Goal: Information Seeking & Learning: Compare options

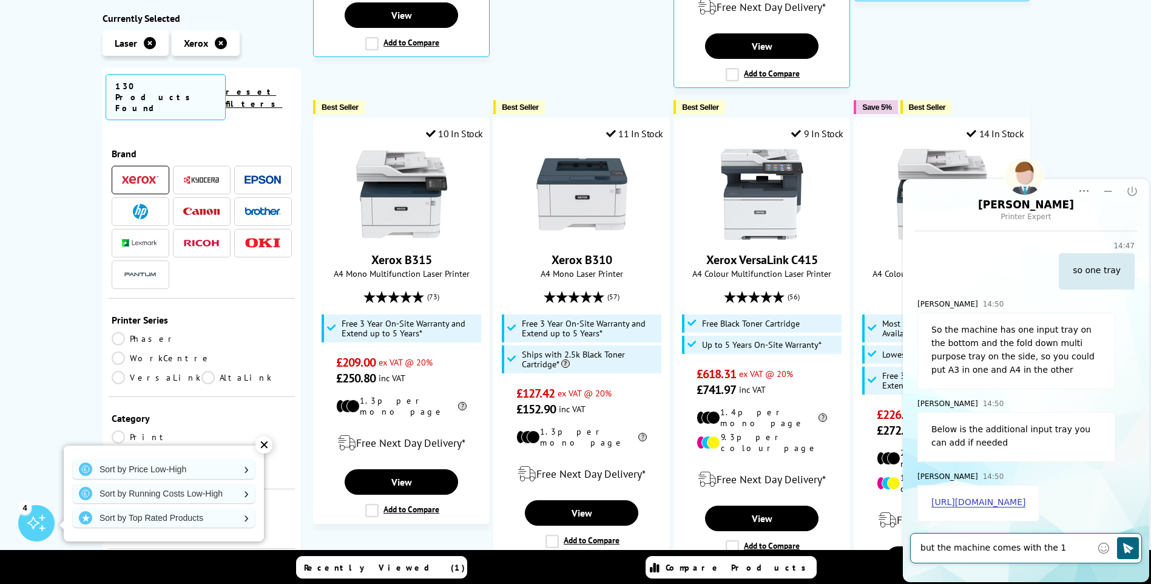
scroll to position [279, 0]
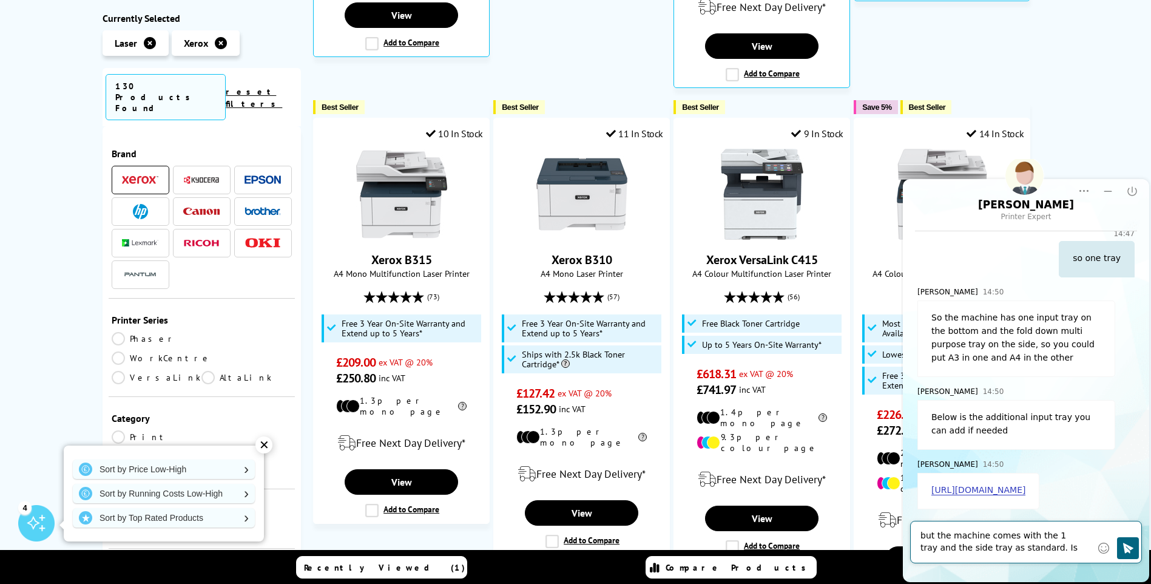
type textarea "but the machine comes with the 1 tray and the side tray as standard. Is that co…"
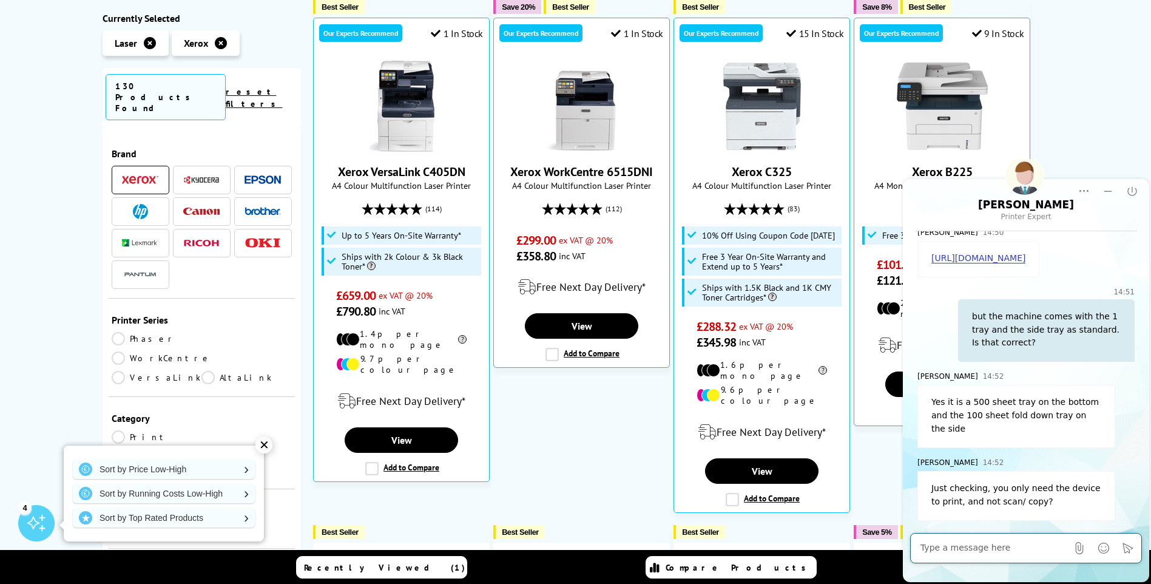
scroll to position [497, 0]
type textarea "yes just print"
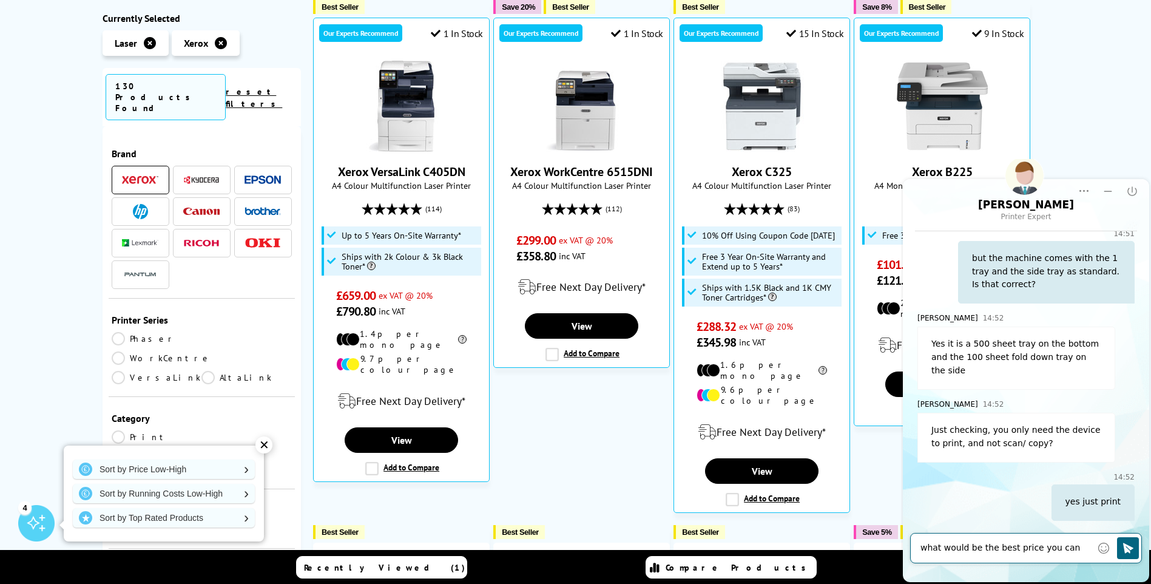
scroll to position [568, 0]
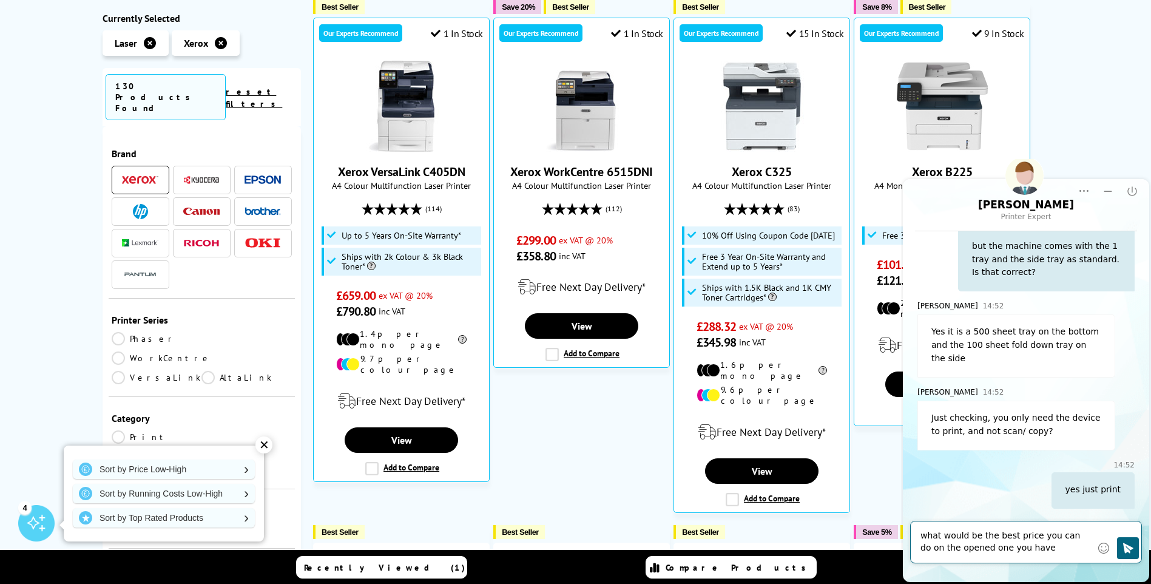
type textarea "what would be the best price you can do on the opened one you have."
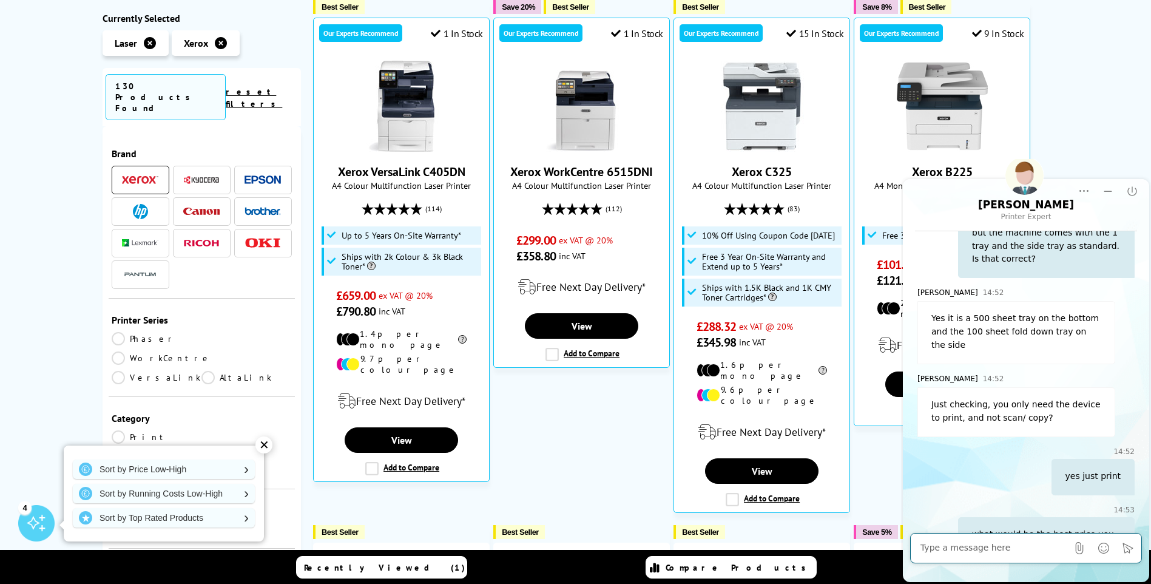
scroll to position [627, 0]
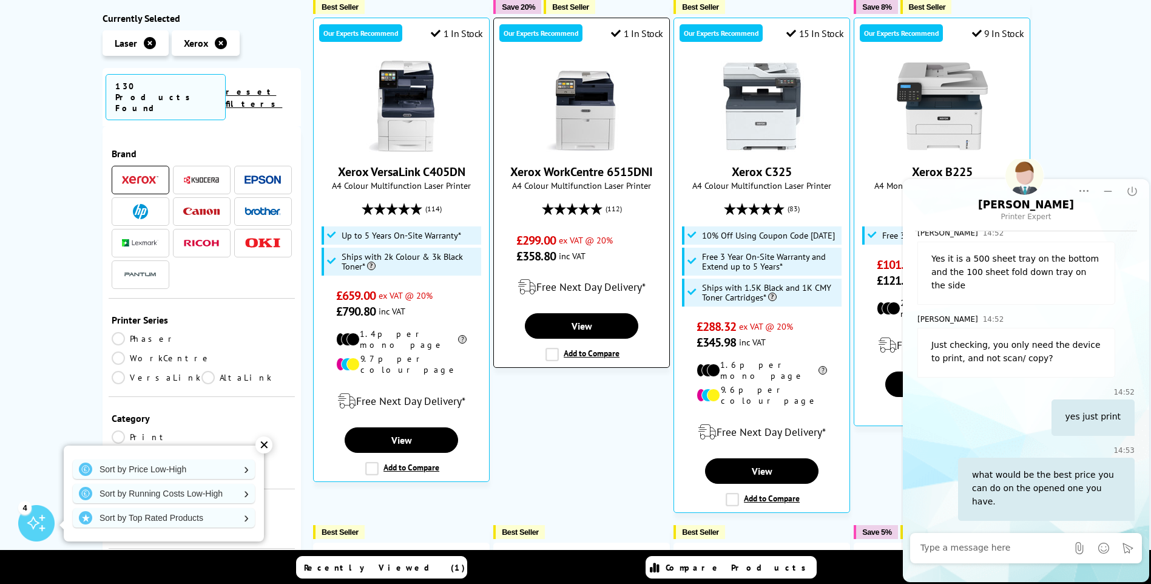
scroll to position [182, 0]
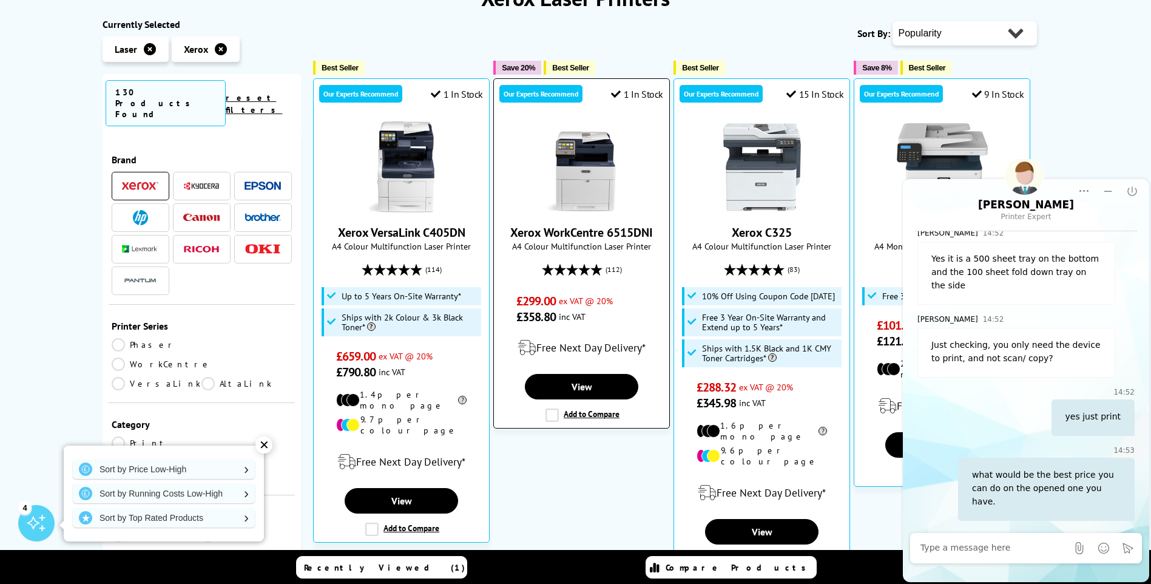
click at [561, 230] on link "Xerox WorkCentre 6515DNI" at bounding box center [581, 232] width 143 height 16
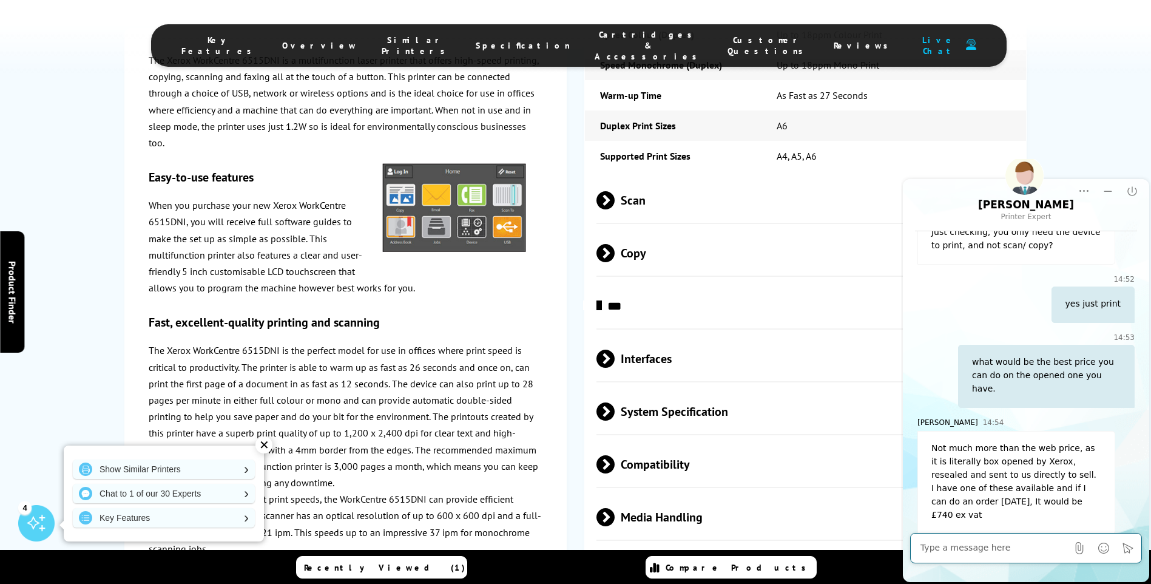
scroll to position [1880, 0]
drag, startPoint x: 942, startPoint y: 548, endPoint x: 1047, endPoint y: 550, distance: 105.0
click at [943, 548] on textarea at bounding box center [993, 548] width 147 height 12
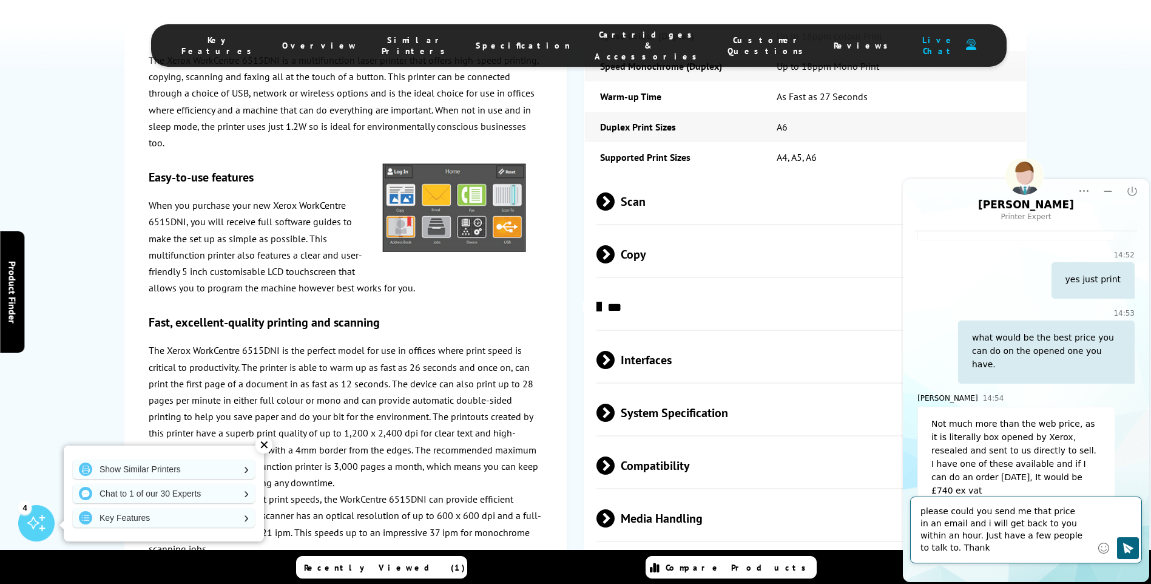
scroll to position [776, 0]
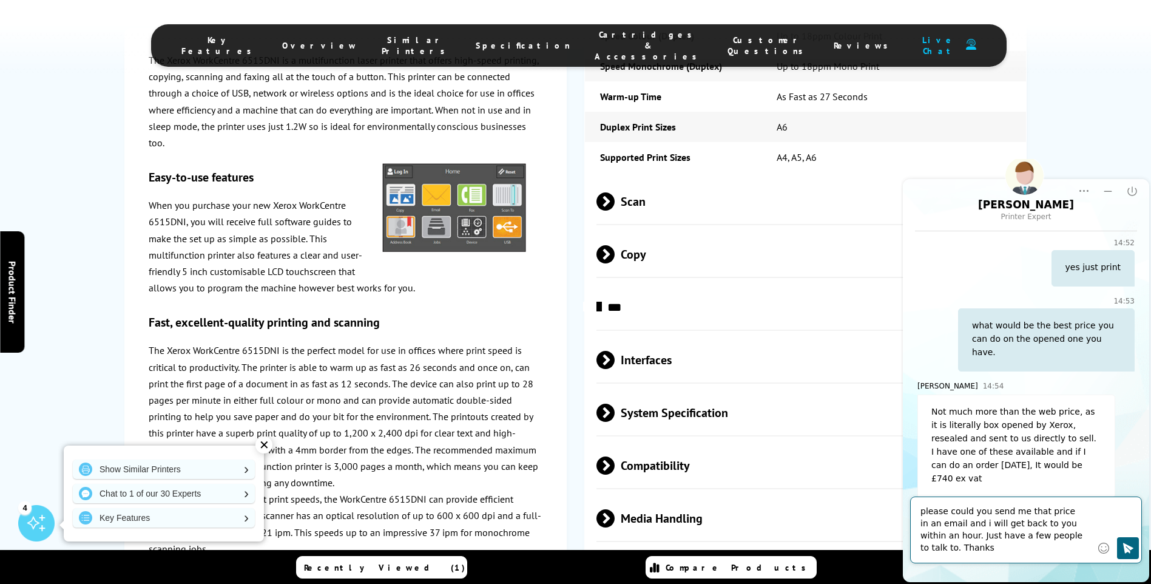
type textarea "please could you send me that price in an email and i will get back to you with…"
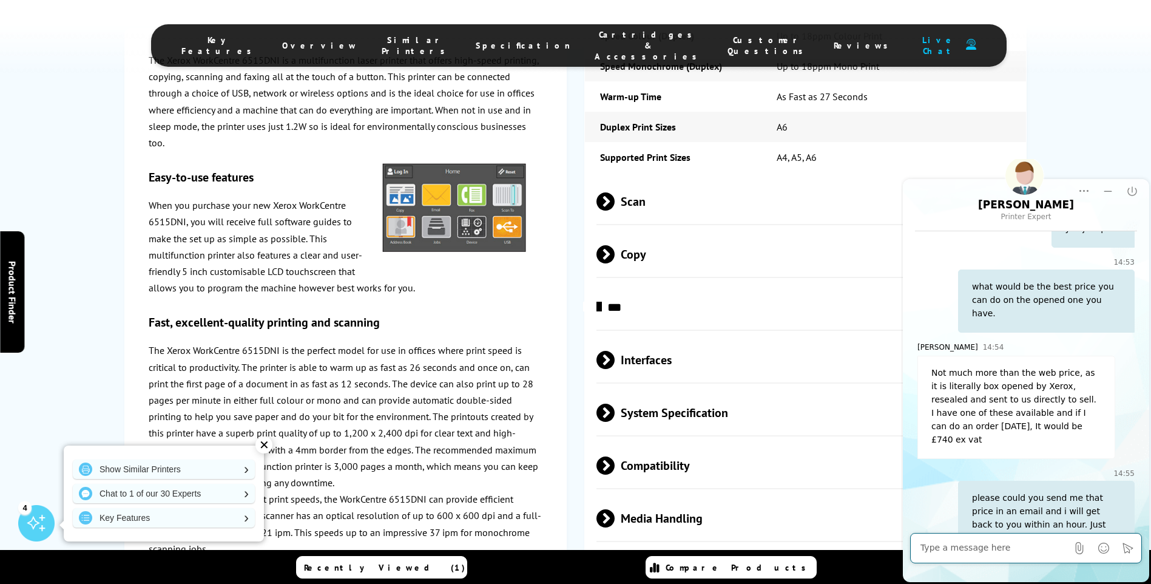
scroll to position [838, 0]
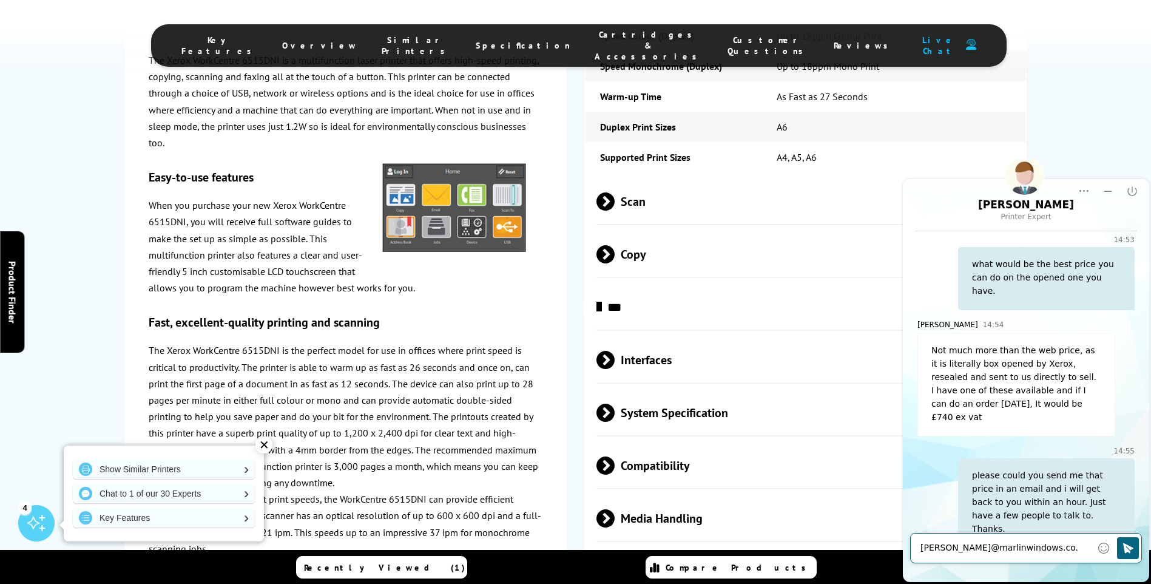
type textarea "[PERSON_NAME][EMAIL_ADDRESS][DOMAIN_NAME]"
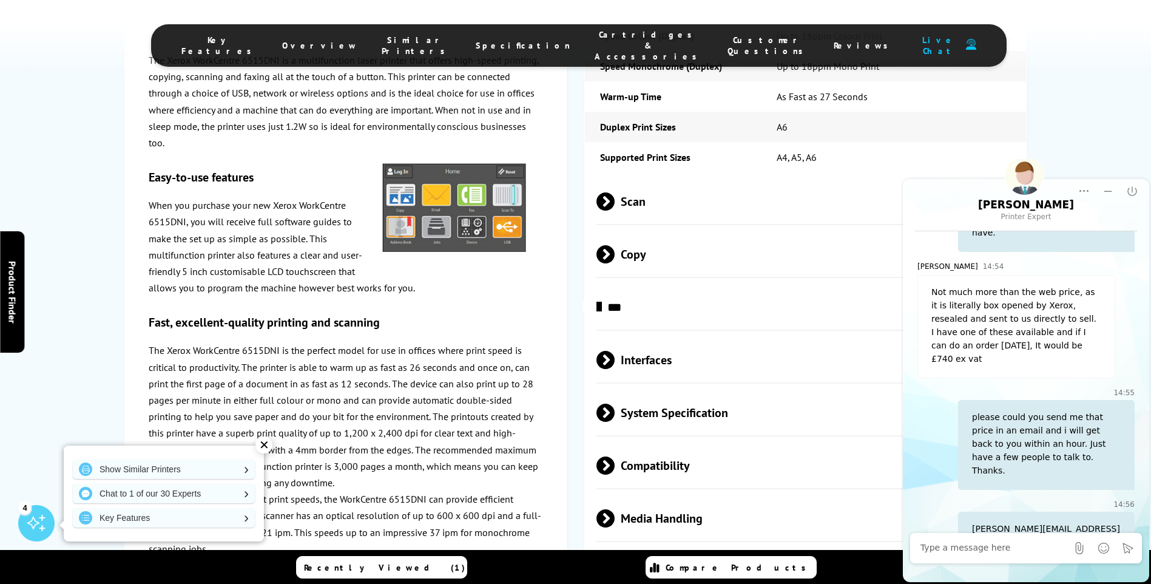
click at [481, 301] on div "The Xerox WorkCentre 6515DNI is a multifunction laser printer that offers high-…" at bounding box center [345, 482] width 393 height 860
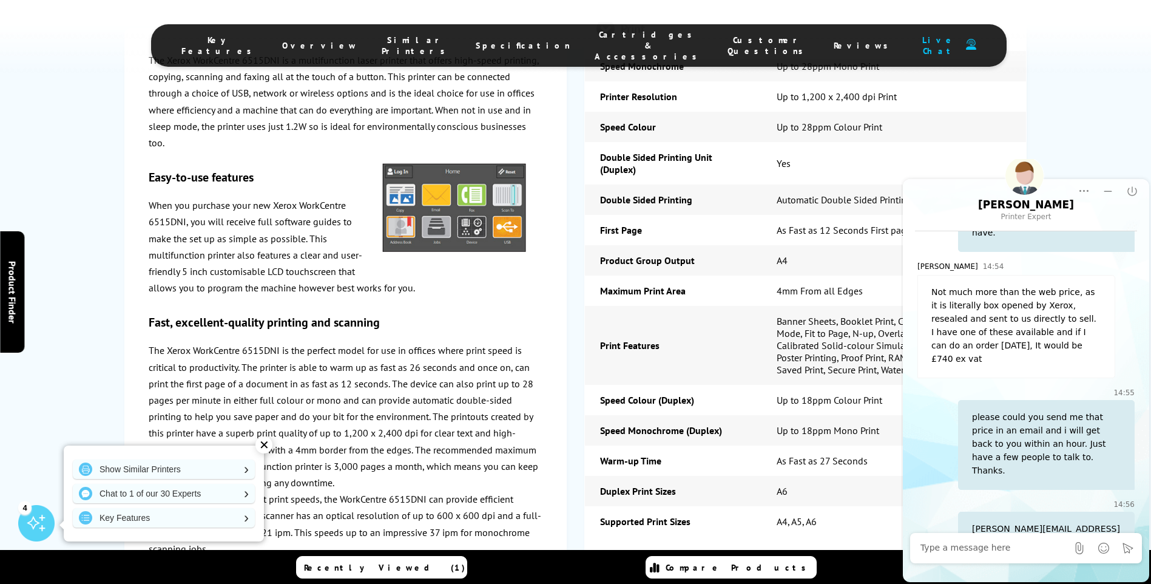
scroll to position [1334, 0]
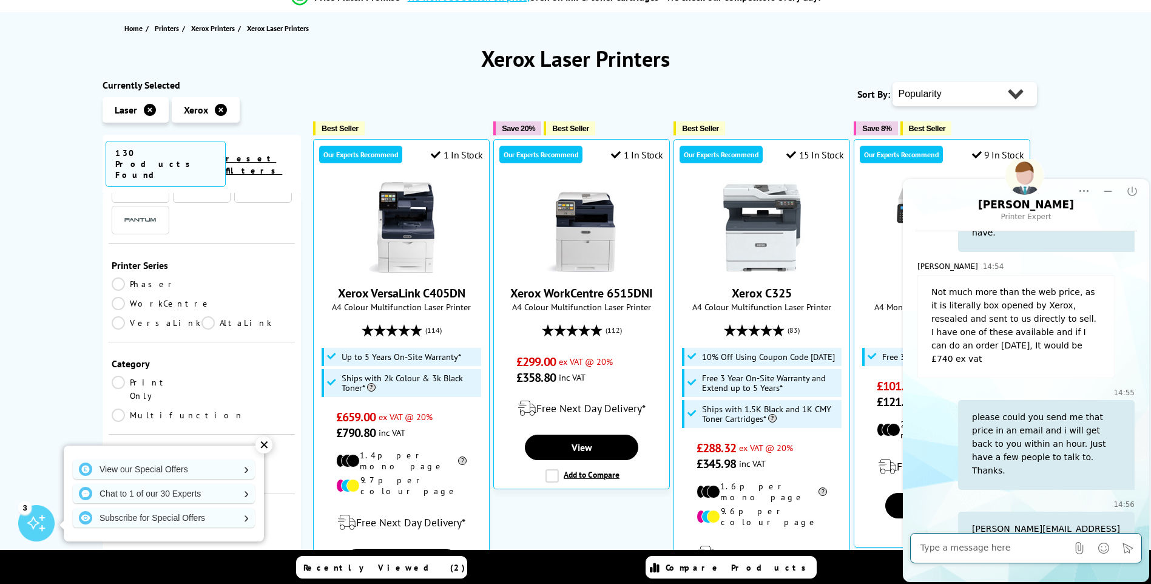
scroll to position [182, 0]
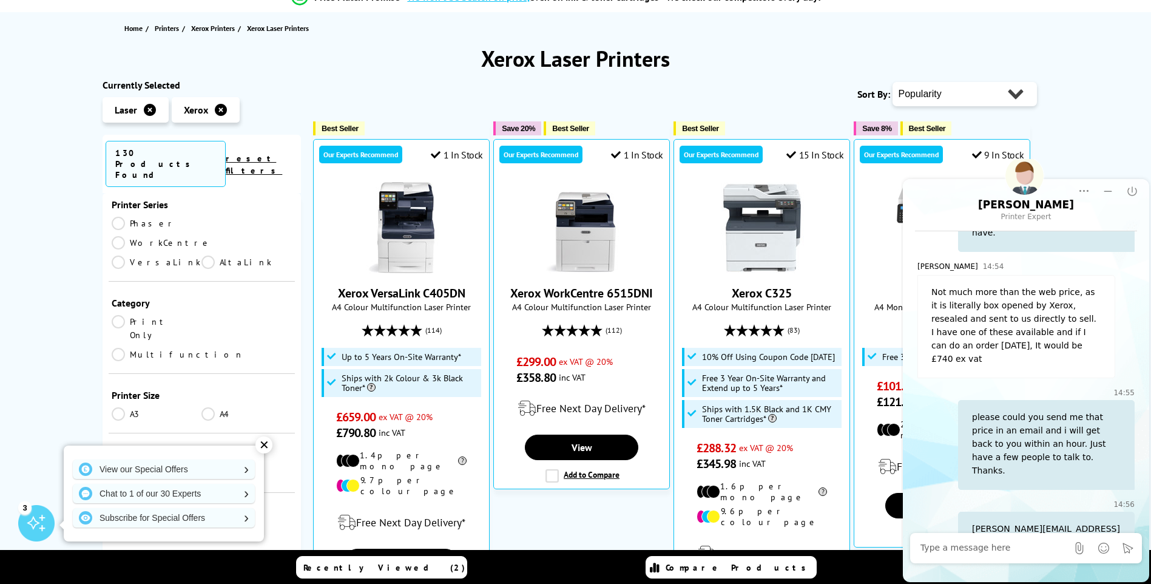
click at [203, 407] on link "A4" at bounding box center [246, 413] width 90 height 13
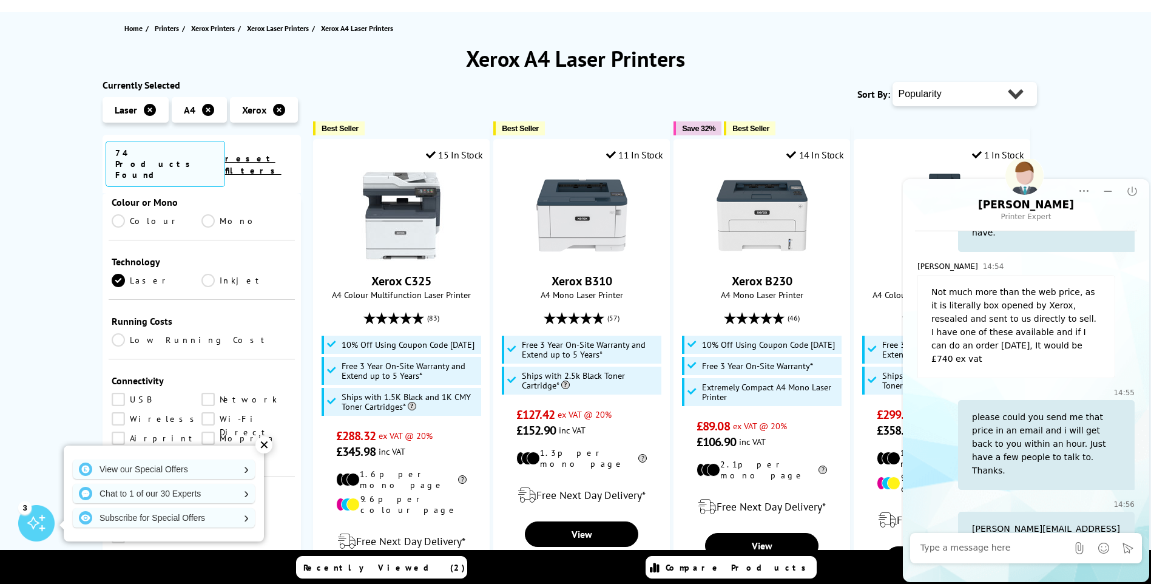
scroll to position [546, 0]
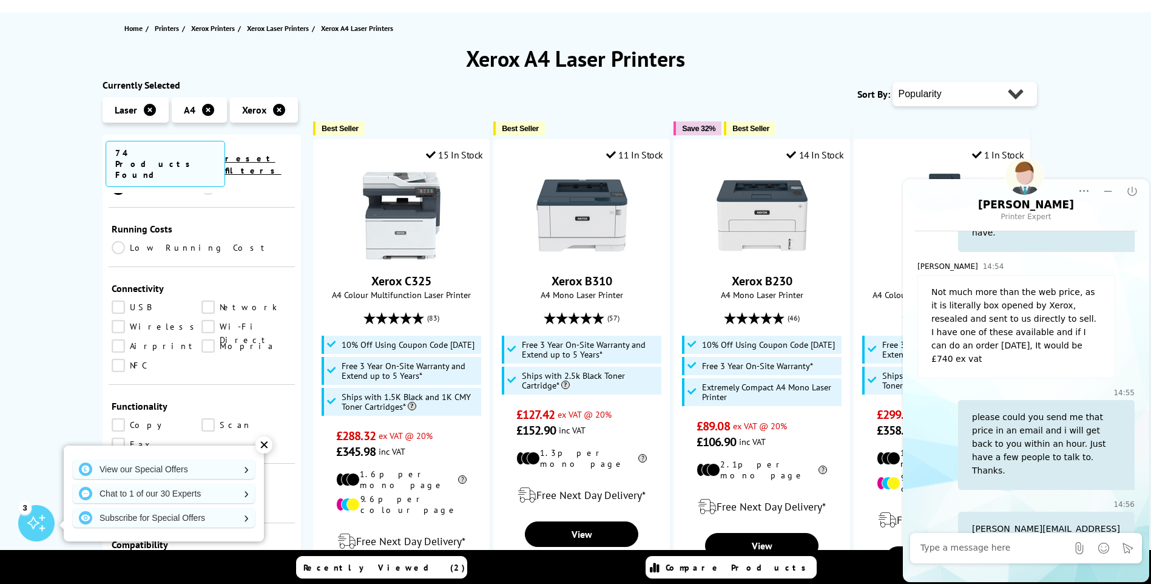
click at [206, 300] on link "Network" at bounding box center [246, 306] width 90 height 13
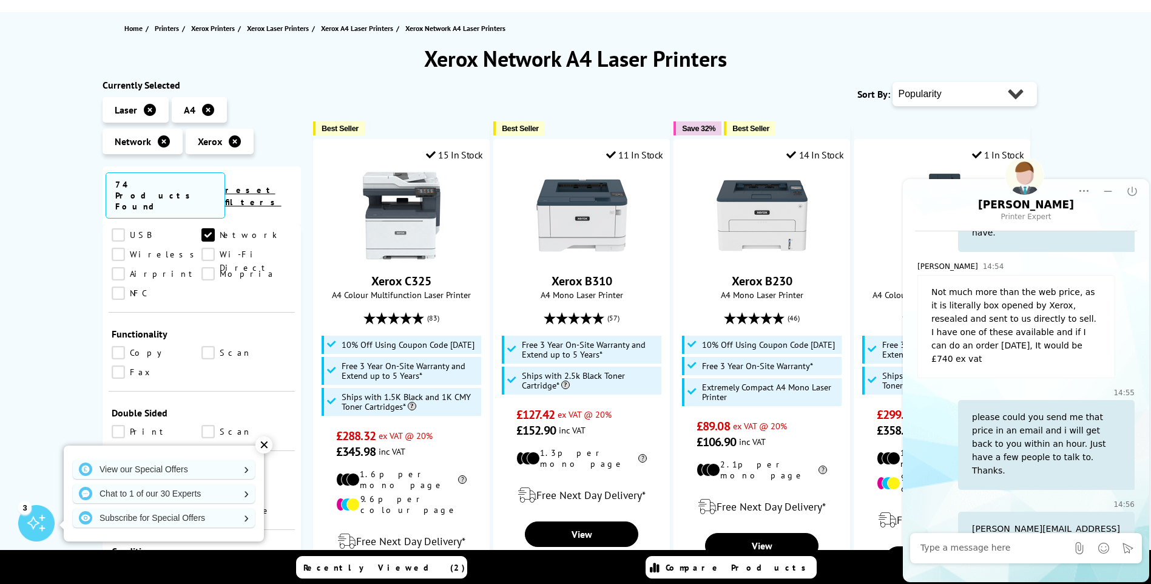
scroll to position [667, 0]
click at [115, 407] on link "Print" at bounding box center [157, 413] width 90 height 13
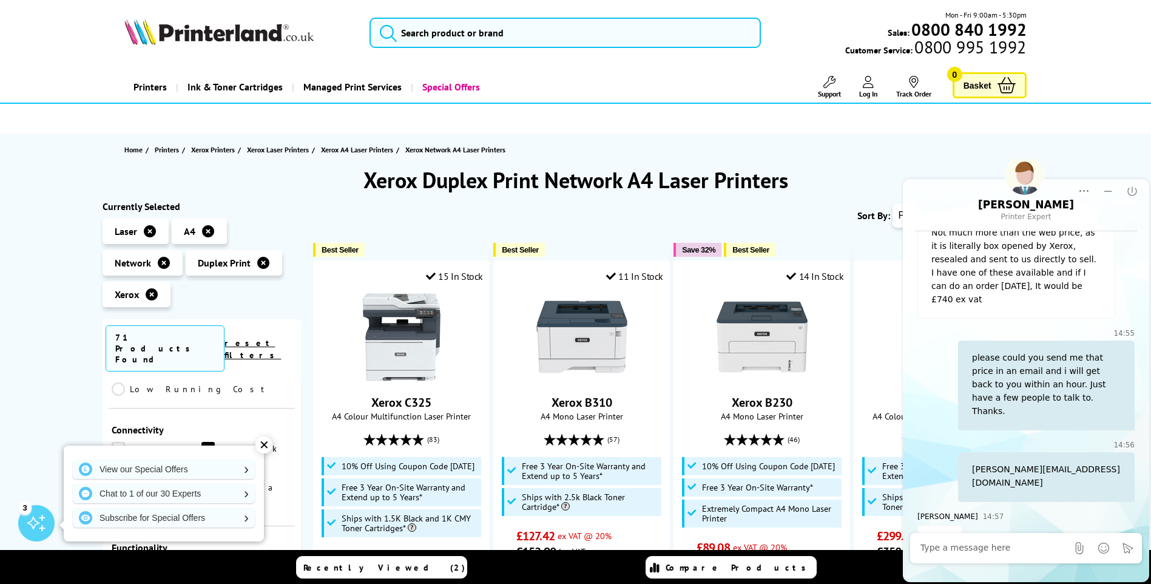
scroll to position [587, 0]
click at [265, 442] on div "✕" at bounding box center [263, 444] width 17 height 17
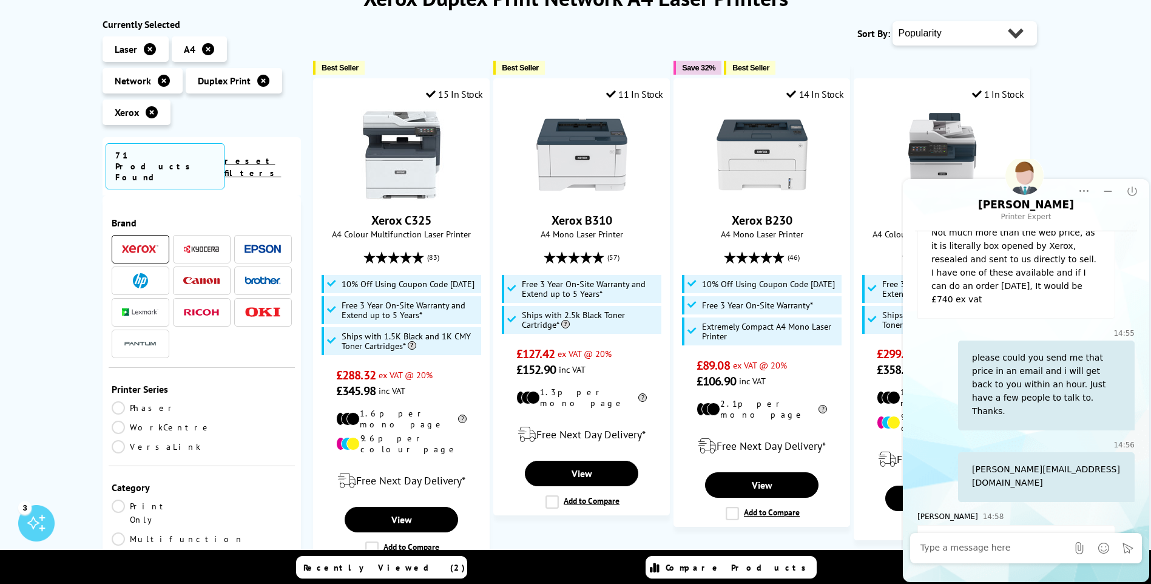
scroll to position [1009, 0]
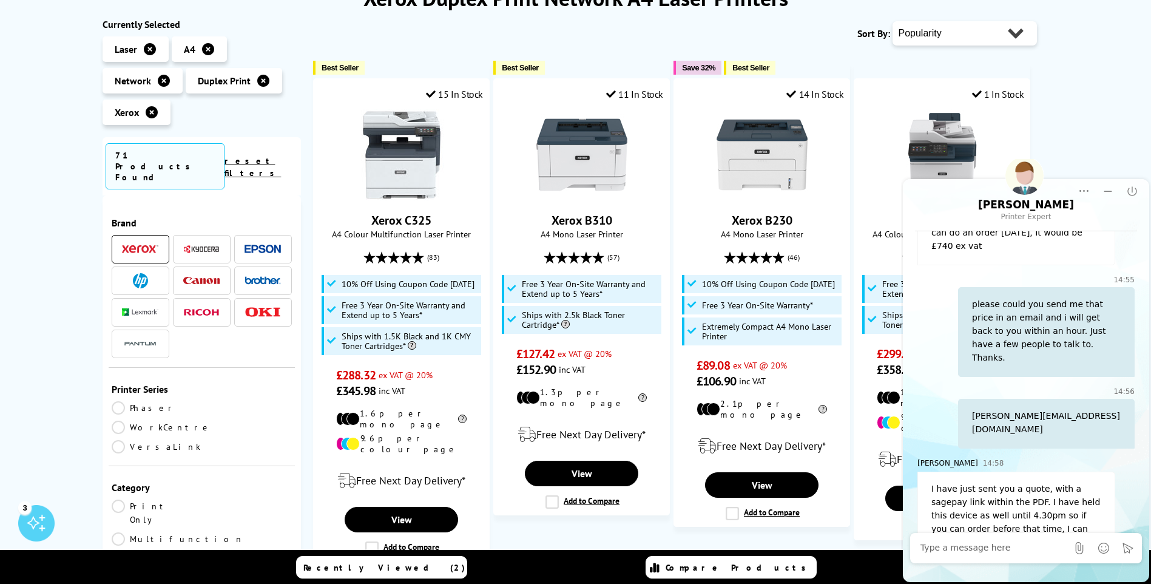
click at [955, 547] on textarea at bounding box center [993, 548] width 147 height 12
type textarea "Thats great thank you."
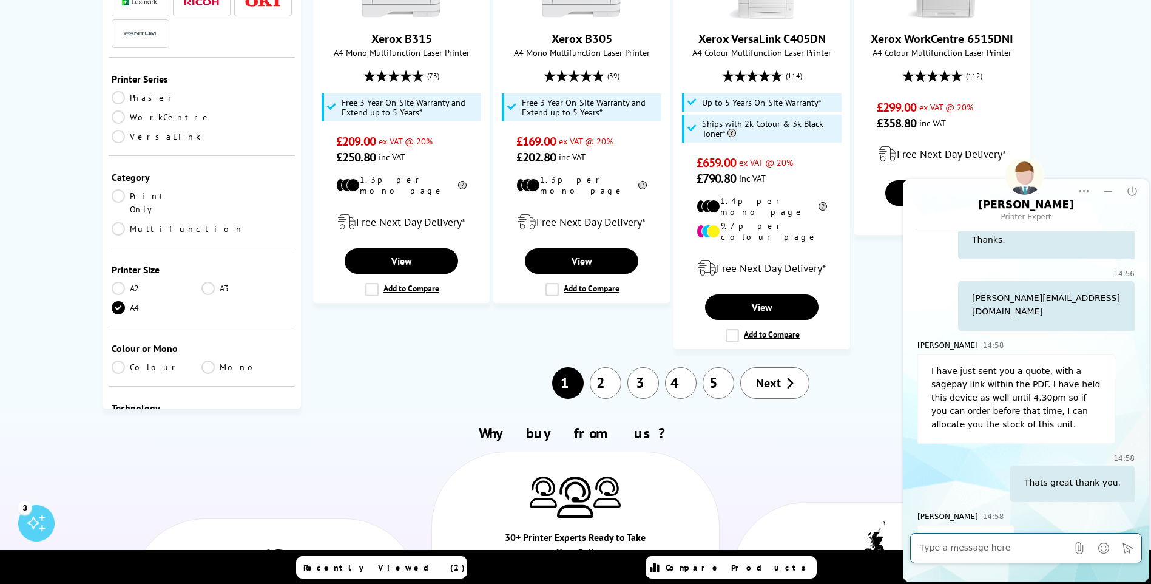
scroll to position [1395, 0]
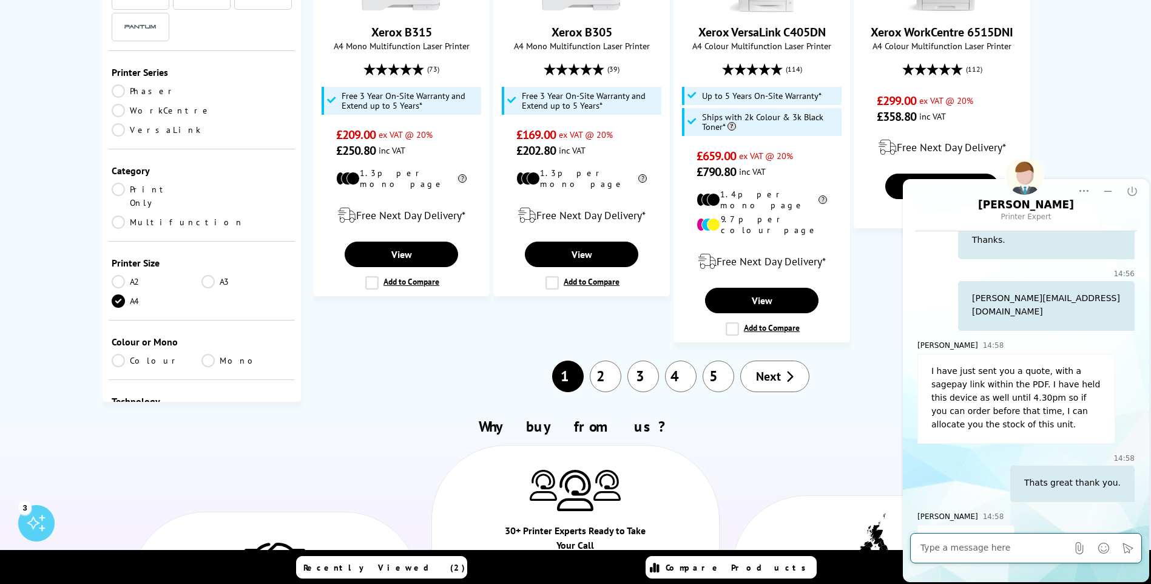
click at [610, 360] on link "2" at bounding box center [606, 376] width 32 height 32
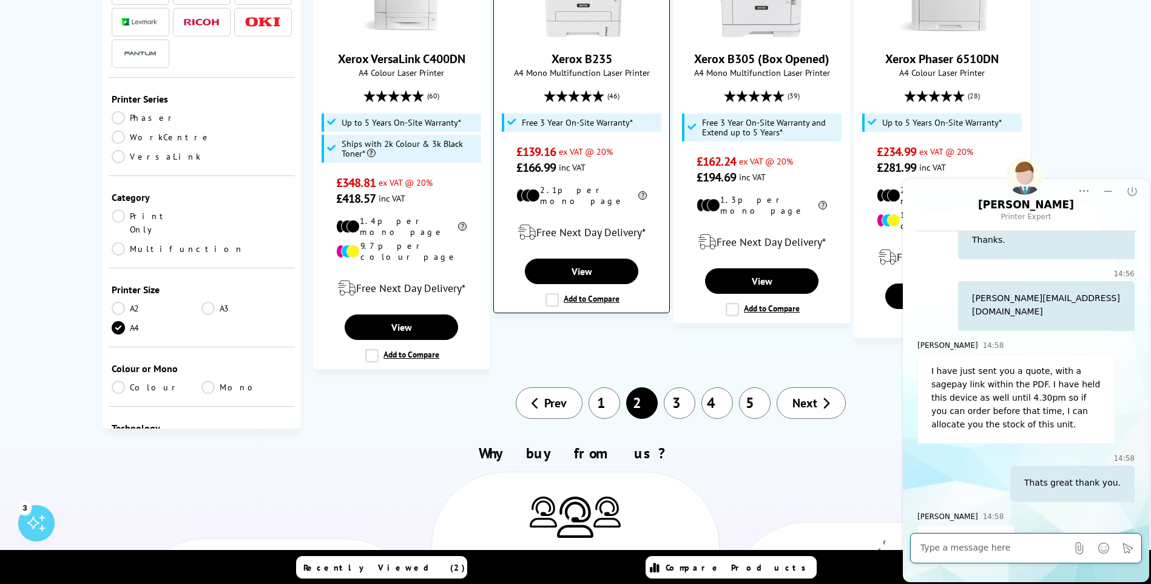
scroll to position [1334, 0]
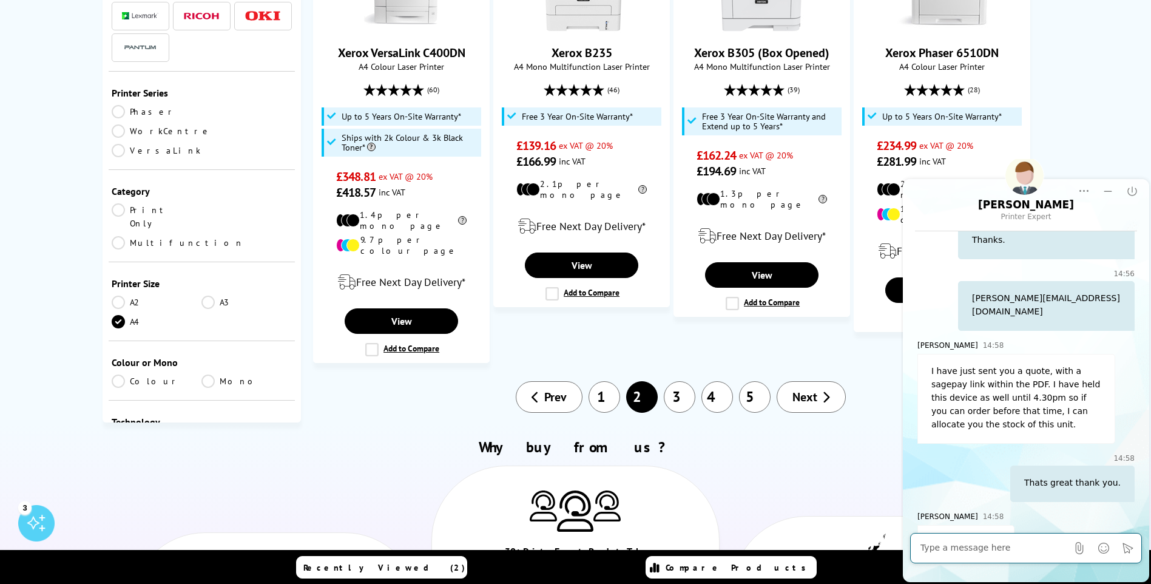
click at [678, 381] on link "3" at bounding box center [680, 397] width 32 height 32
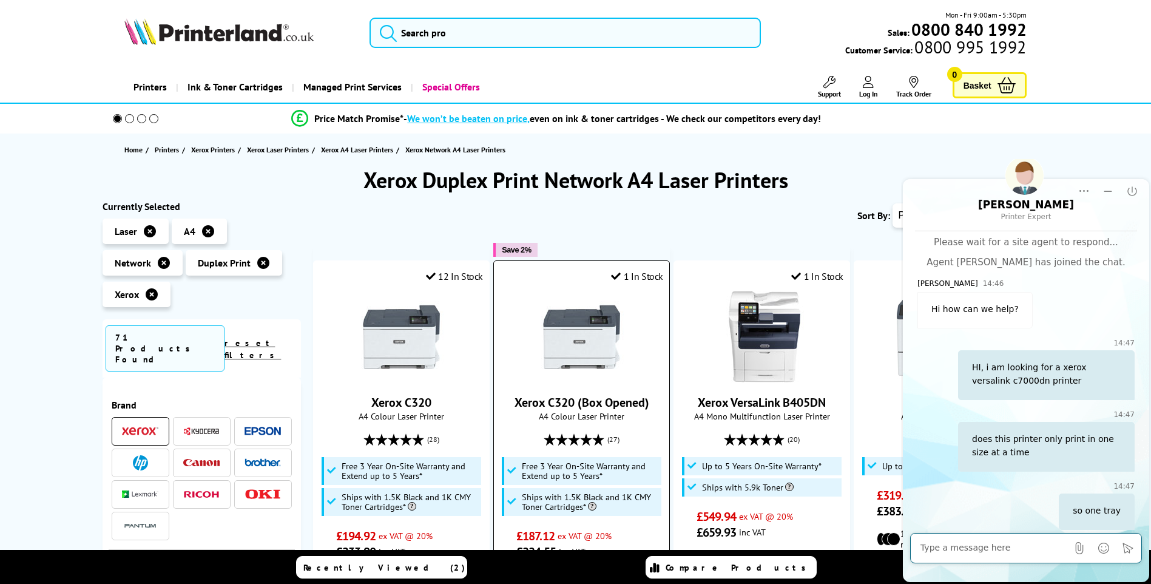
scroll to position [1126, 0]
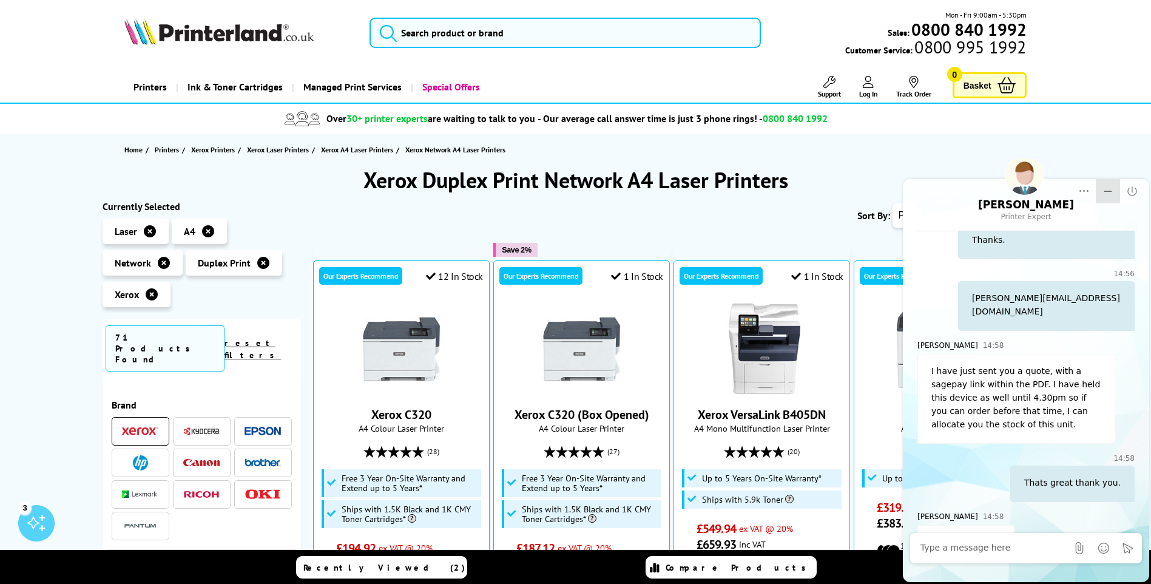
click at [1110, 190] on icon "Minimize" at bounding box center [1108, 190] width 8 height 1
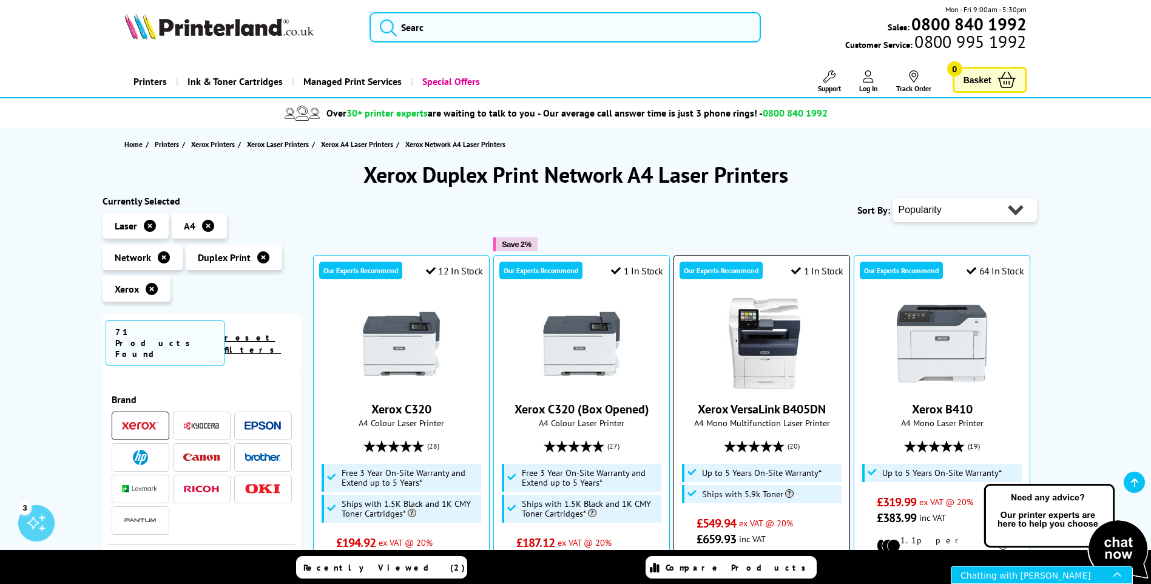
scroll to position [0, 0]
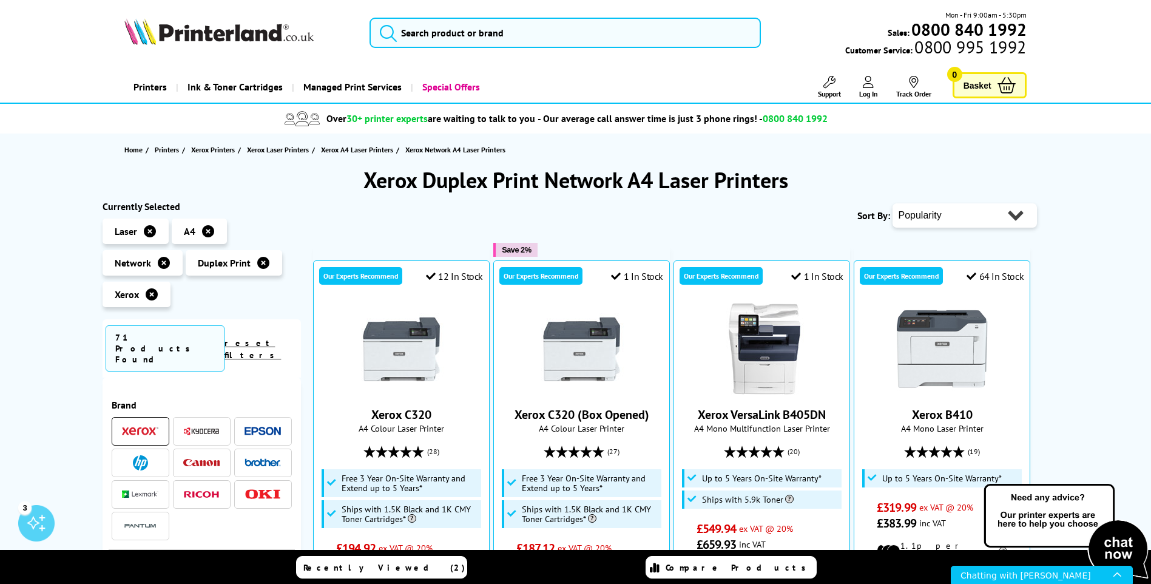
click at [924, 212] on select "Popularity Rating Price - Low to High Price - High to Low Running Costs - Low t…" at bounding box center [964, 215] width 144 height 24
select select "Price Ascending"
click at [892, 203] on select "Popularity Rating Price - Low to High Price - High to Low Running Costs - Low t…" at bounding box center [964, 215] width 144 height 24
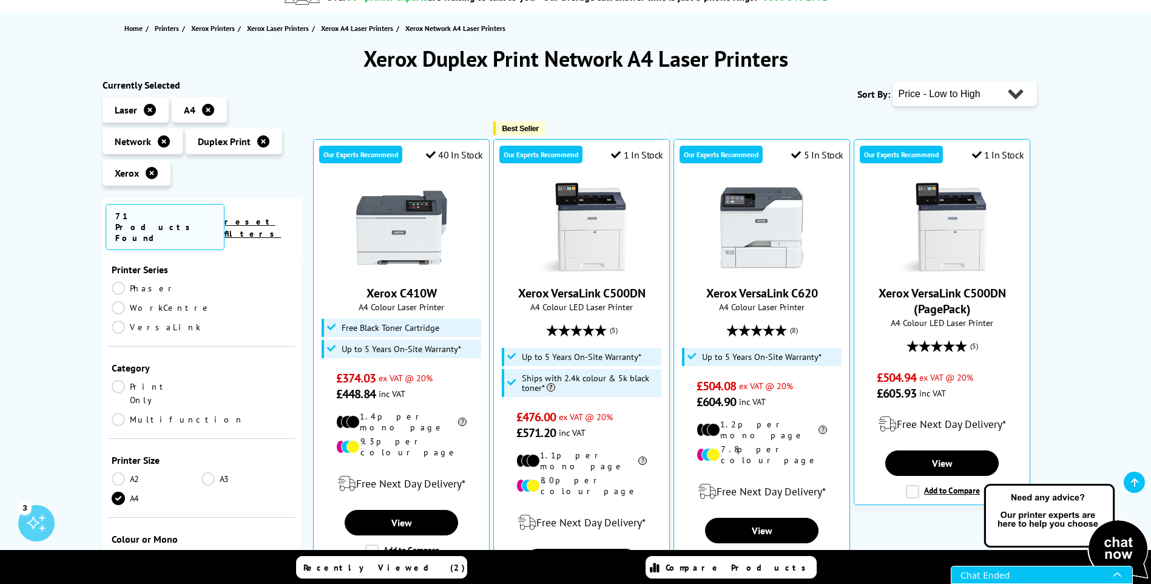
scroll to position [182, 0]
click at [116, 378] on link "Print Only" at bounding box center [157, 391] width 90 height 27
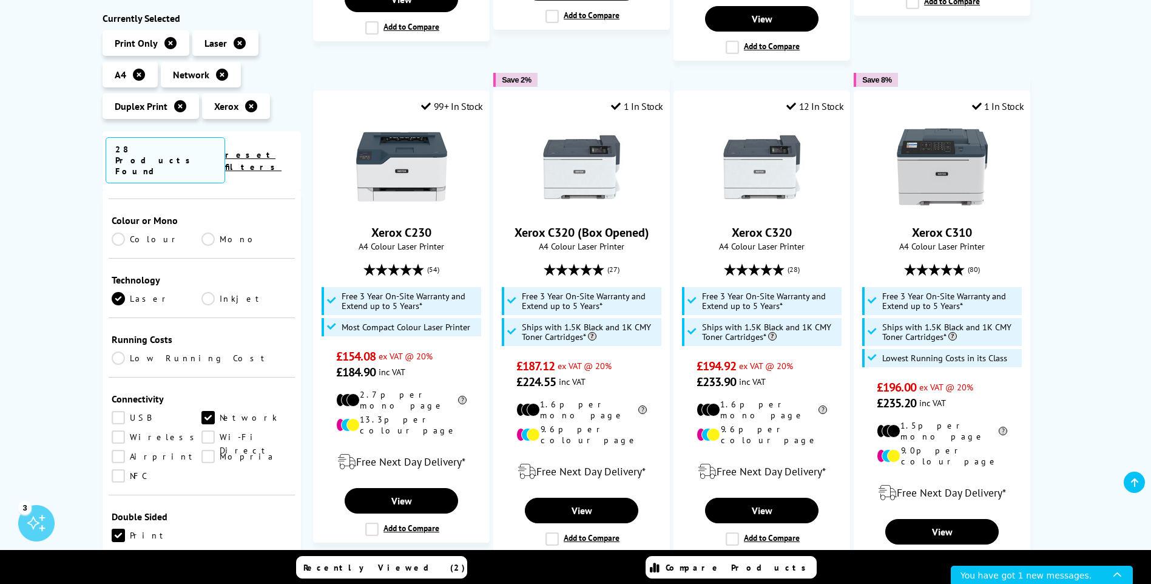
scroll to position [364, 0]
click at [118, 349] on link "Low Running Cost" at bounding box center [202, 355] width 181 height 13
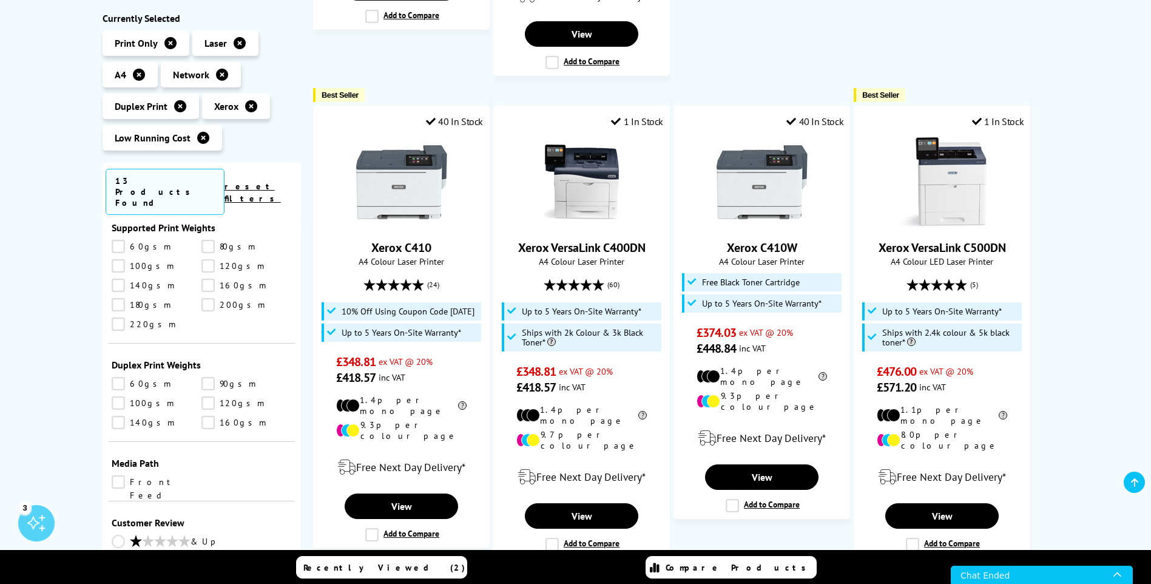
scroll to position [1307, 0]
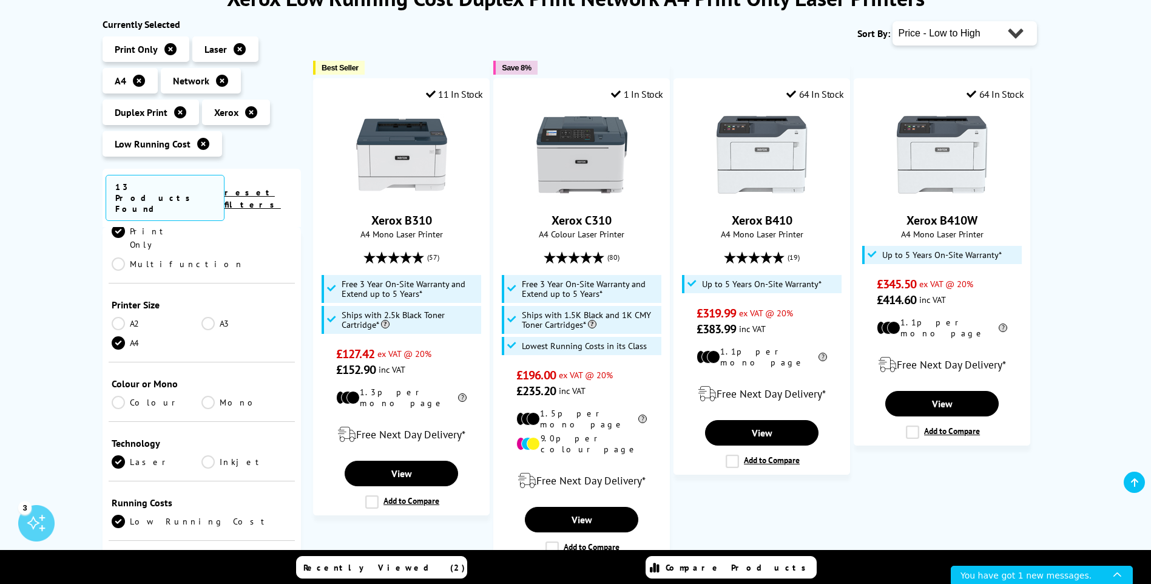
scroll to position [215, 0]
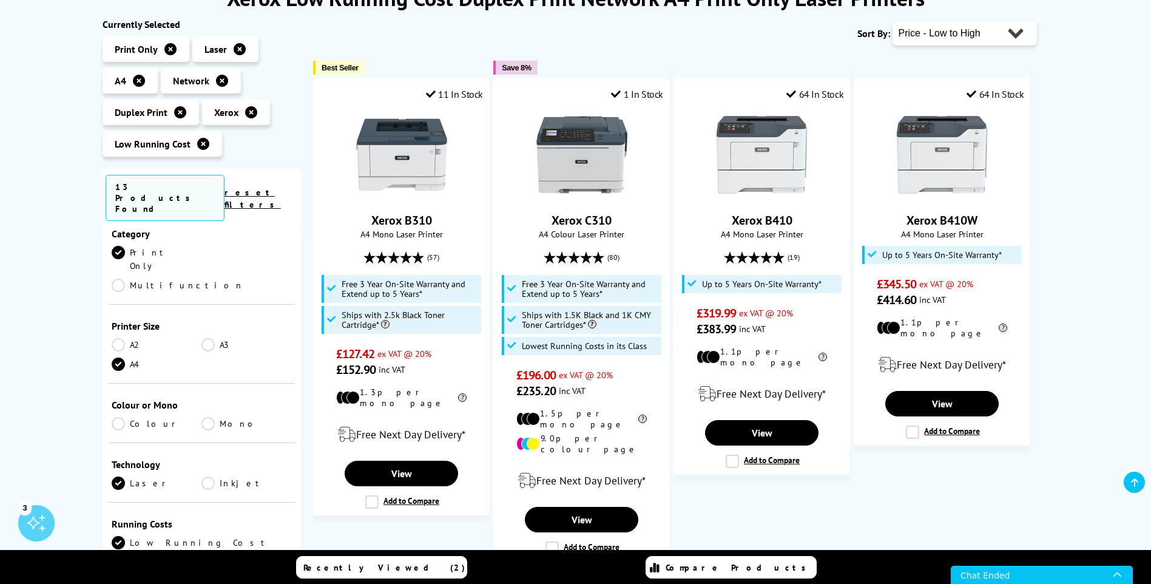
drag, startPoint x: 117, startPoint y: 368, endPoint x: 131, endPoint y: 395, distance: 30.7
click at [117, 417] on link "Colour" at bounding box center [157, 423] width 90 height 13
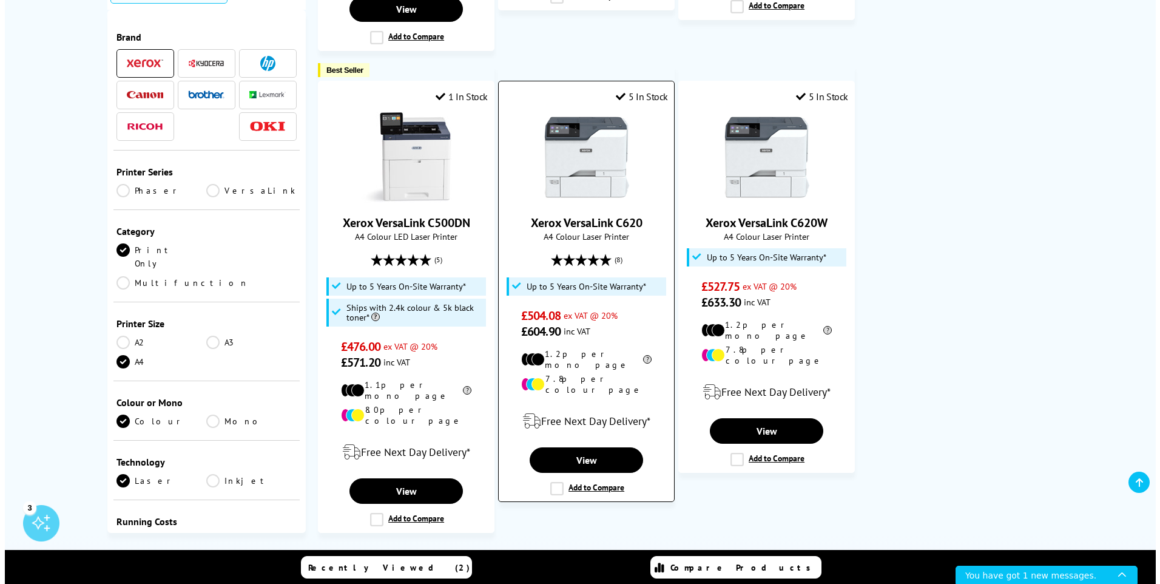
scroll to position [728, 0]
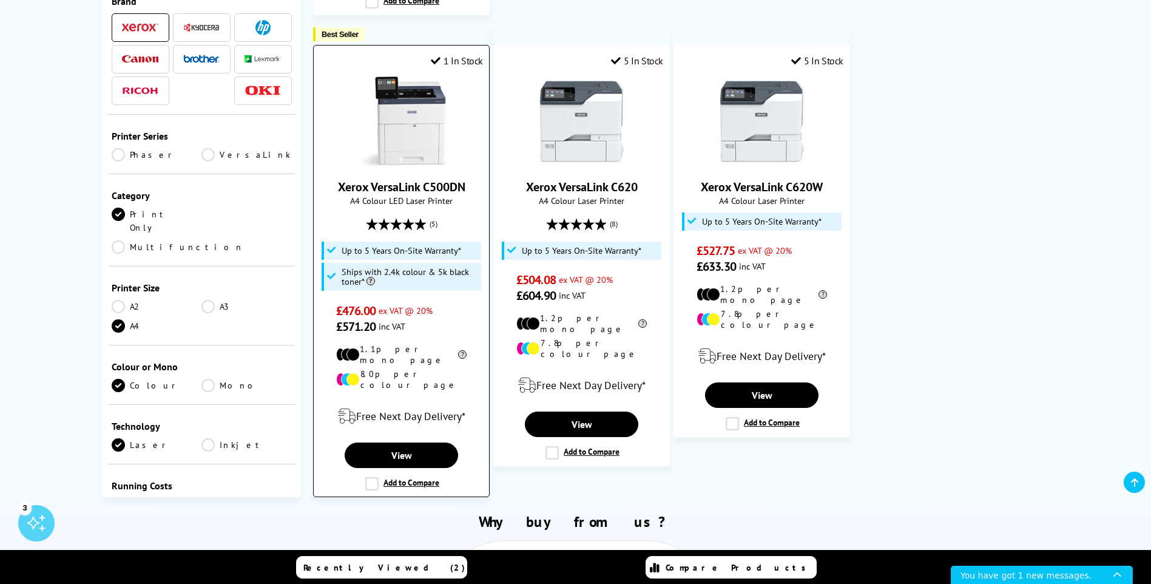
click at [372, 477] on label "Add to Compare" at bounding box center [402, 483] width 74 height 13
click at [0, 0] on input "Add to Compare" at bounding box center [0, 0] width 0 height 0
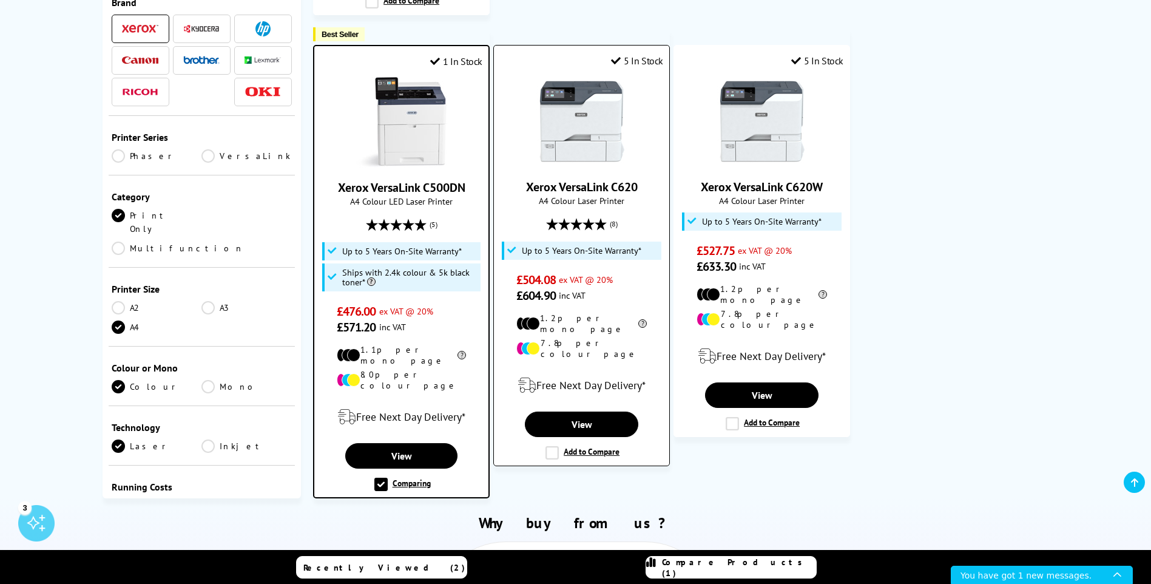
click at [551, 446] on label "Add to Compare" at bounding box center [582, 452] width 74 height 13
click at [0, 0] on input "Add to Compare" at bounding box center [0, 0] width 0 height 0
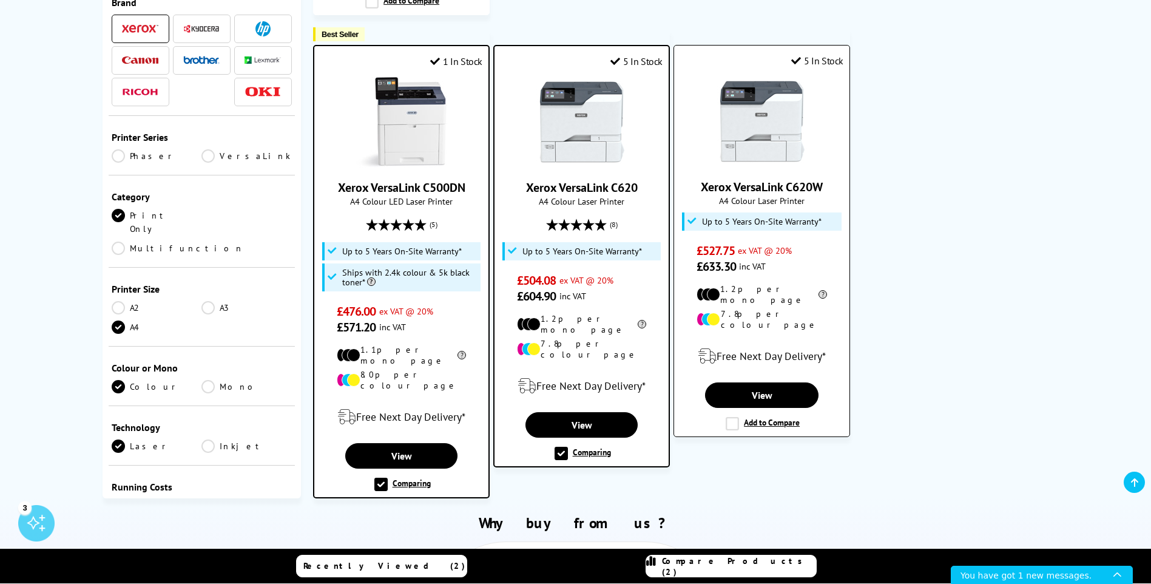
click at [733, 417] on label "Add to Compare" at bounding box center [762, 423] width 74 height 13
click at [0, 0] on input "Add to Compare" at bounding box center [0, 0] width 0 height 0
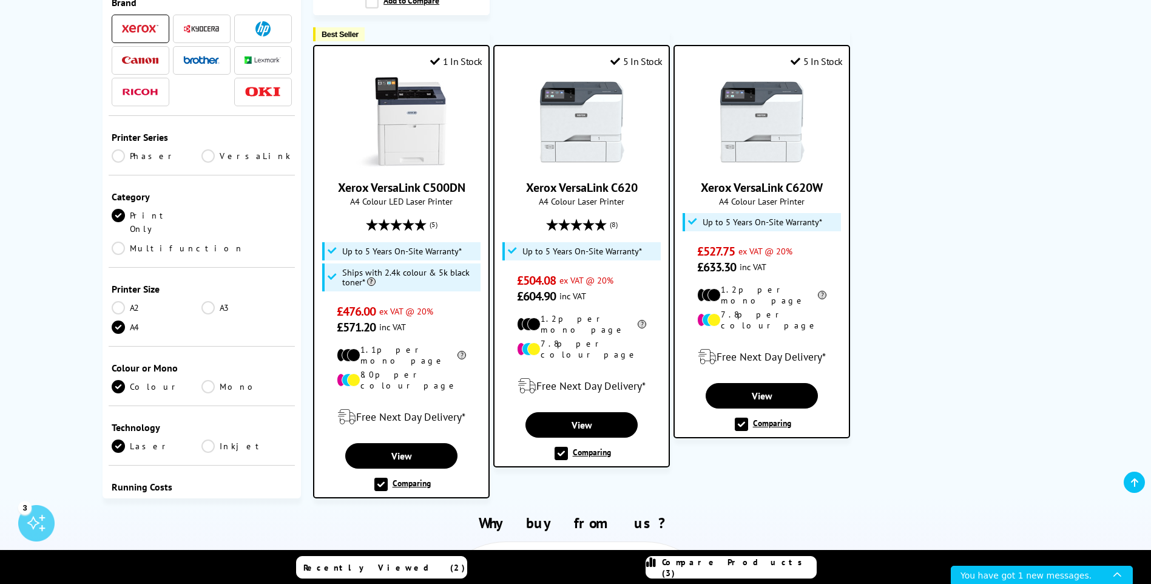
click at [721, 568] on span "Compare Products (3)" at bounding box center [739, 567] width 154 height 22
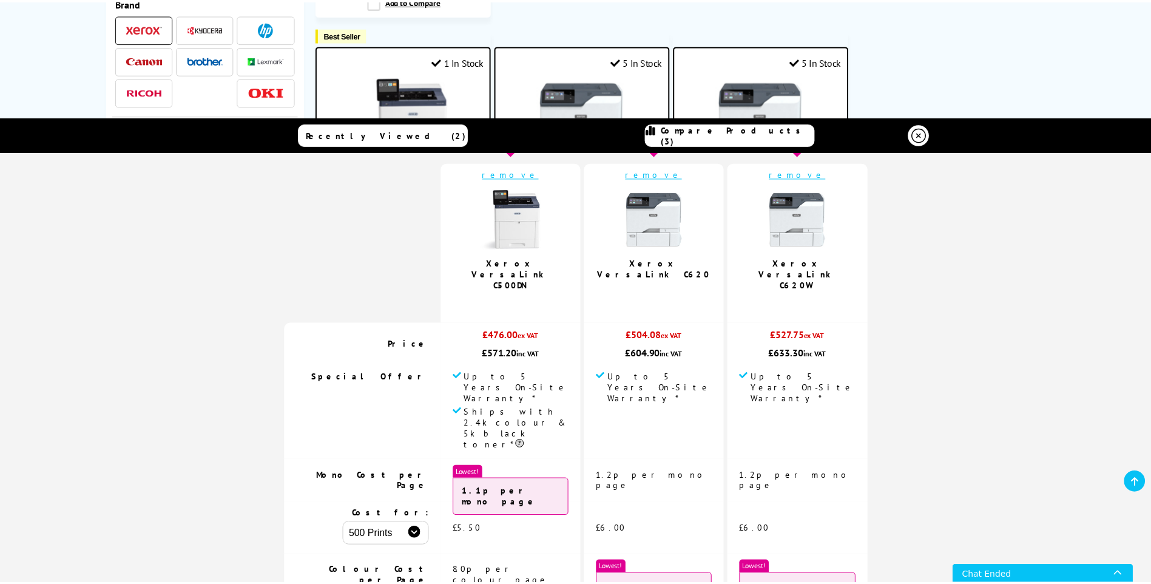
scroll to position [0, 0]
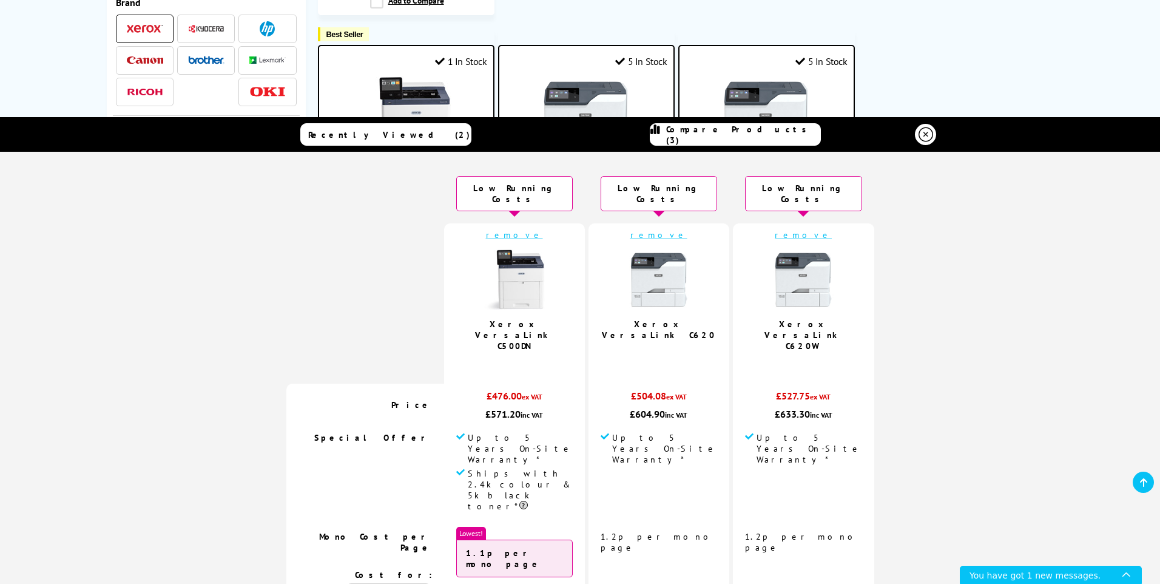
click at [918, 130] on icon at bounding box center [925, 134] width 15 height 15
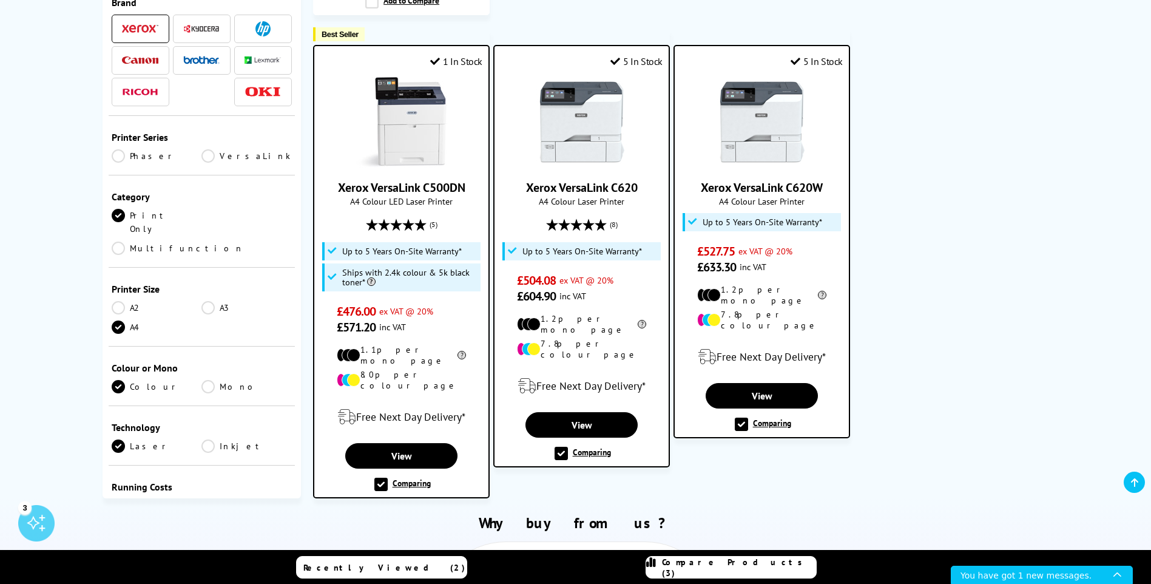
scroll to position [667, 0]
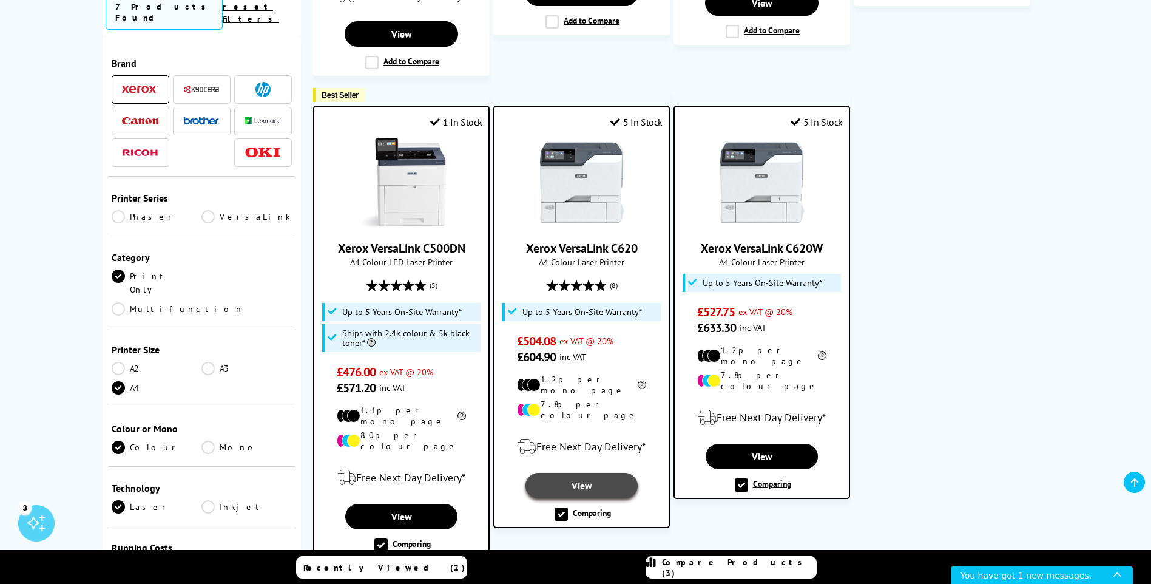
click at [587, 473] on link "View" at bounding box center [581, 485] width 112 height 25
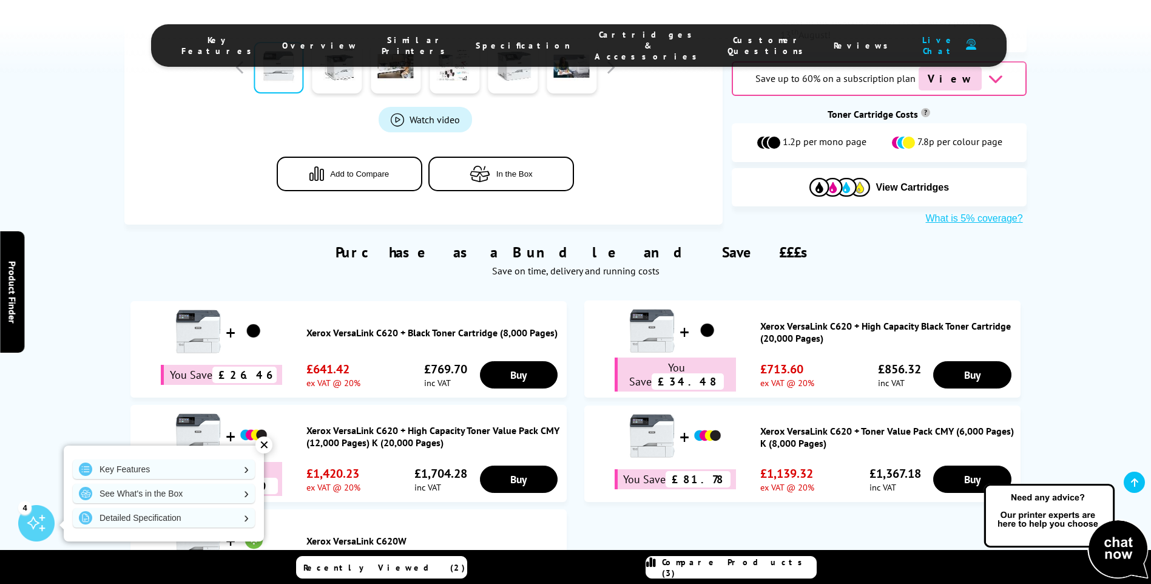
scroll to position [607, 0]
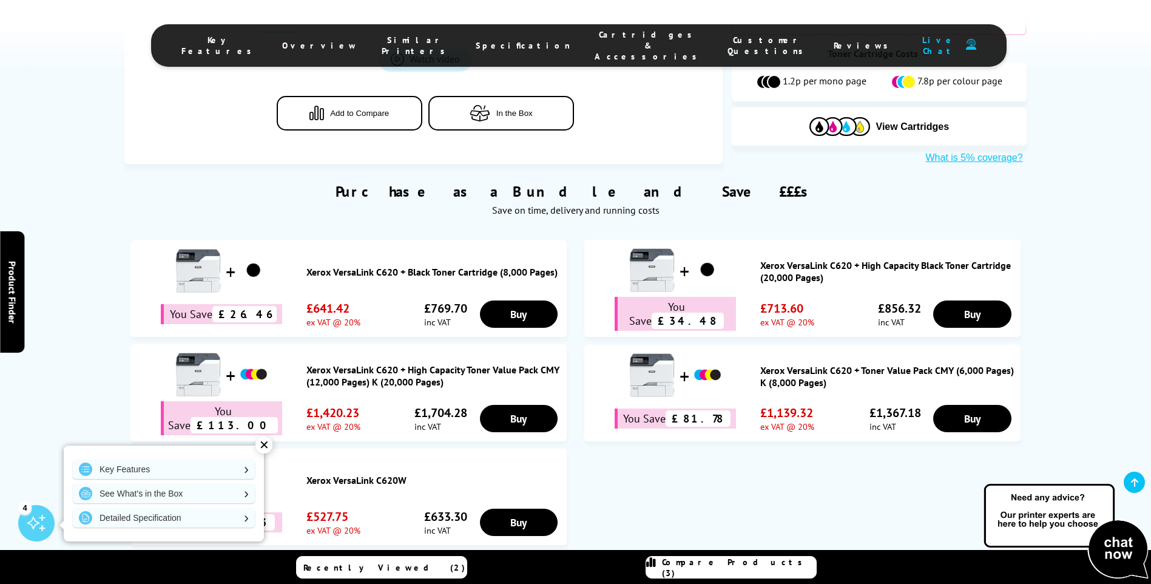
click at [669, 453] on ul "Xerox VersaLink C620 + Black Toner Cartridge (8,000 Pages) You Save £26.46 ex V…" at bounding box center [574, 396] width 889 height 312
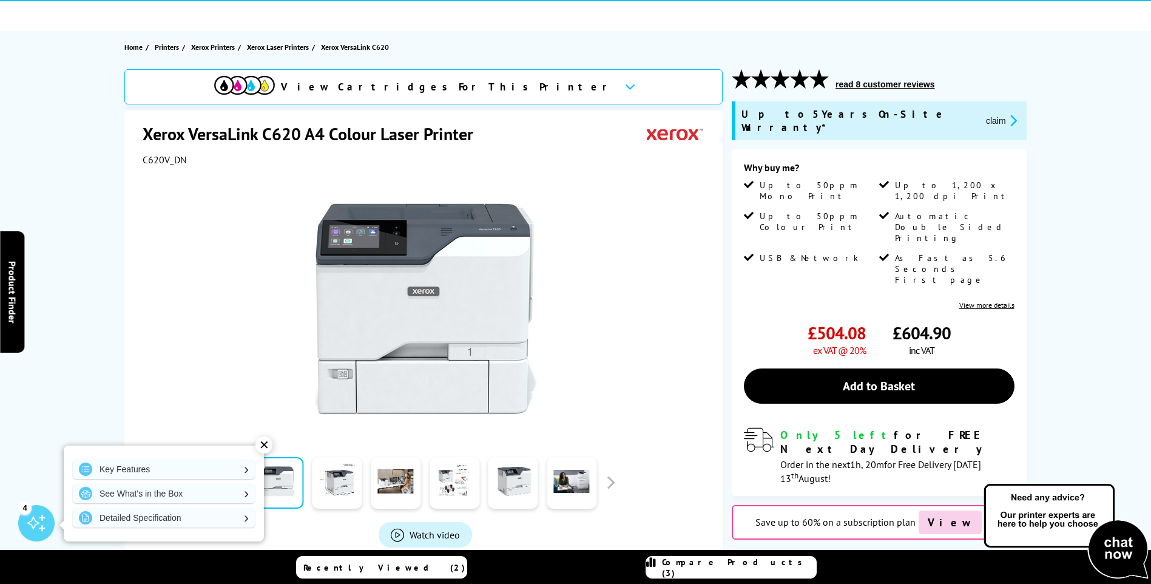
scroll to position [0, 0]
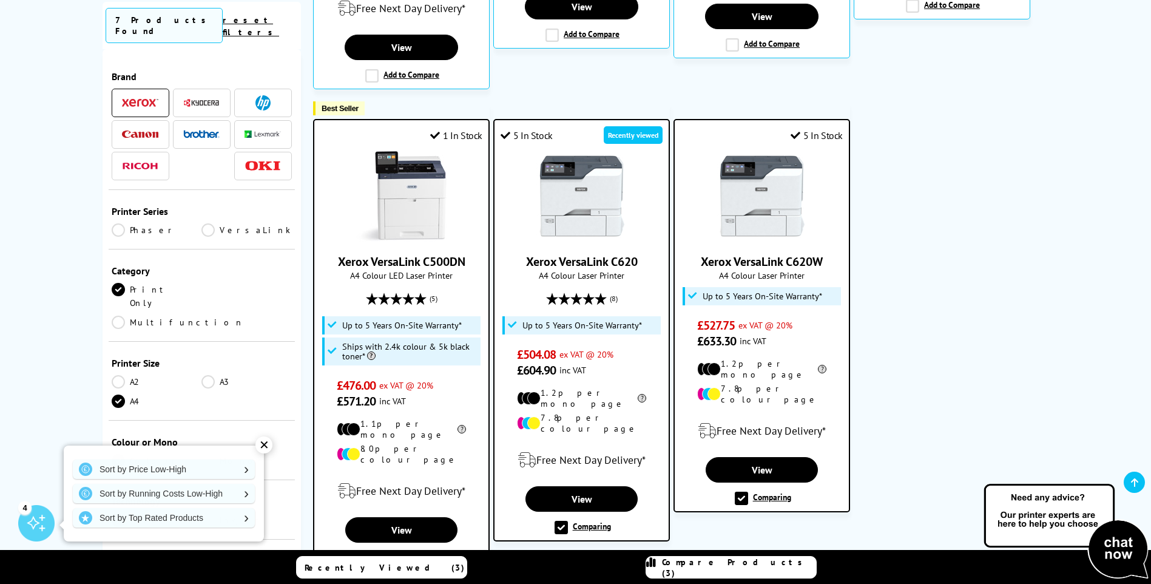
scroll to position [667, 0]
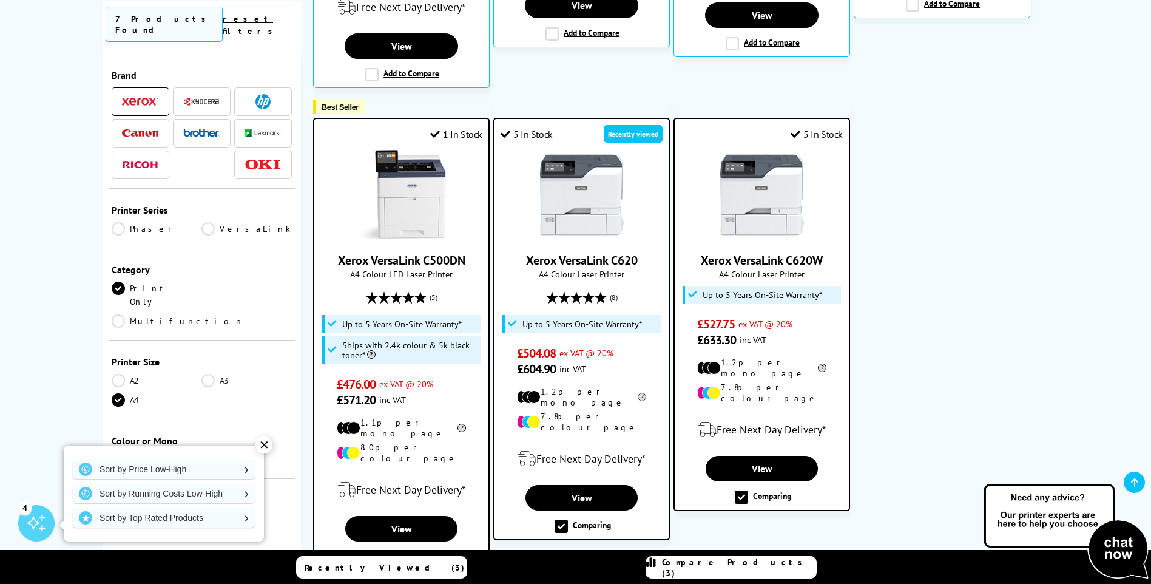
click at [209, 374] on link "A3" at bounding box center [246, 380] width 90 height 13
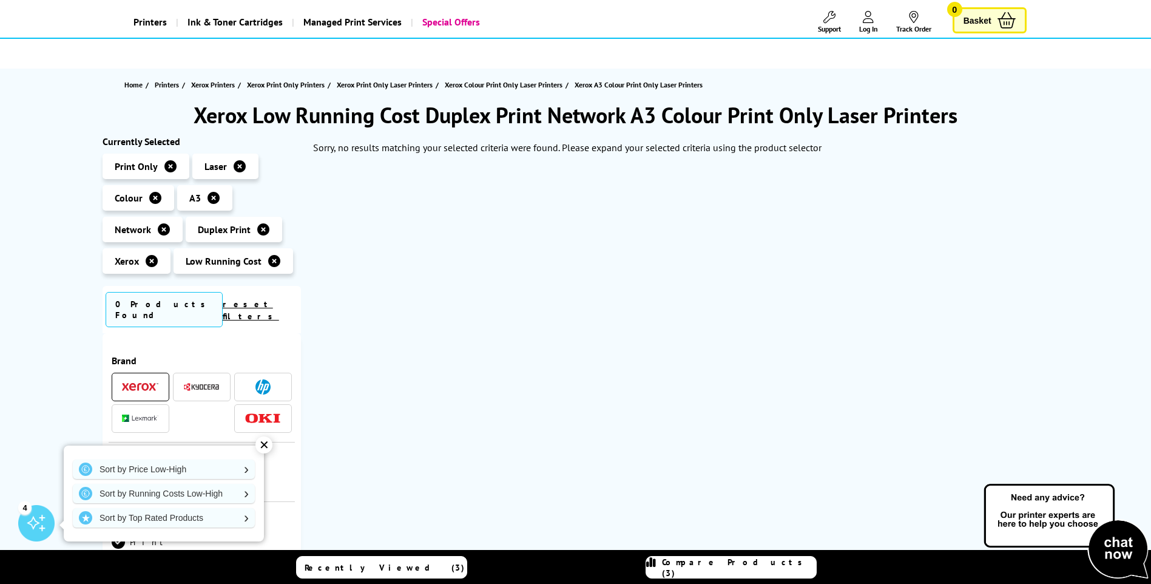
scroll to position [61, 0]
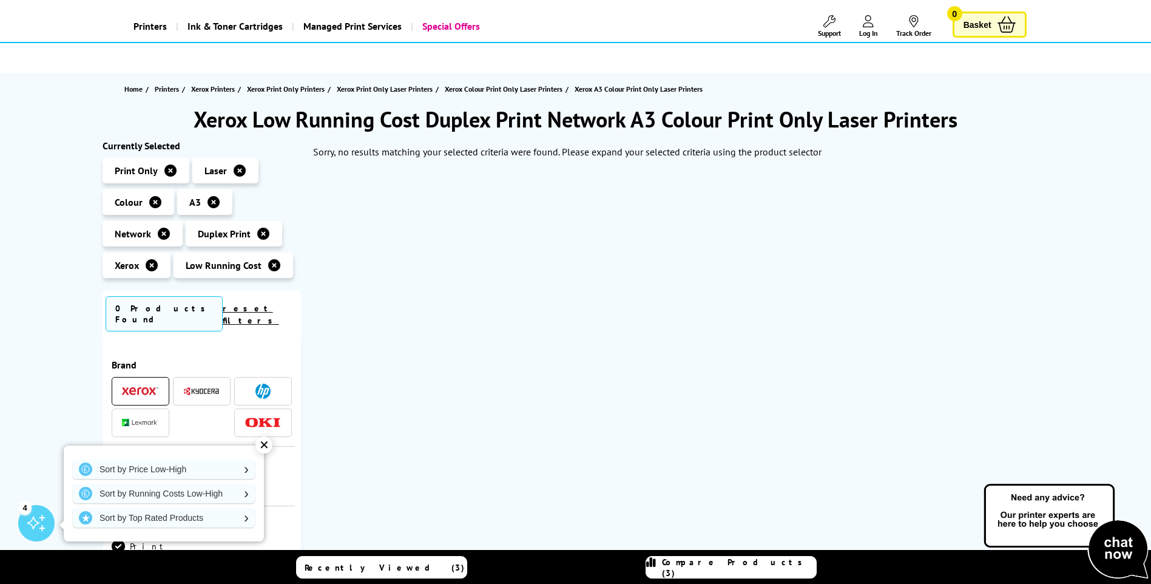
click at [266, 310] on link "reset filters" at bounding box center [251, 314] width 56 height 23
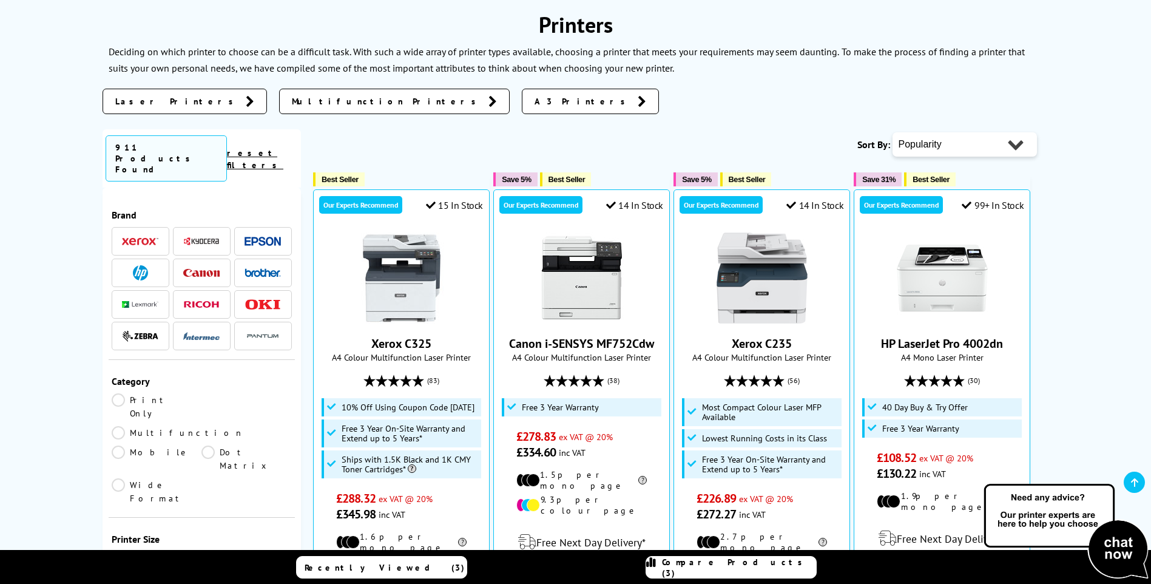
scroll to position [182, 0]
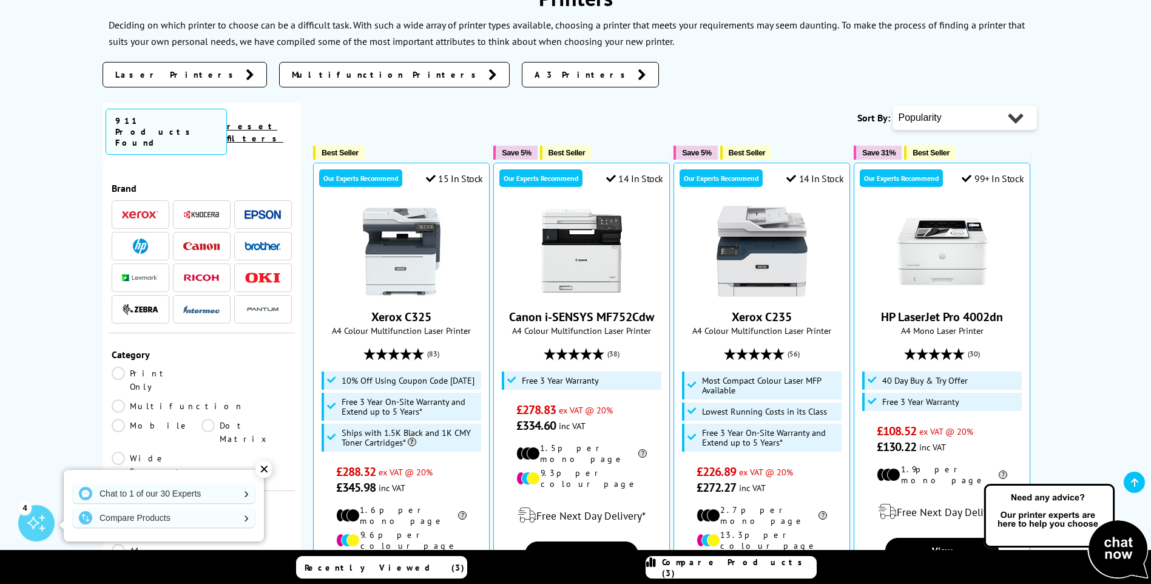
click at [142, 210] on img at bounding box center [140, 214] width 36 height 8
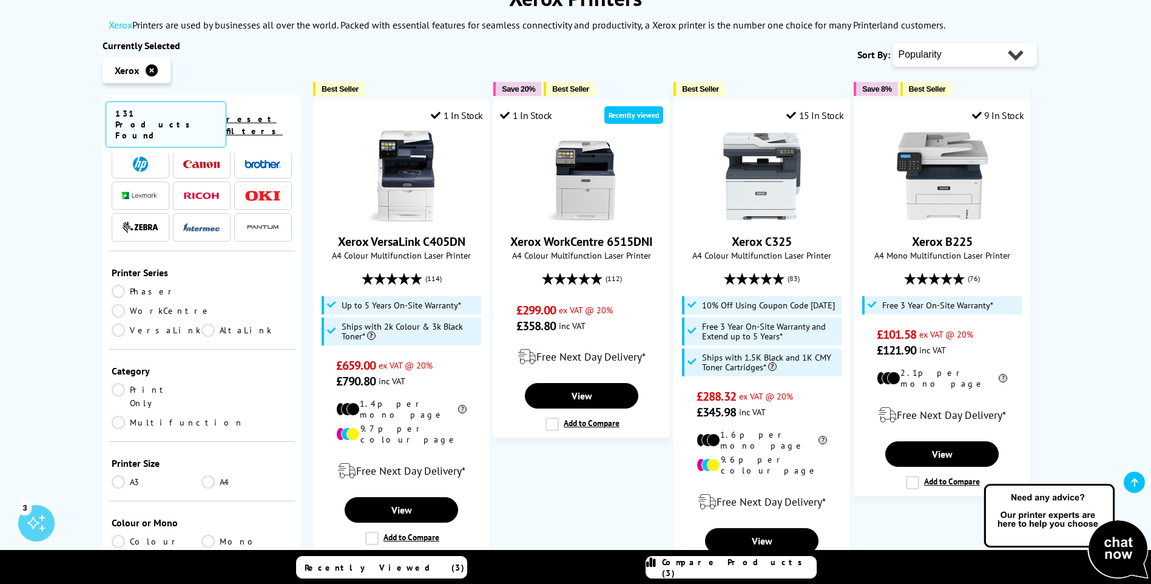
scroll to position [121, 0]
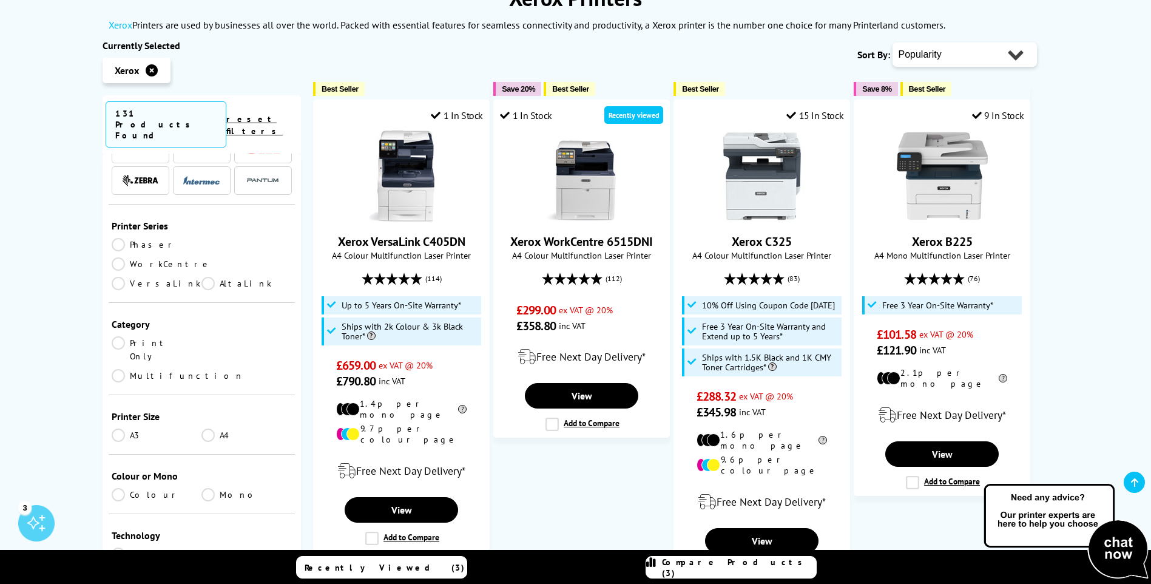
click at [113, 277] on link "VersaLink" at bounding box center [157, 283] width 90 height 13
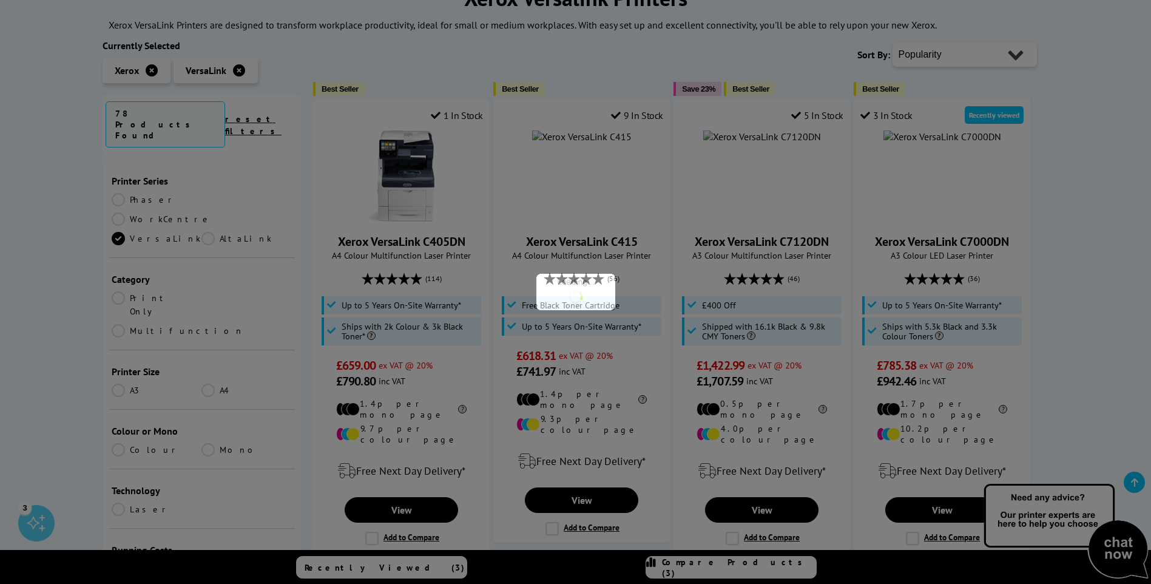
scroll to position [121, 0]
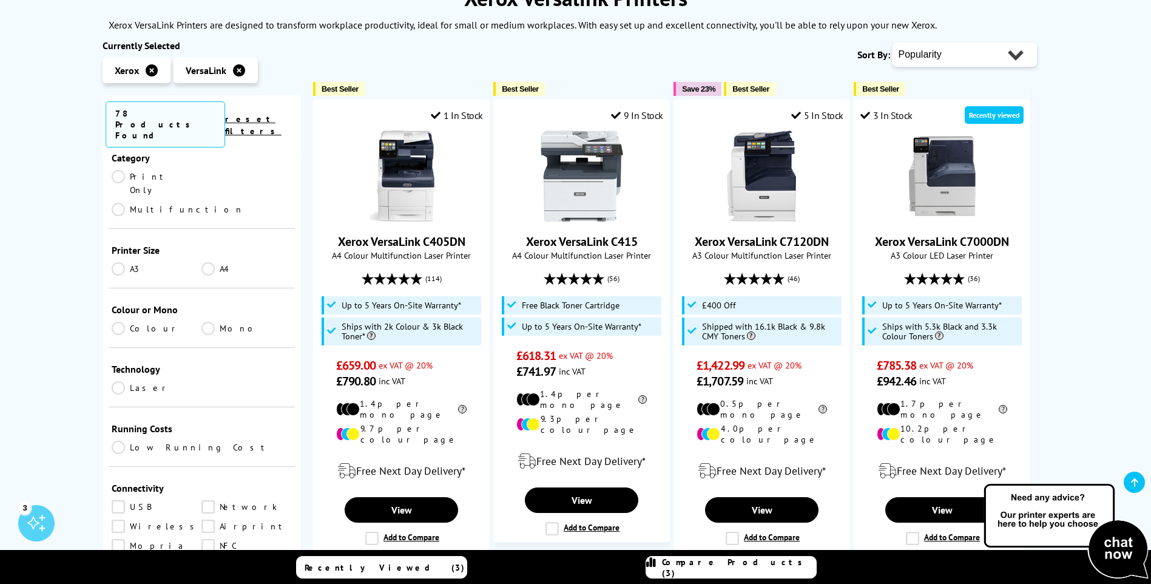
click at [115, 262] on link "A3" at bounding box center [157, 268] width 90 height 13
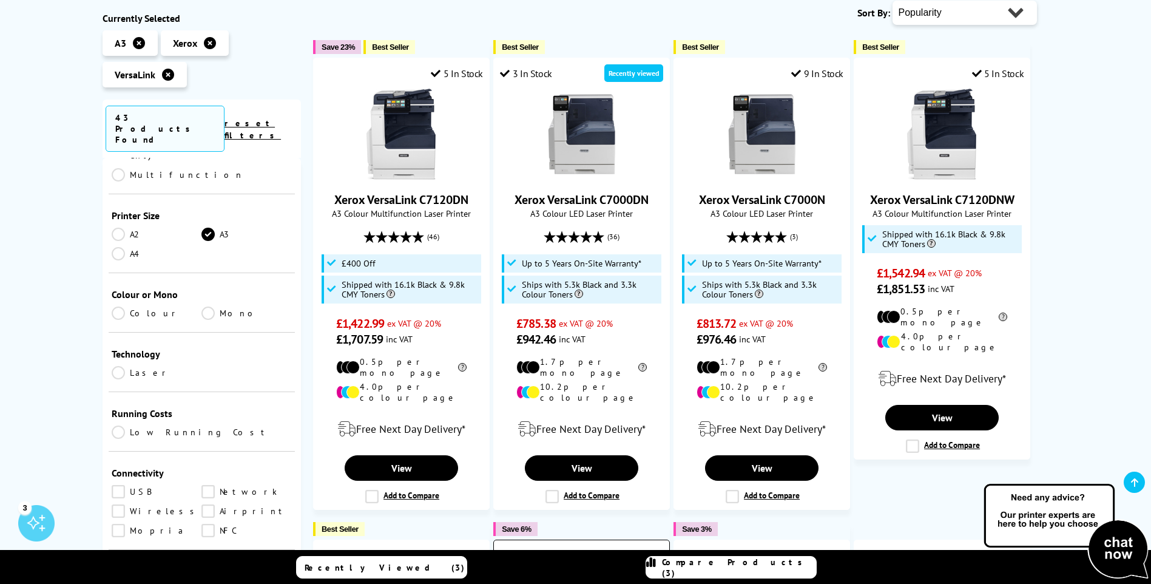
scroll to position [182, 0]
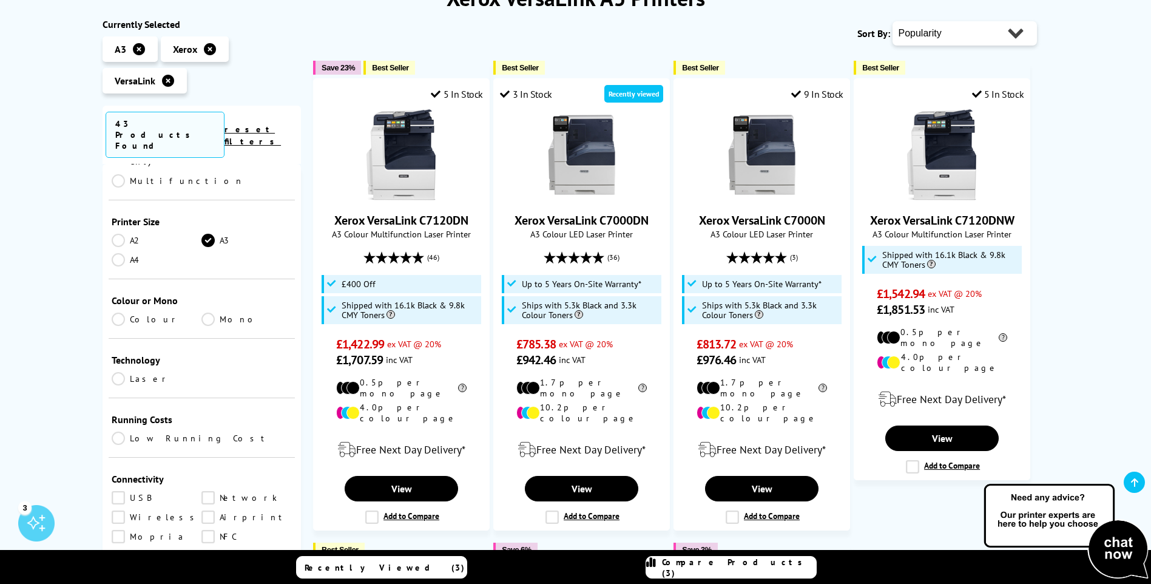
click at [949, 30] on select "Popularity Rating Price - Low to High Price - High to Low Running Costs - Low t…" at bounding box center [964, 33] width 144 height 24
select select "Price Ascending"
click at [892, 21] on select "Popularity Rating Price - Low to High Price - High to Low Running Costs - Low t…" at bounding box center [964, 33] width 144 height 24
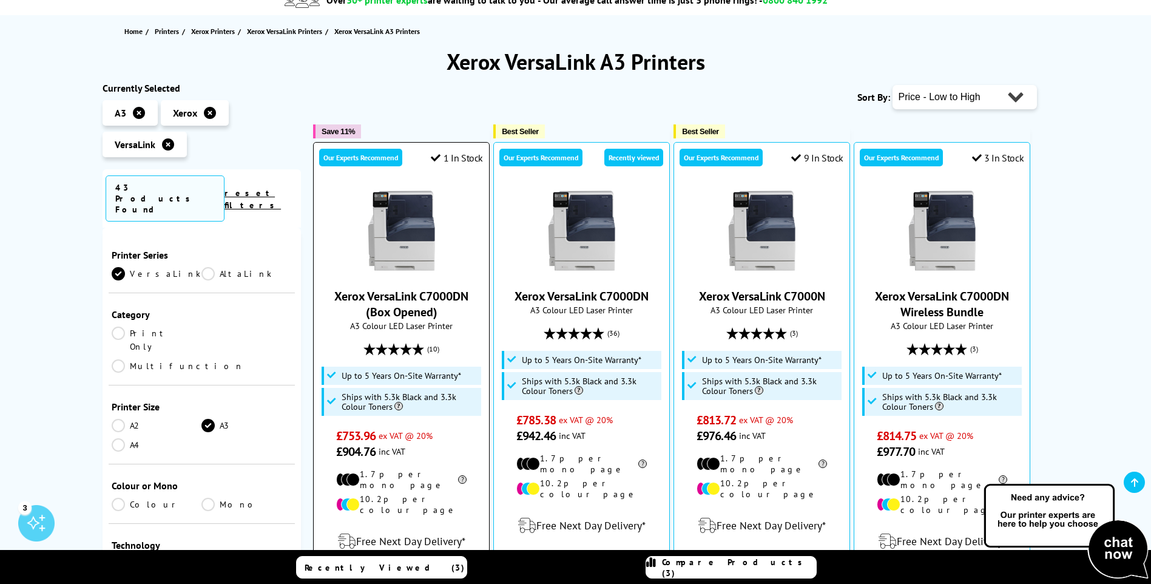
scroll to position [182, 0]
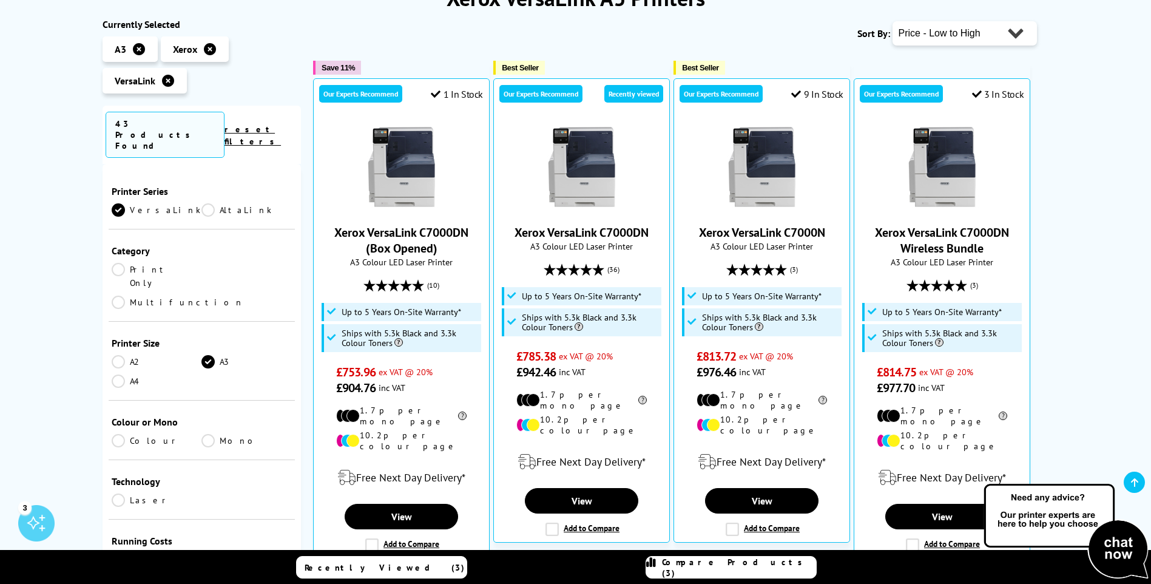
drag, startPoint x: 115, startPoint y: 325, endPoint x: 119, endPoint y: 338, distance: 14.2
click at [115, 374] on link "A4" at bounding box center [157, 380] width 90 height 13
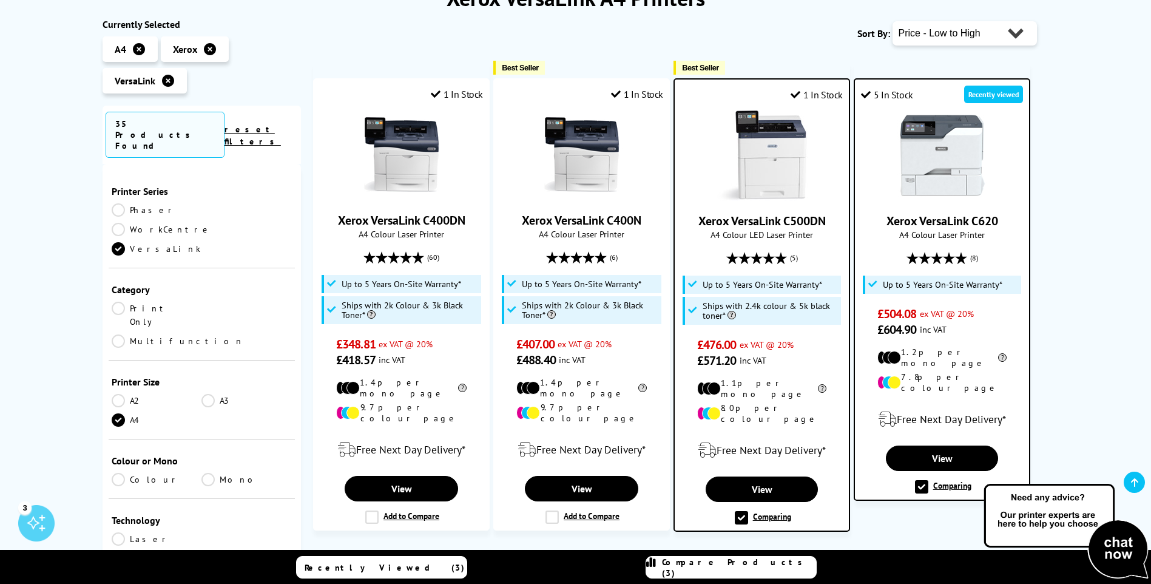
click at [116, 473] on link "Colour" at bounding box center [157, 479] width 90 height 13
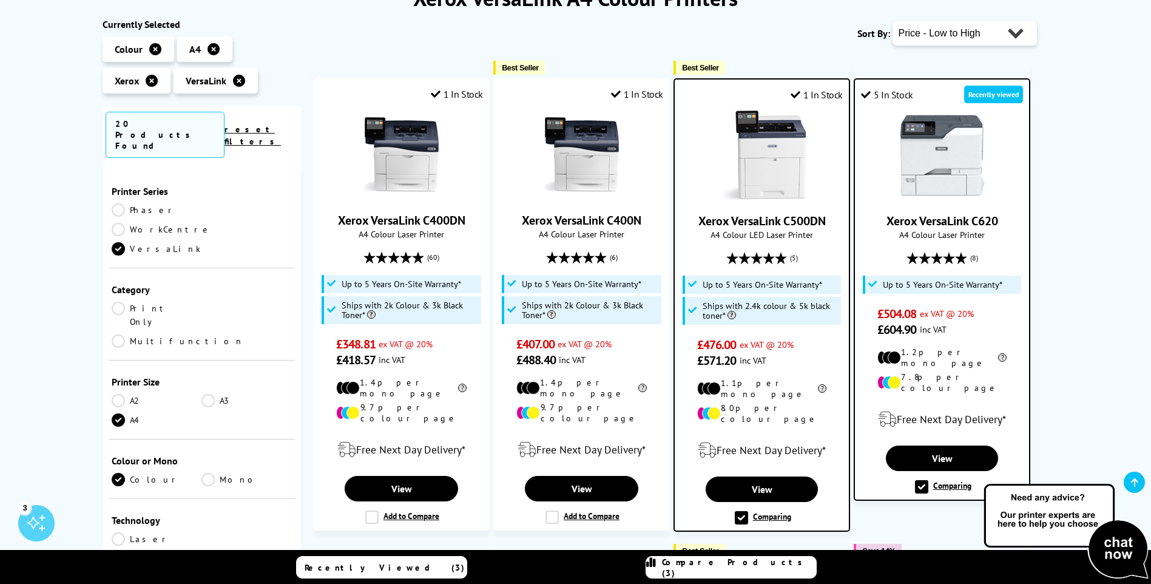
scroll to position [121, 0]
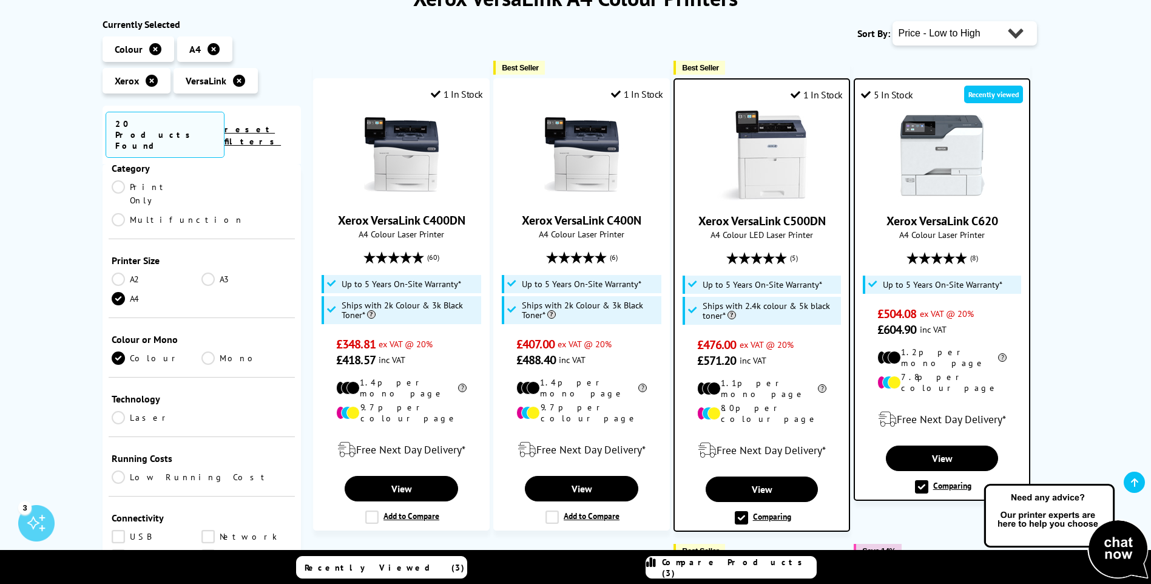
click at [119, 470] on link "Low Running Cost" at bounding box center [202, 476] width 181 height 13
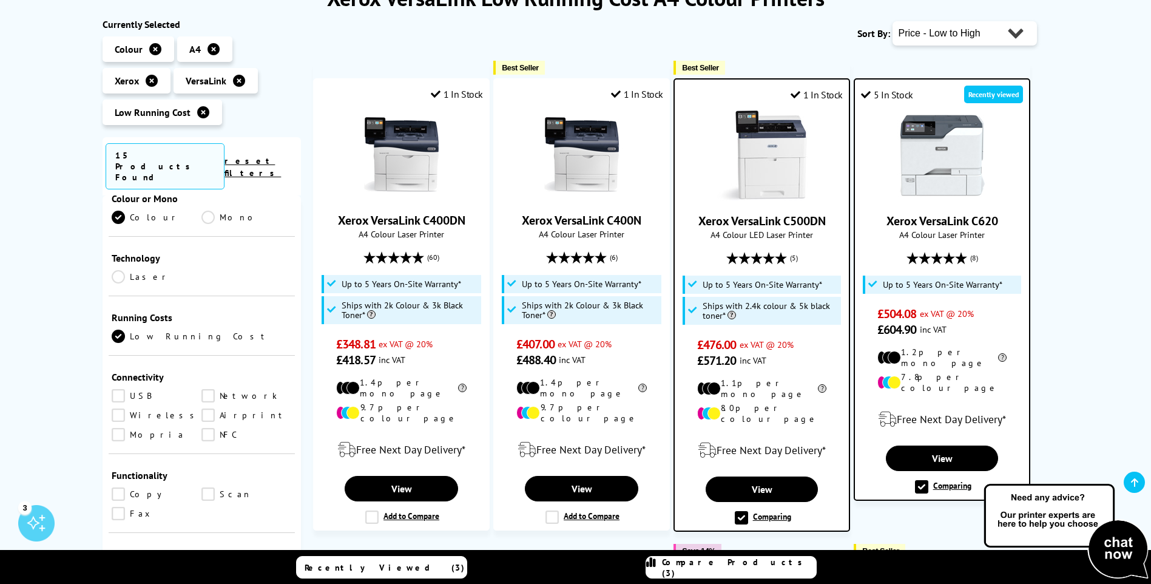
scroll to position [303, 0]
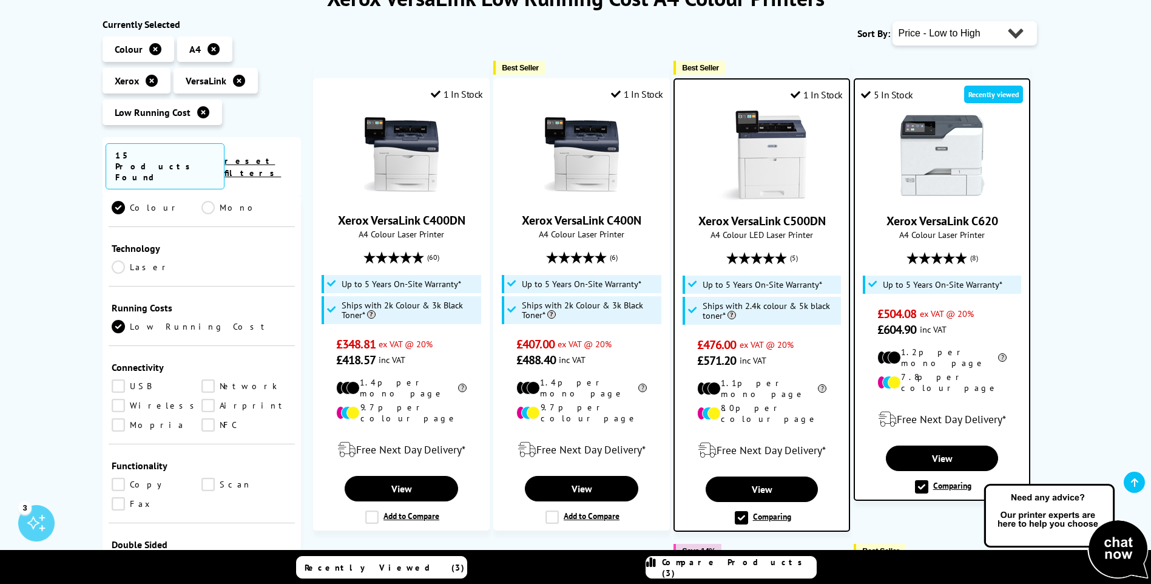
click at [207, 379] on link "Network" at bounding box center [246, 385] width 90 height 13
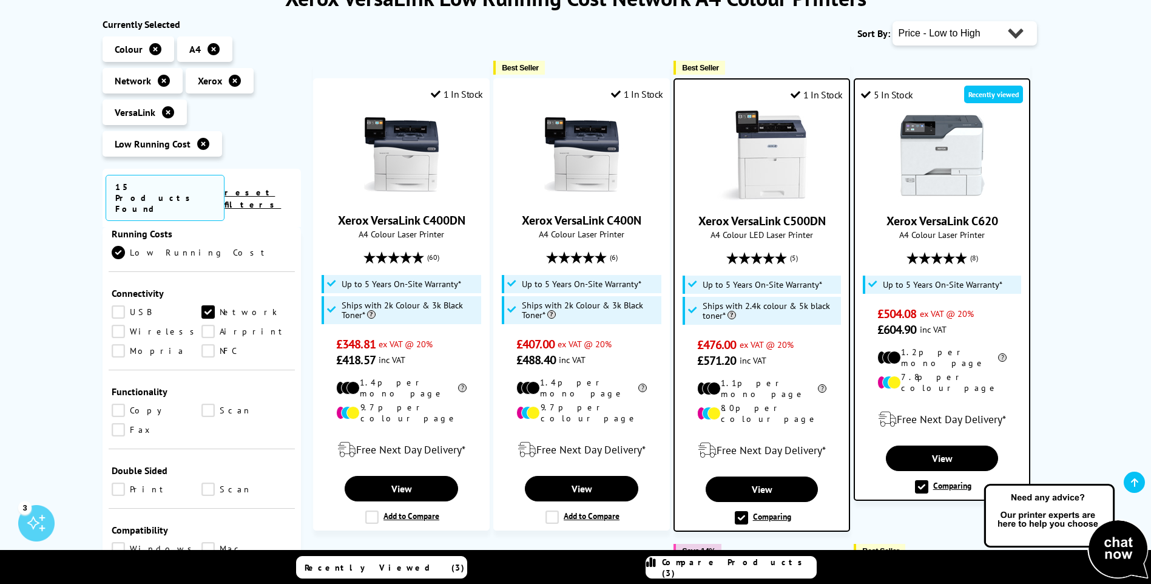
scroll to position [425, 0]
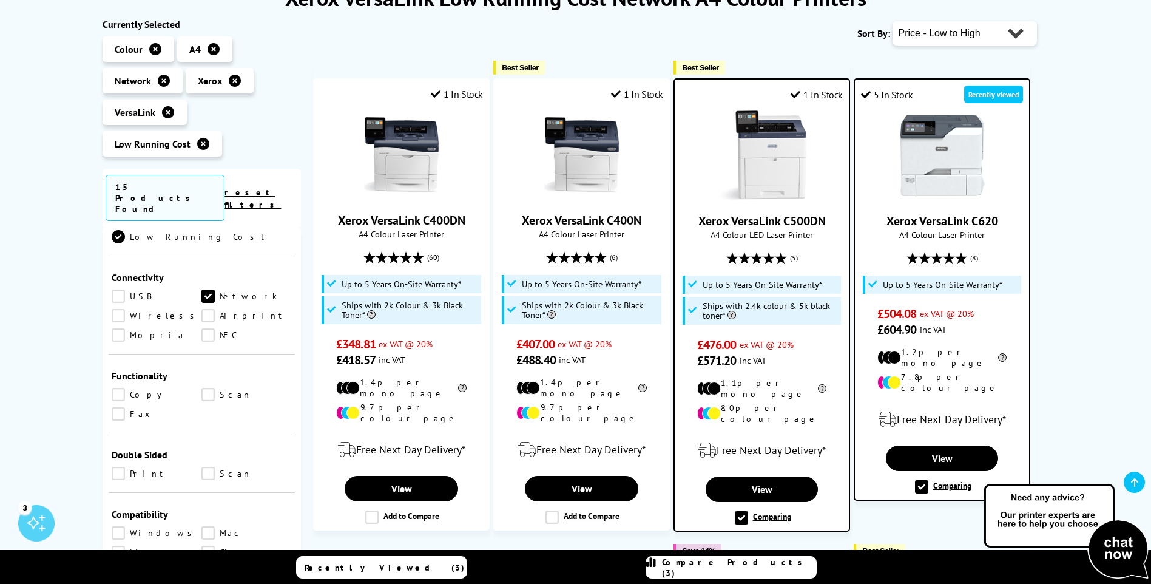
click at [116, 466] on link "Print" at bounding box center [157, 472] width 90 height 13
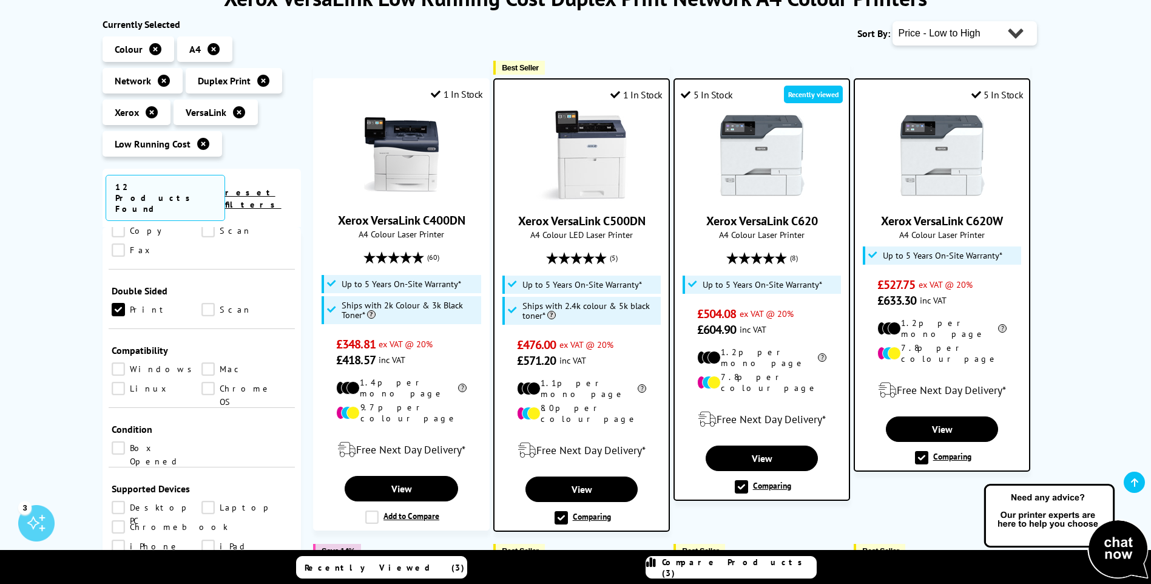
scroll to position [607, 0]
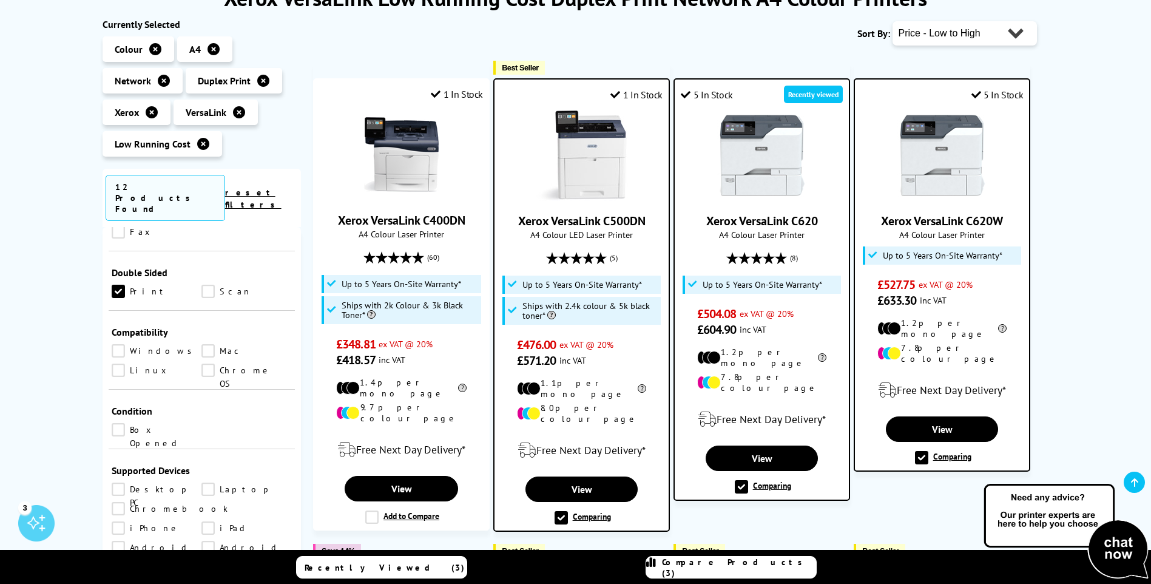
click at [947, 35] on select "Popularity Rating Price - Low to High Price - High to Low Running Costs - Low t…" at bounding box center [964, 33] width 144 height 24
click at [892, 21] on select "Popularity Rating Price - Low to High Price - High to Low Running Costs - Low t…" at bounding box center [964, 33] width 144 height 24
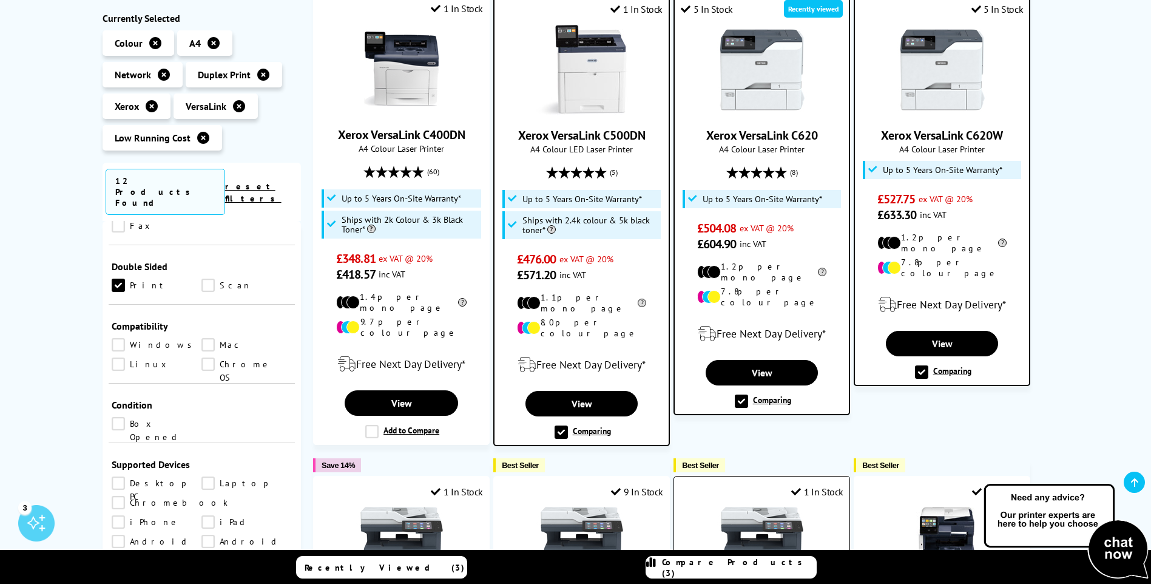
scroll to position [243, 0]
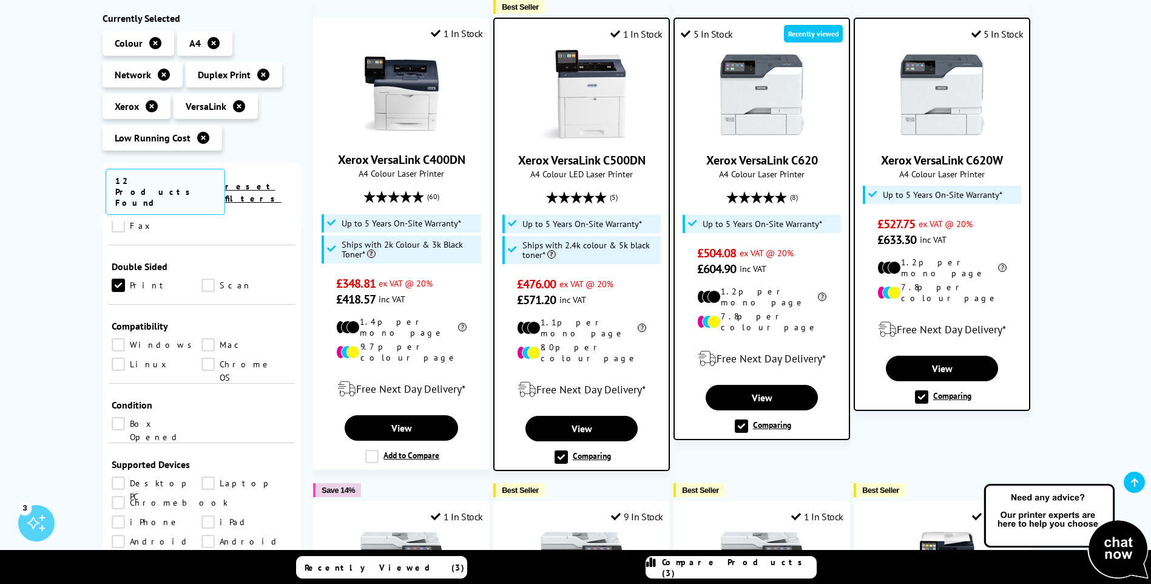
click at [1118, 545] on img at bounding box center [1066, 531] width 170 height 99
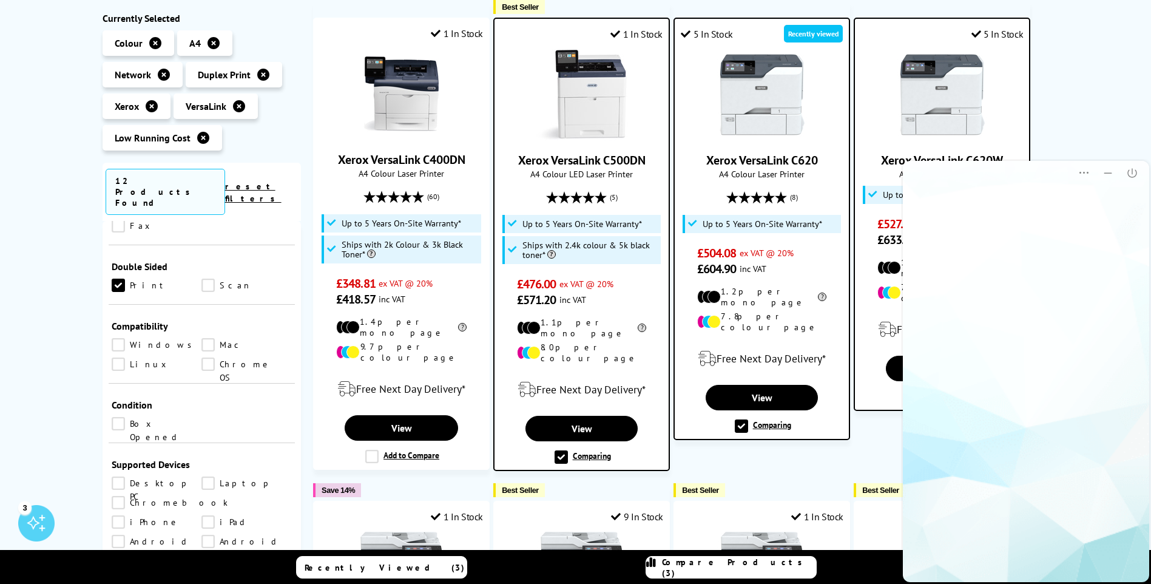
scroll to position [0, 0]
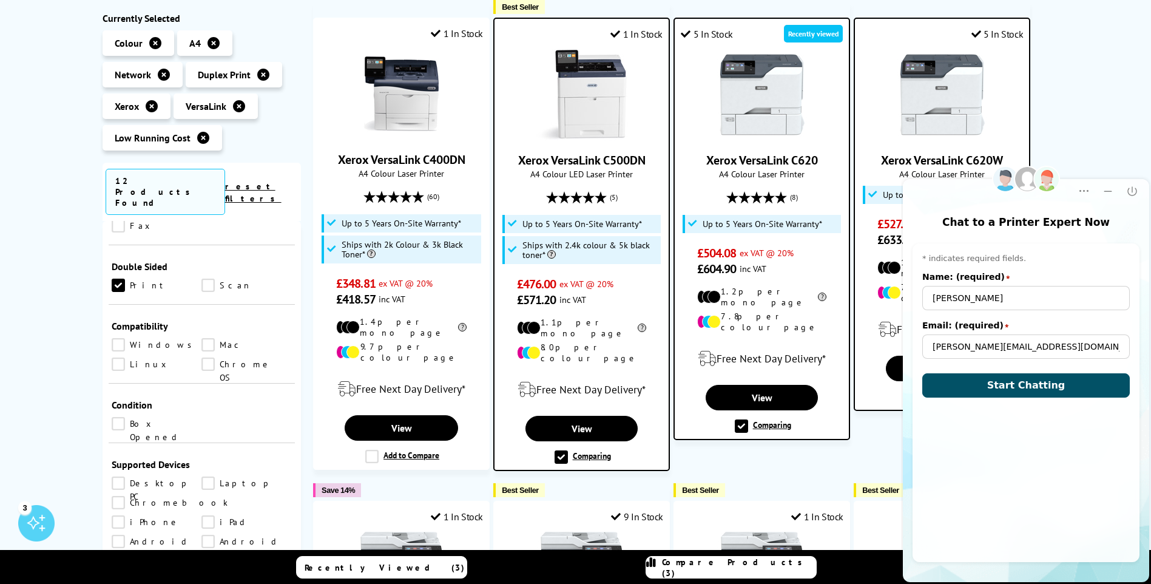
click at [1028, 383] on span "Start Chatting" at bounding box center [1026, 385] width 78 height 12
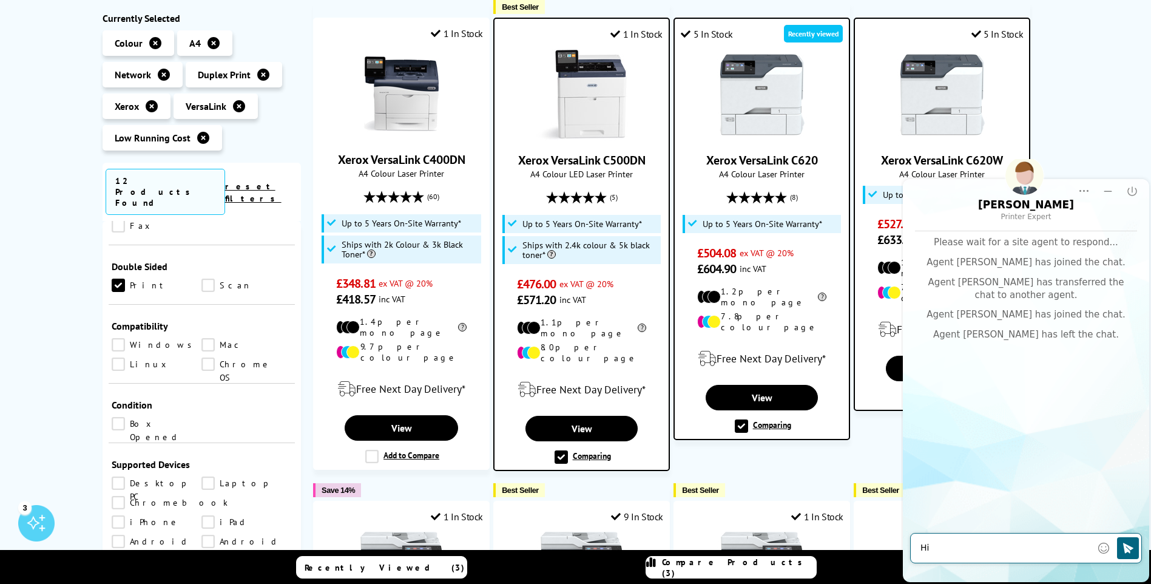
type textarea "H"
type textarea "Hi [PERSON_NAME]"
type textarea "just looking at the Xerox C620"
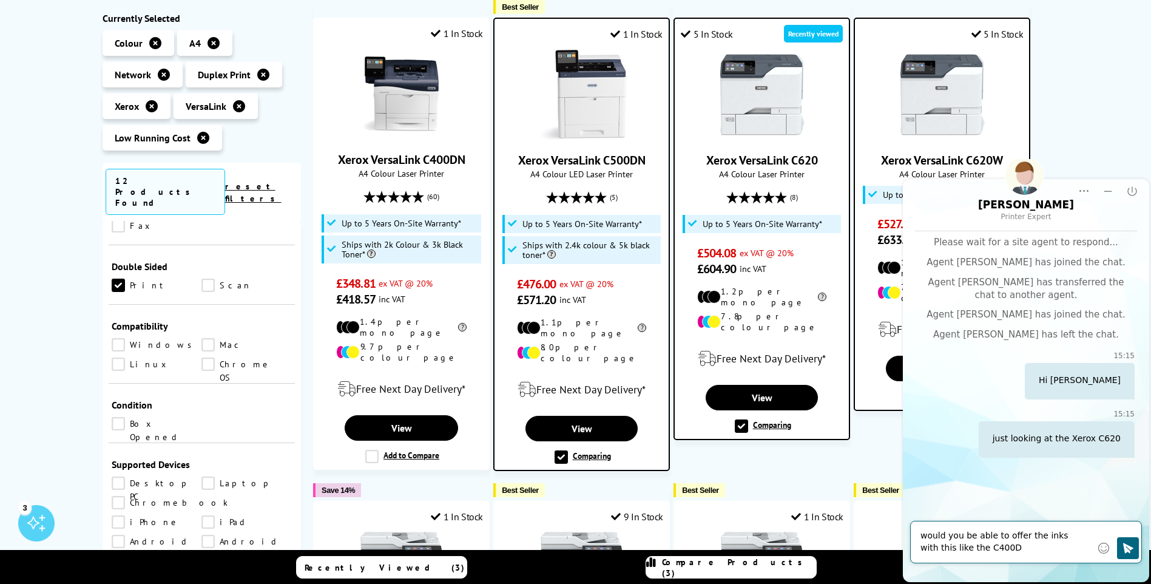
type textarea "would you be able to offer the inks with this like the C400DN"
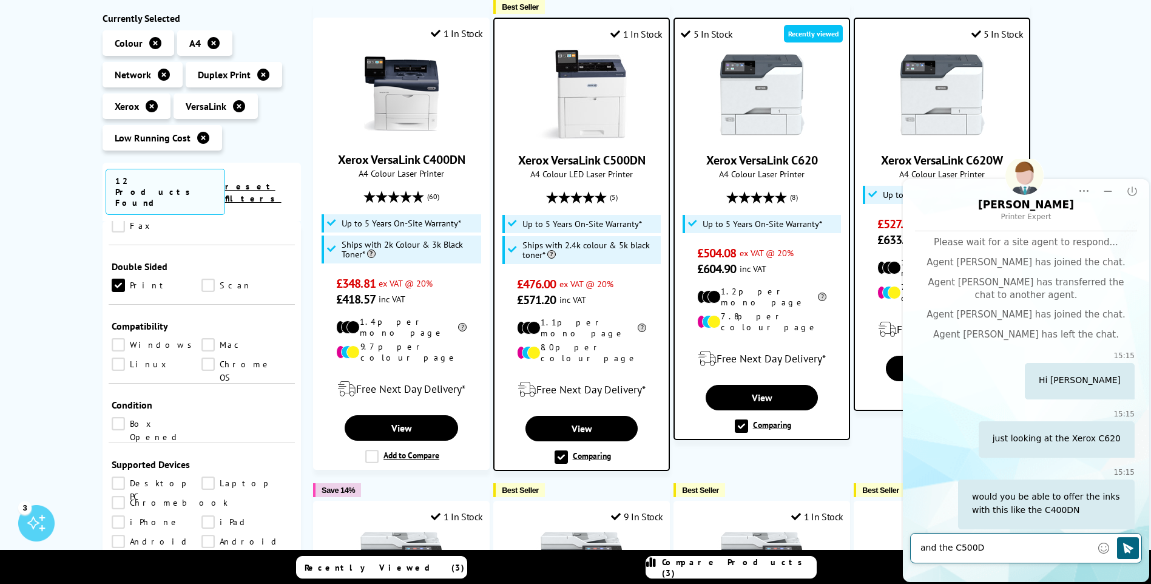
type textarea "and the C500DN"
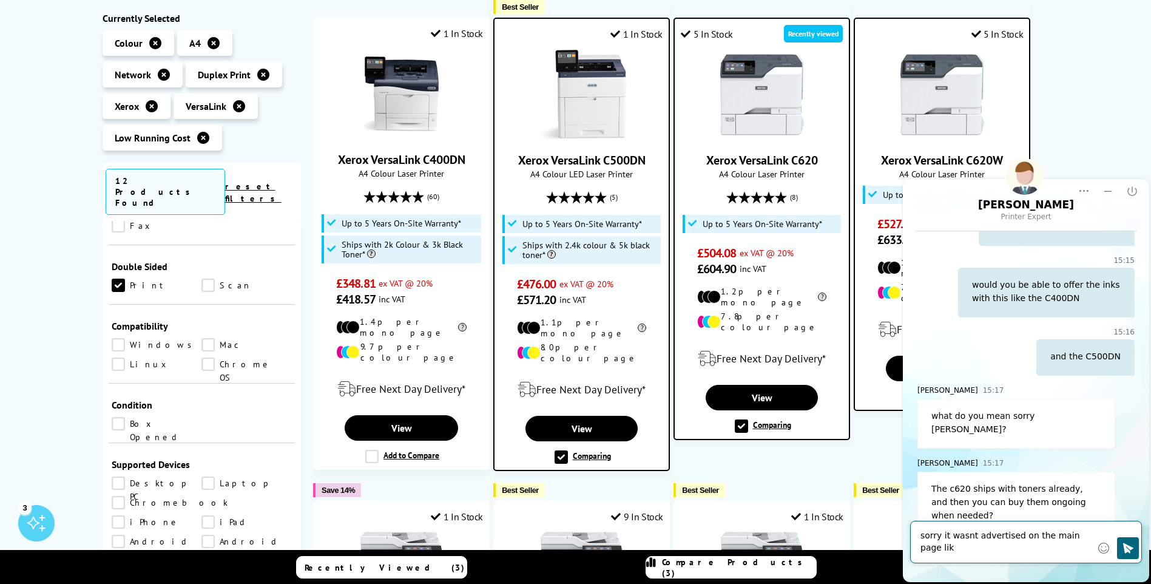
scroll to position [224, 0]
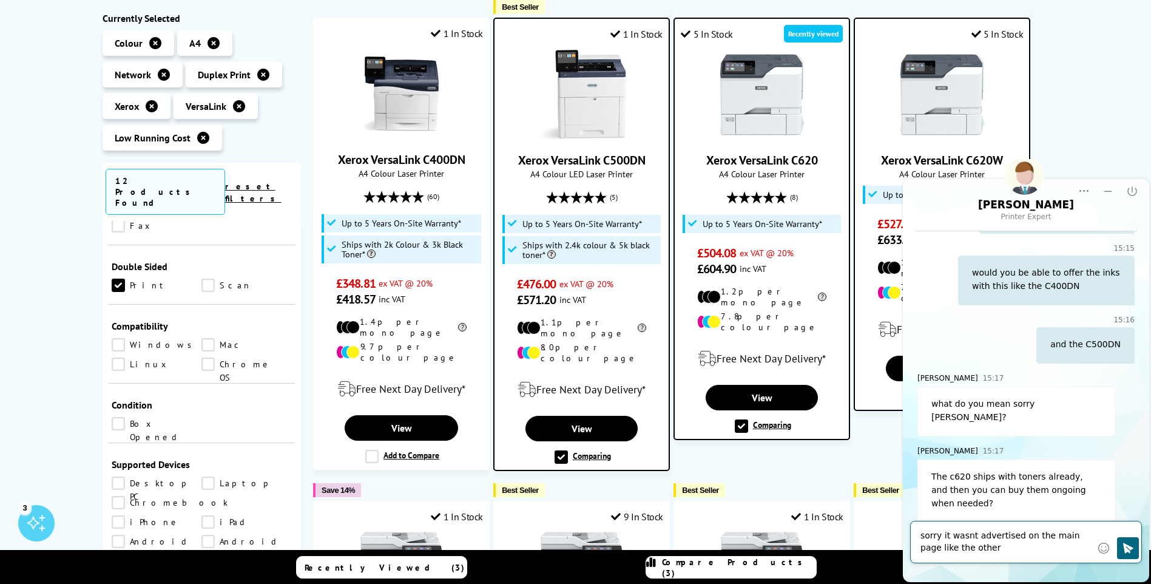
type textarea "sorry it wasnt advertised on the main page like the others"
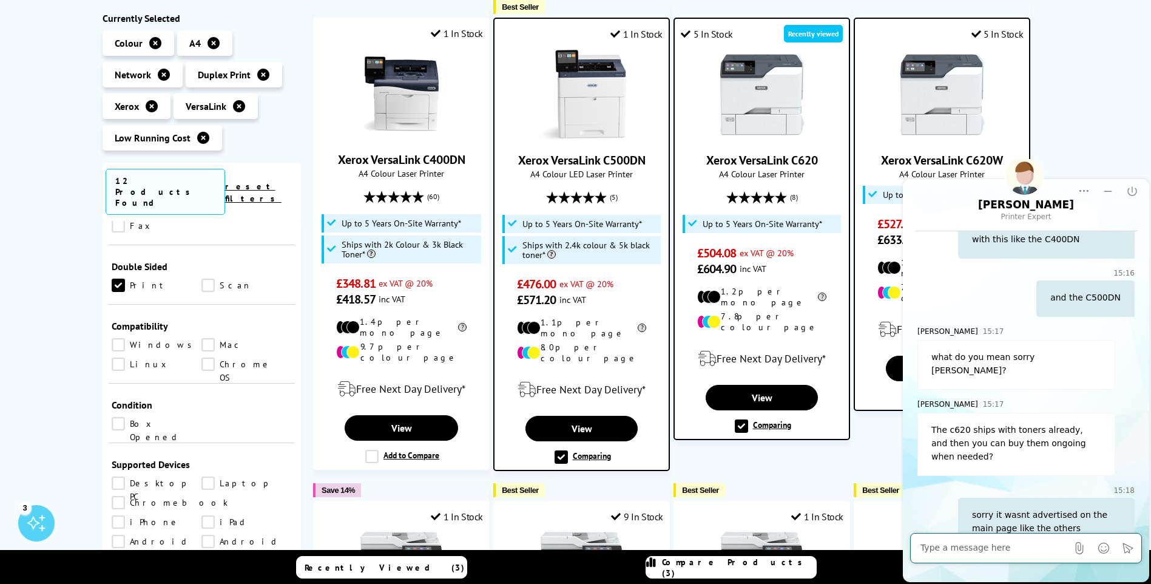
scroll to position [283, 0]
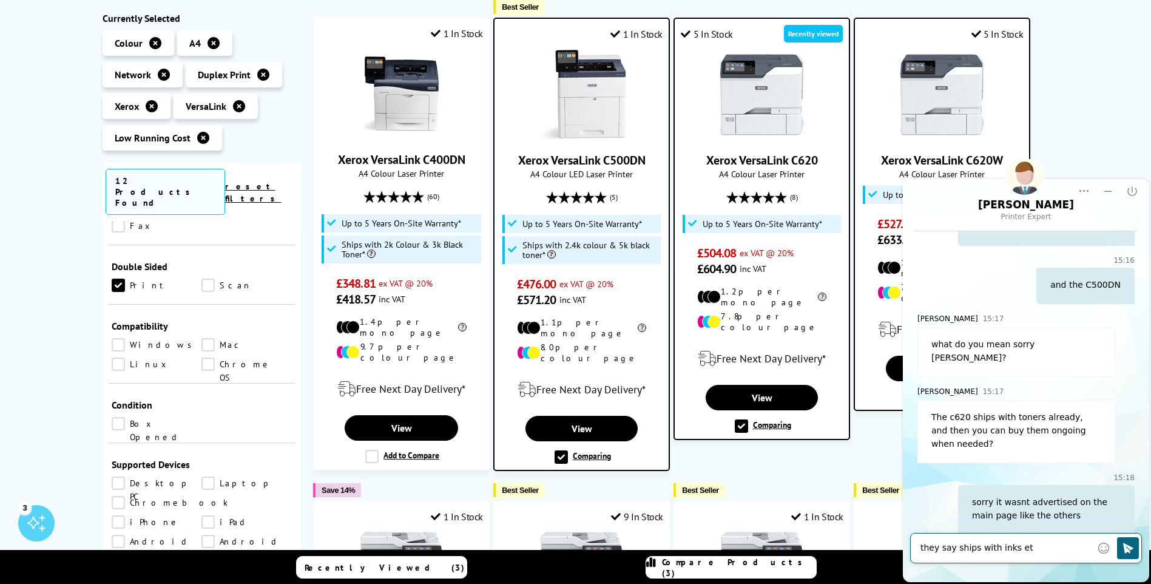
type textarea "they say ships with inks etc"
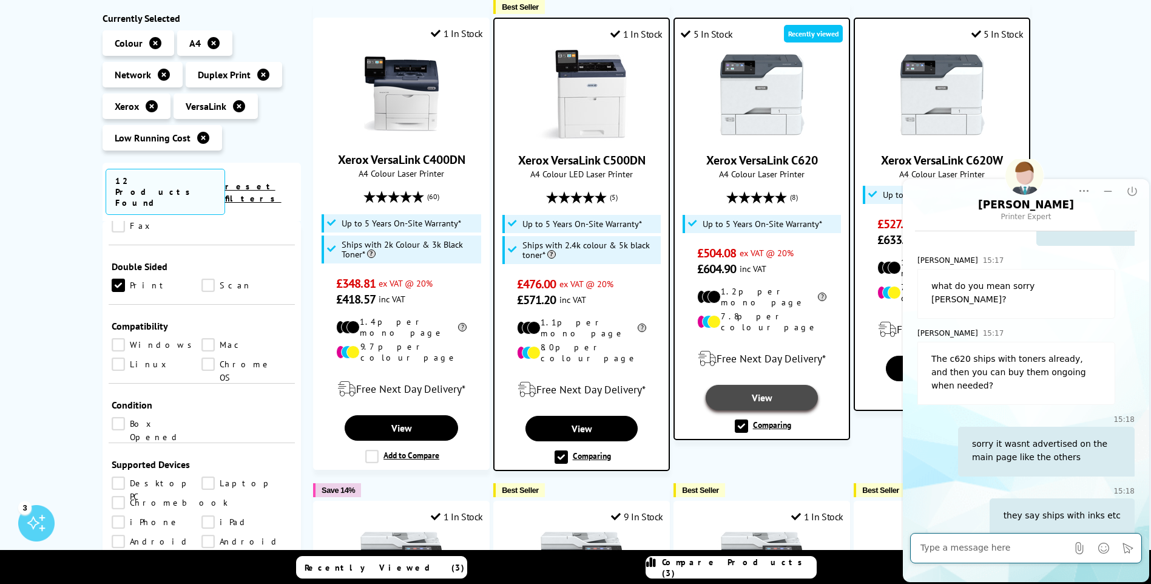
click at [762, 385] on link "View" at bounding box center [761, 397] width 112 height 25
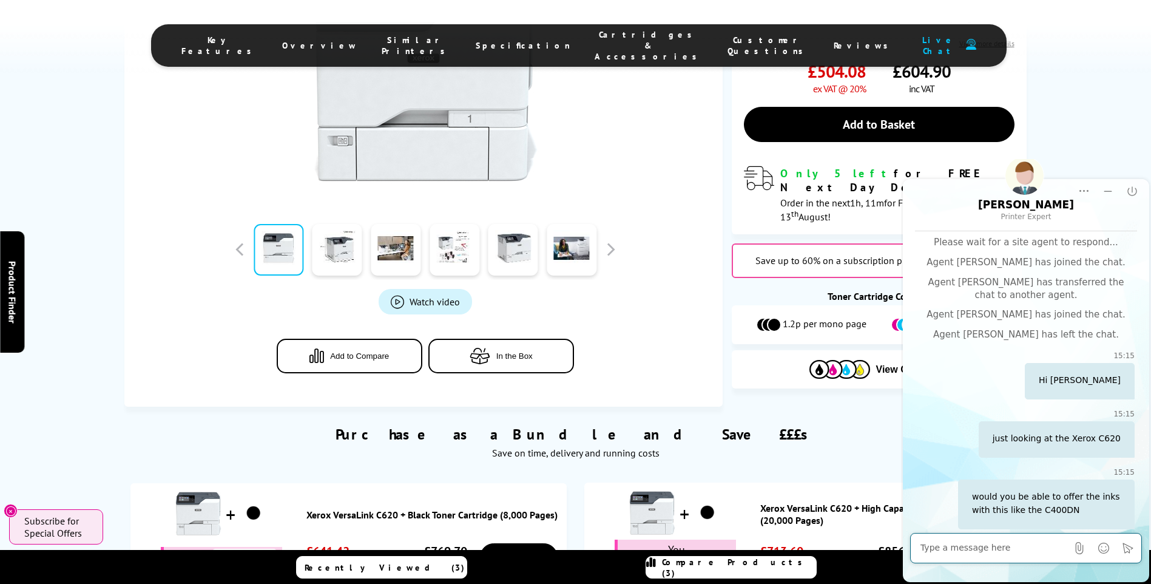
scroll to position [341, 0]
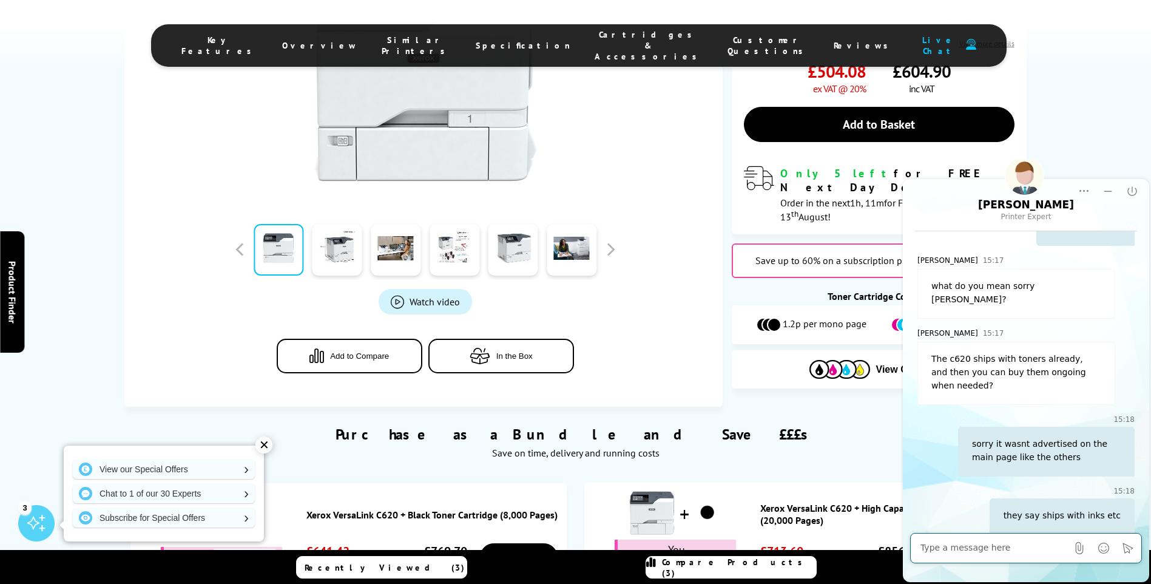
click at [503, 351] on span "In the Box" at bounding box center [514, 355] width 36 height 9
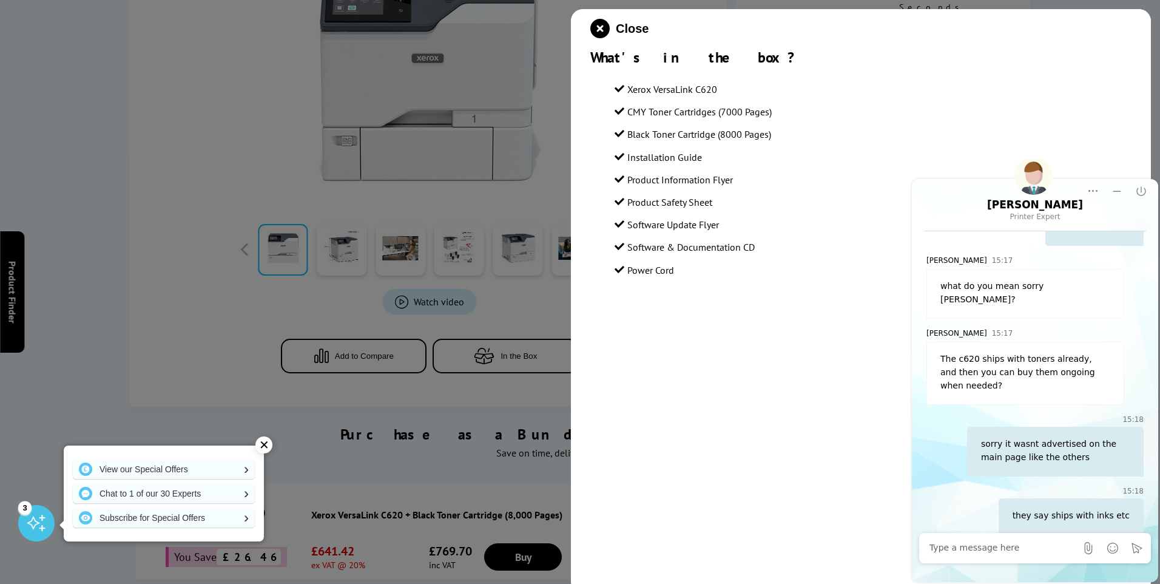
click at [966, 550] on textarea at bounding box center [1002, 548] width 147 height 12
type textarea "i can see this comes with inks now"
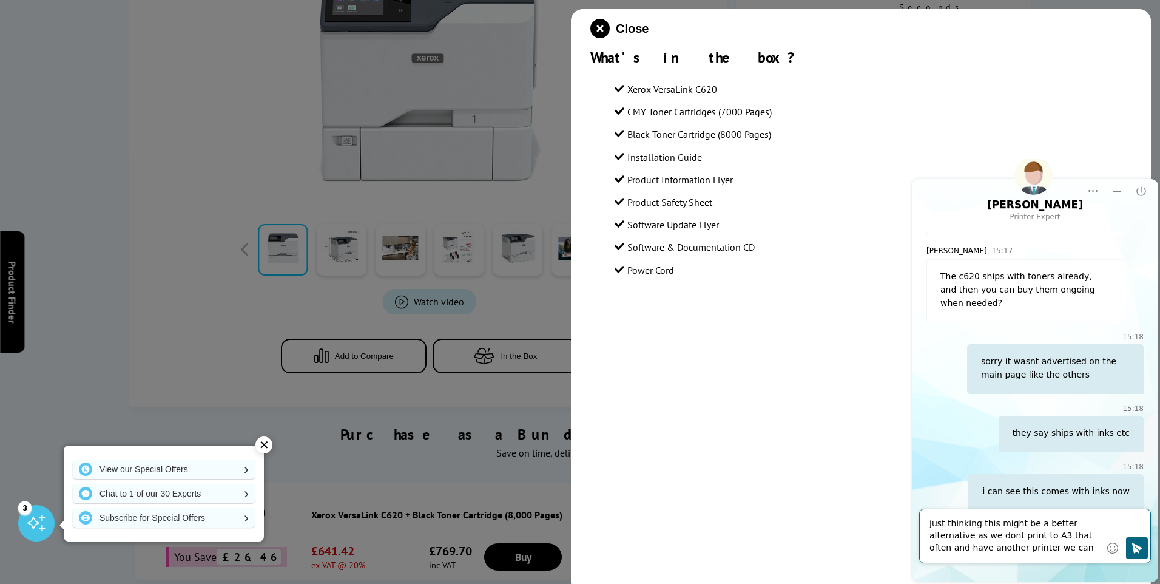
scroll to position [436, 0]
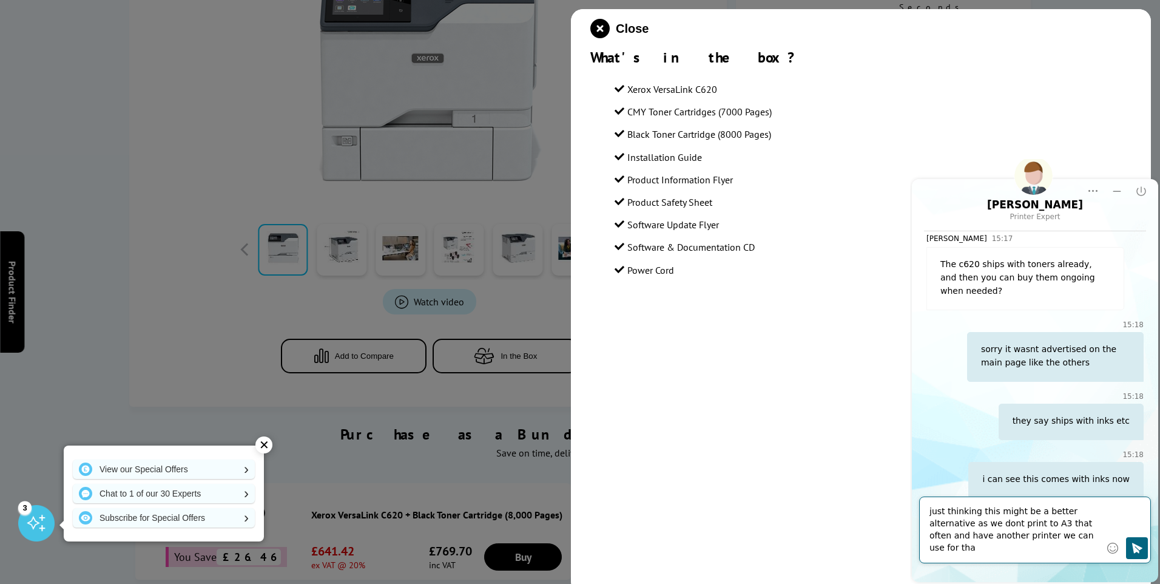
type textarea "just thinking this might be a better alternative as we dont print to A3 that of…"
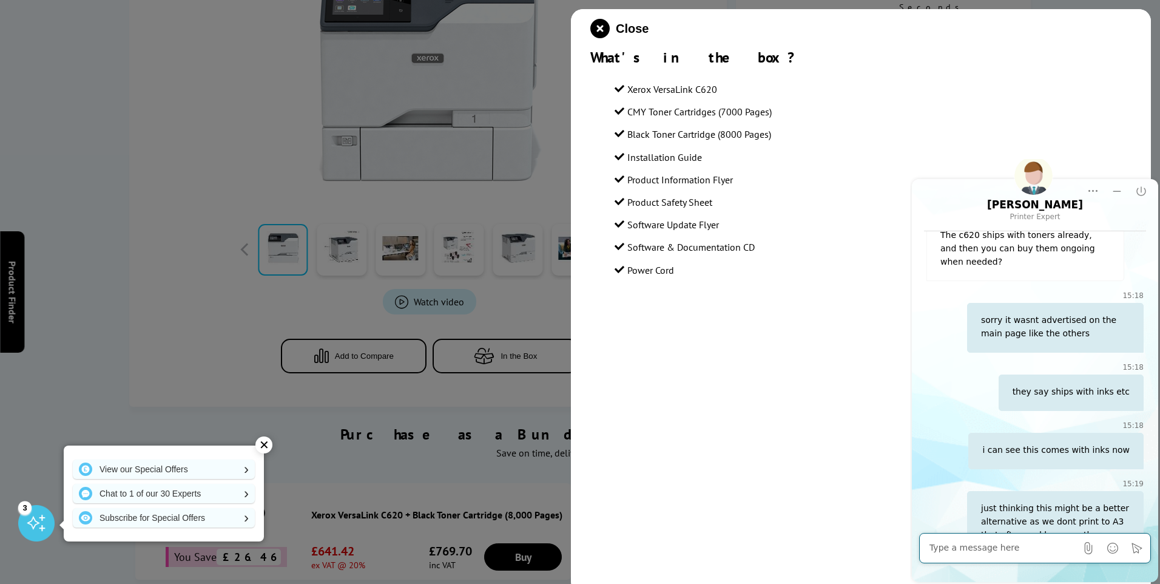
scroll to position [498, 0]
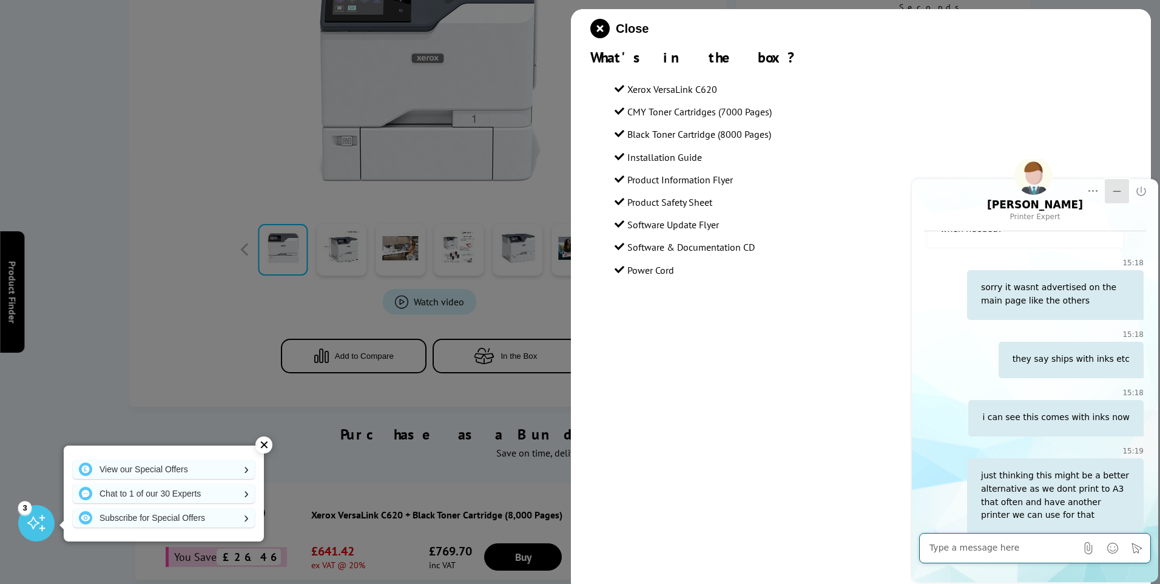
click at [1117, 191] on icon "Minimize" at bounding box center [1117, 190] width 8 height 1
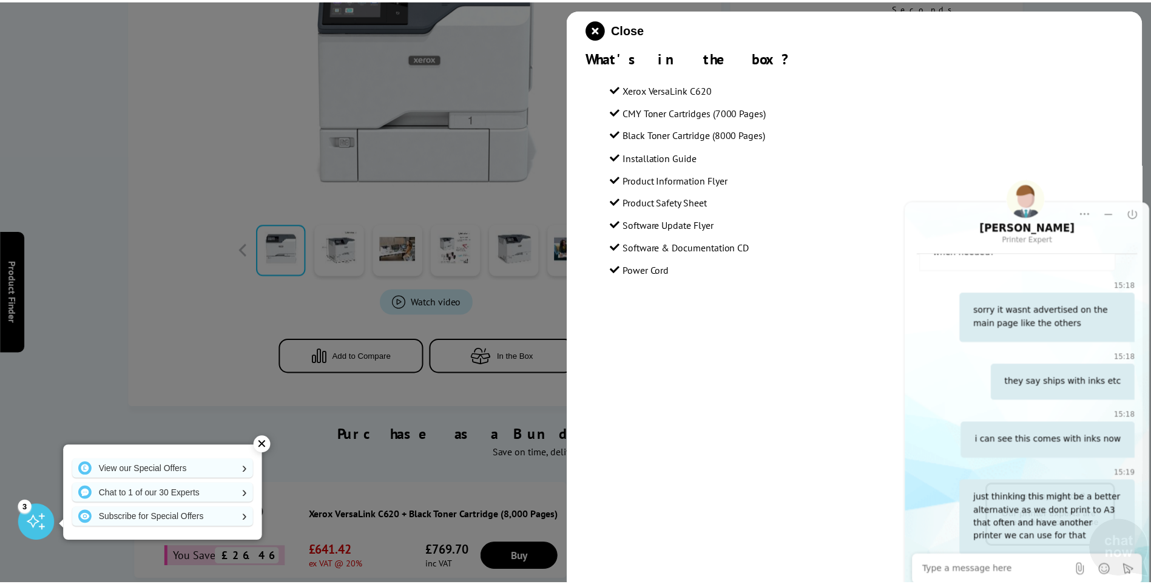
scroll to position [0, 0]
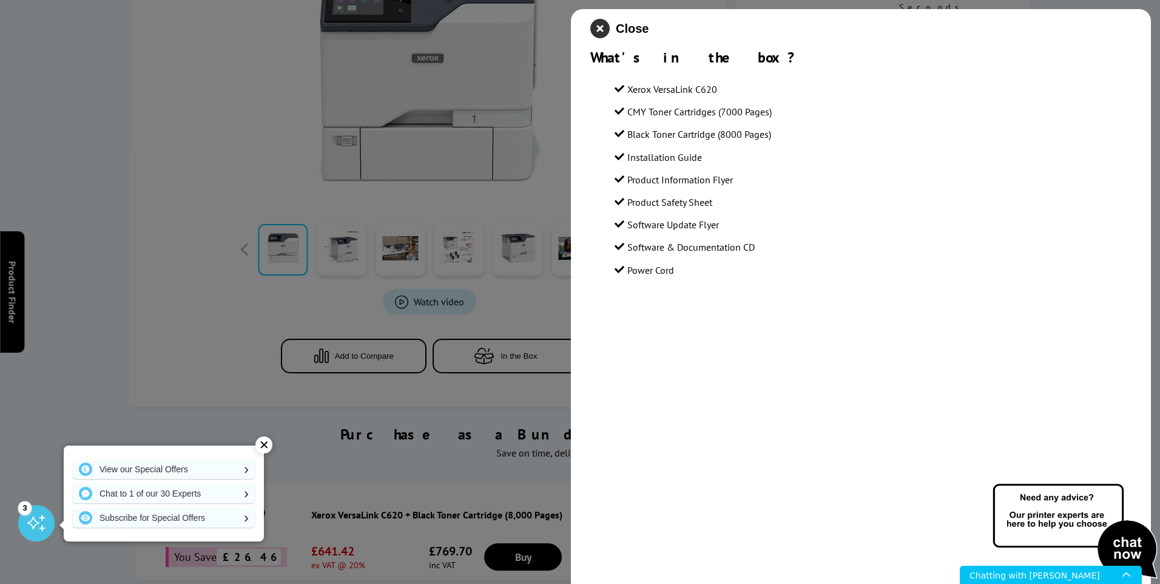
click at [601, 28] on icon "close modal" at bounding box center [599, 28] width 19 height 19
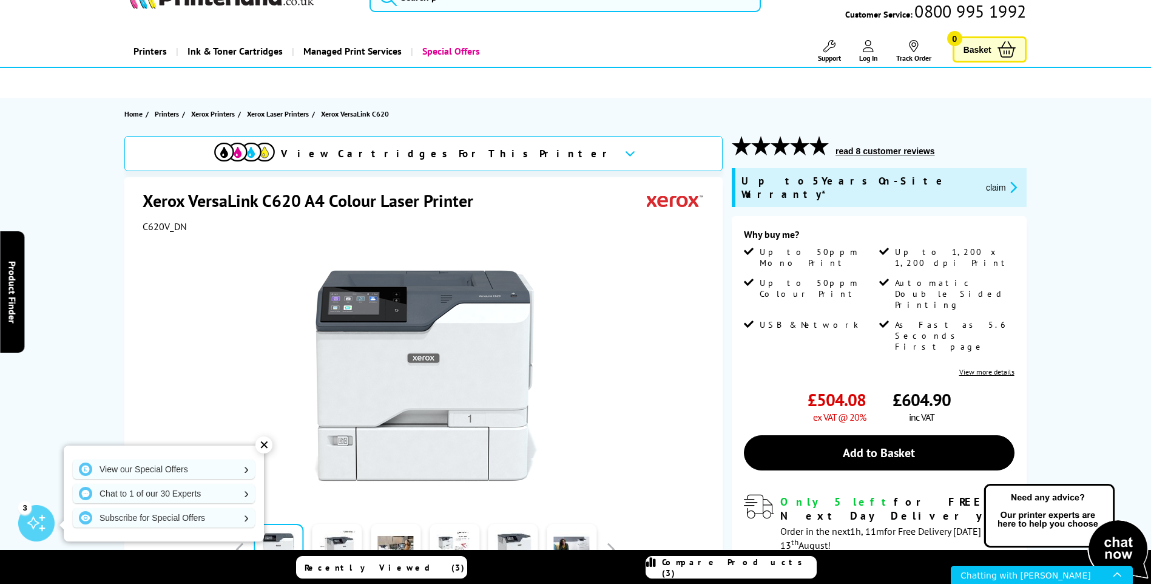
scroll to position [61, 0]
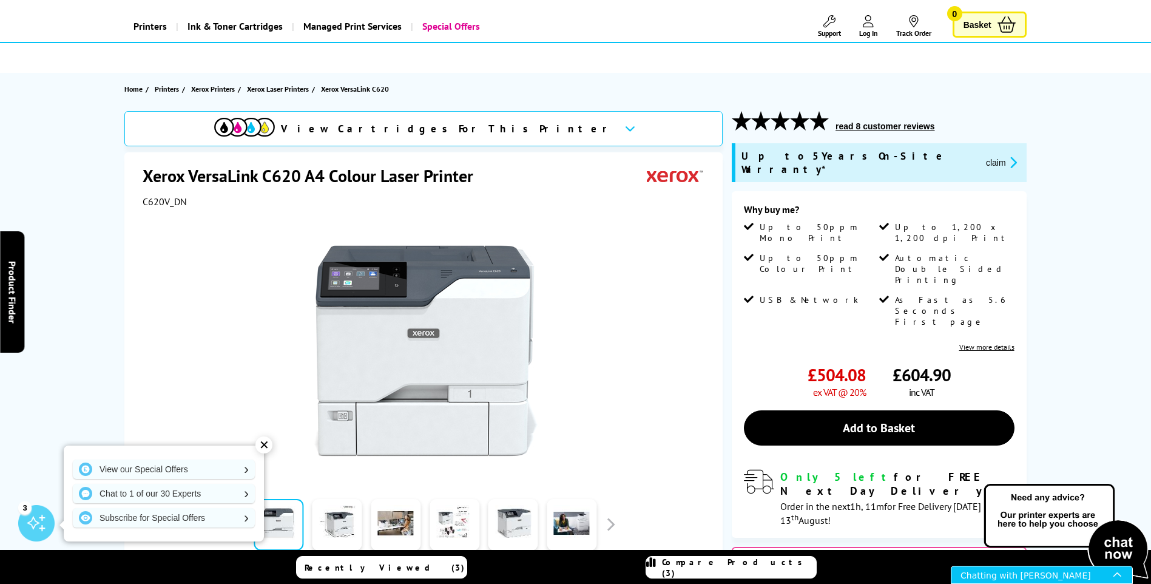
click at [1047, 573] on div "Chatting with [PERSON_NAME]" at bounding box center [1036, 574] width 153 height 17
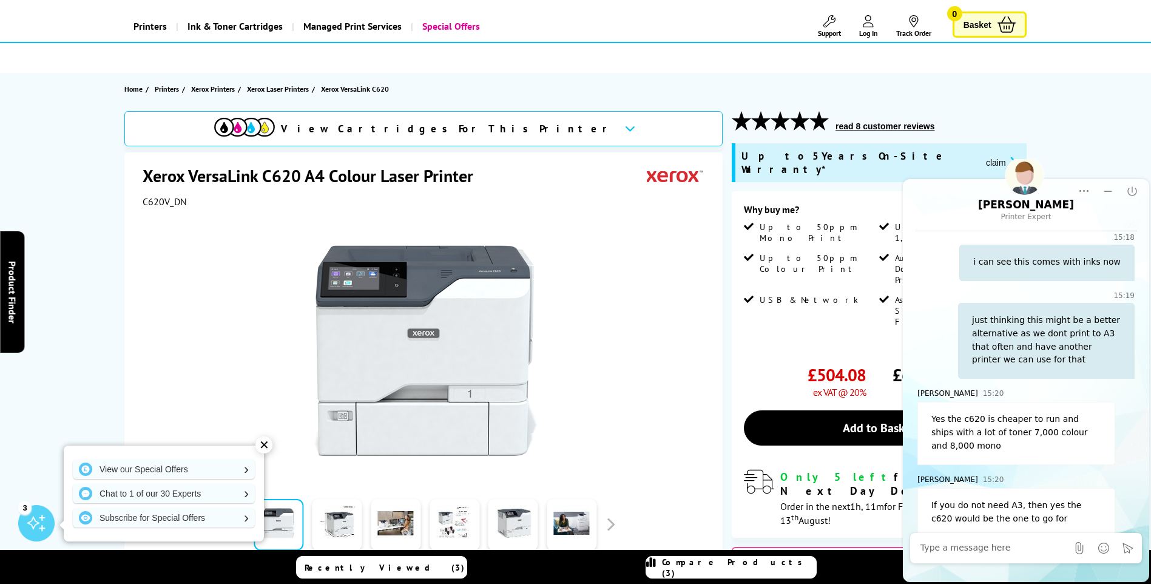
scroll to position [657, 0]
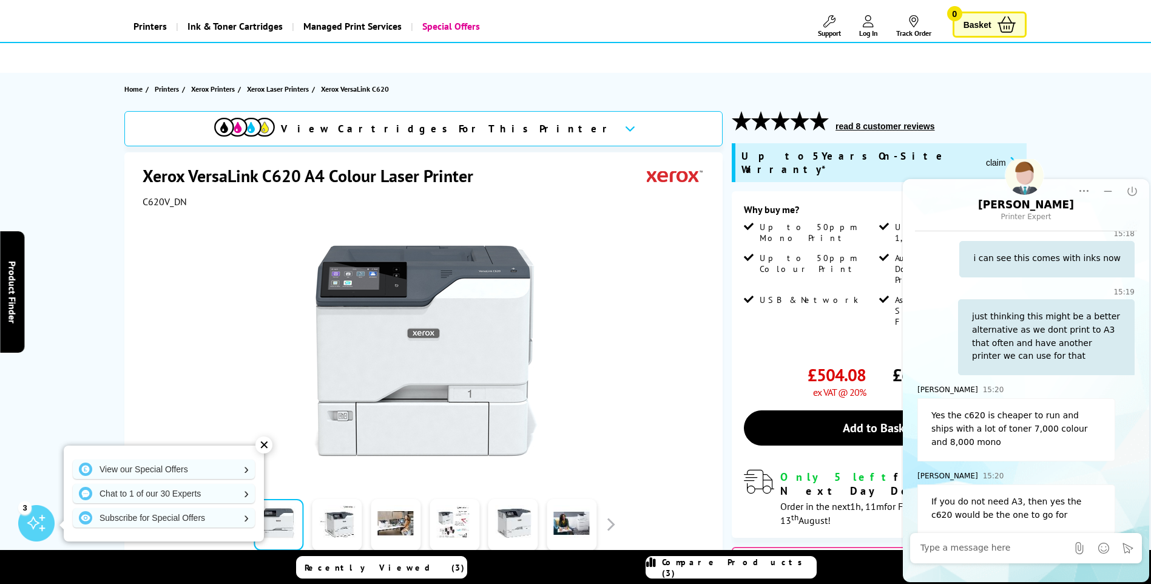
click at [946, 545] on textarea at bounding box center [993, 548] width 147 height 12
click at [906, 491] on div "Chat window Please wait for a site agent to respond... Agent [PERSON_NAME] has …" at bounding box center [1026, 381] width 246 height 301
click at [977, 548] on textarea "i think so too, will dic" at bounding box center [1005, 548] width 171 height 12
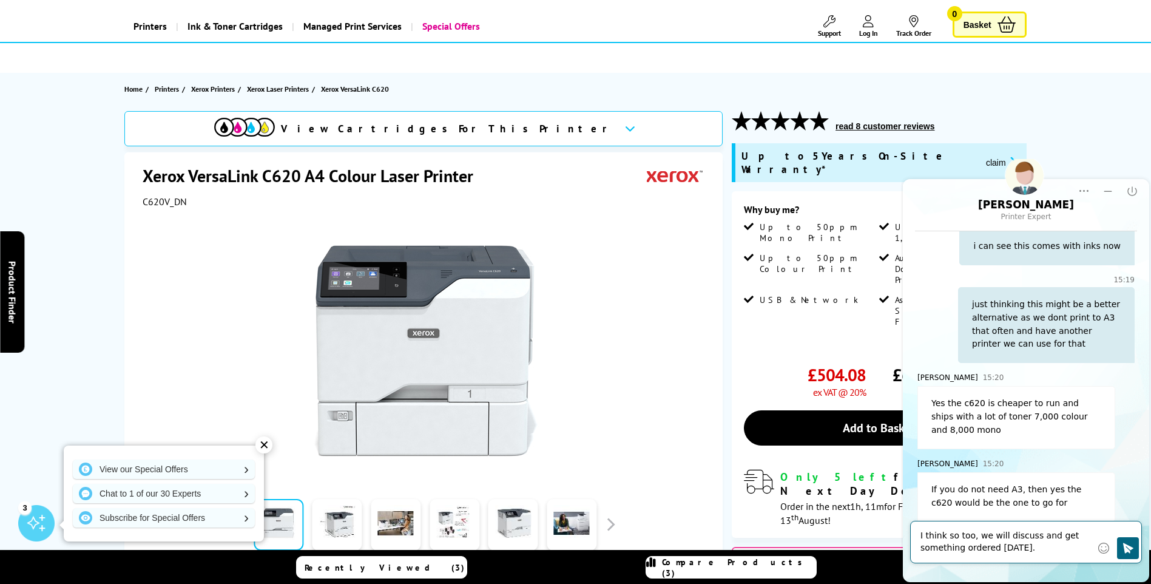
click at [1023, 548] on textarea "I think so too, we will discuss and get something ordered [DATE]." at bounding box center [1005, 542] width 171 height 24
type textarea "I think so too, we will discuss and get something ordered [DATE]. Thanks."
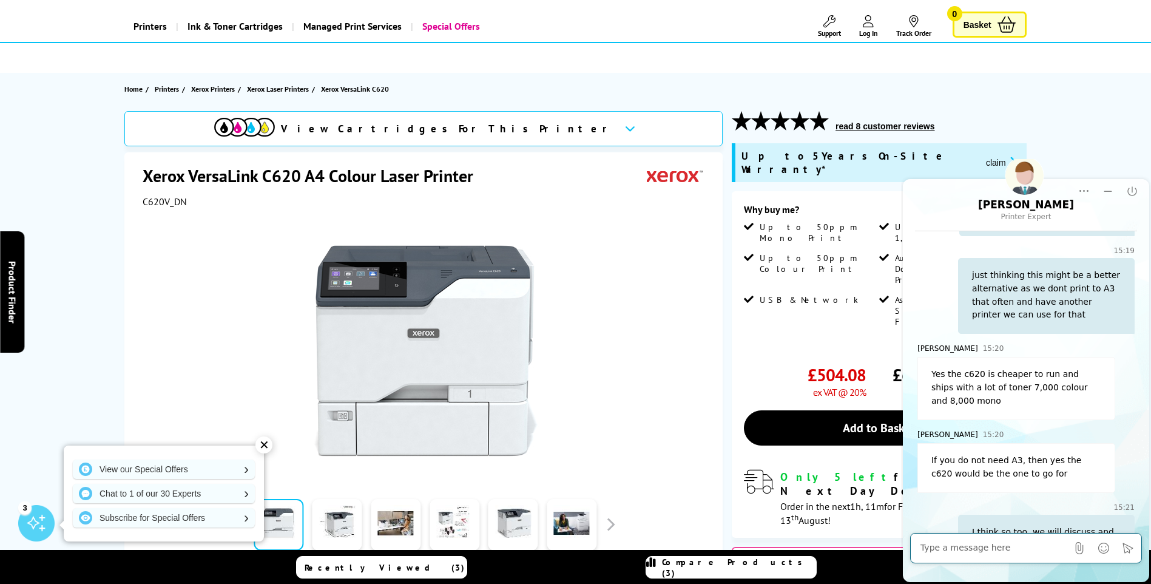
scroll to position [728, 0]
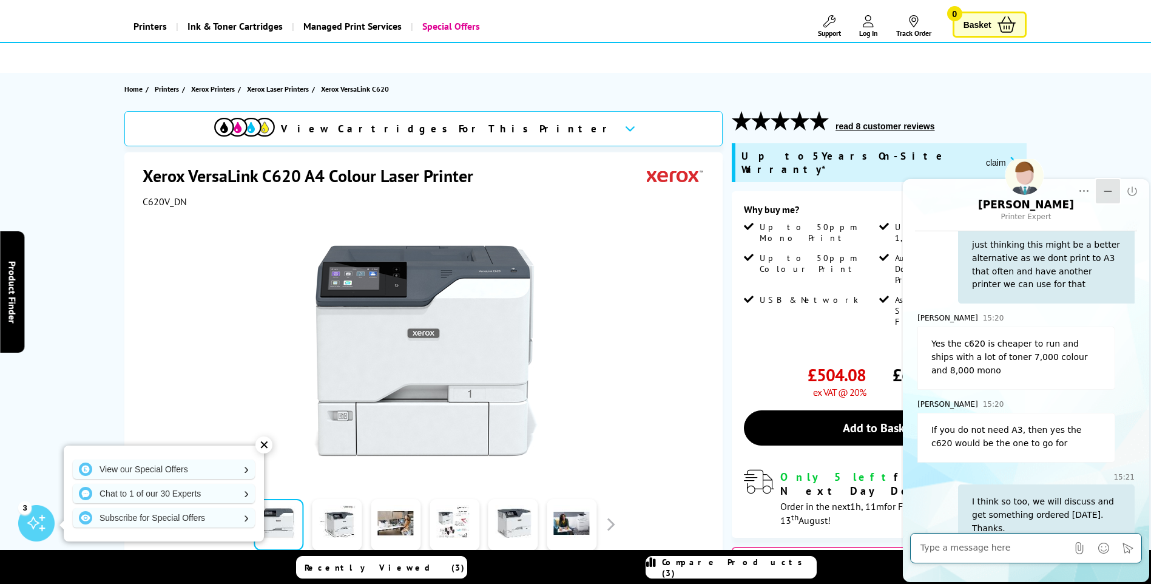
click at [1110, 189] on icon "Minimize" at bounding box center [1108, 191] width 12 height 12
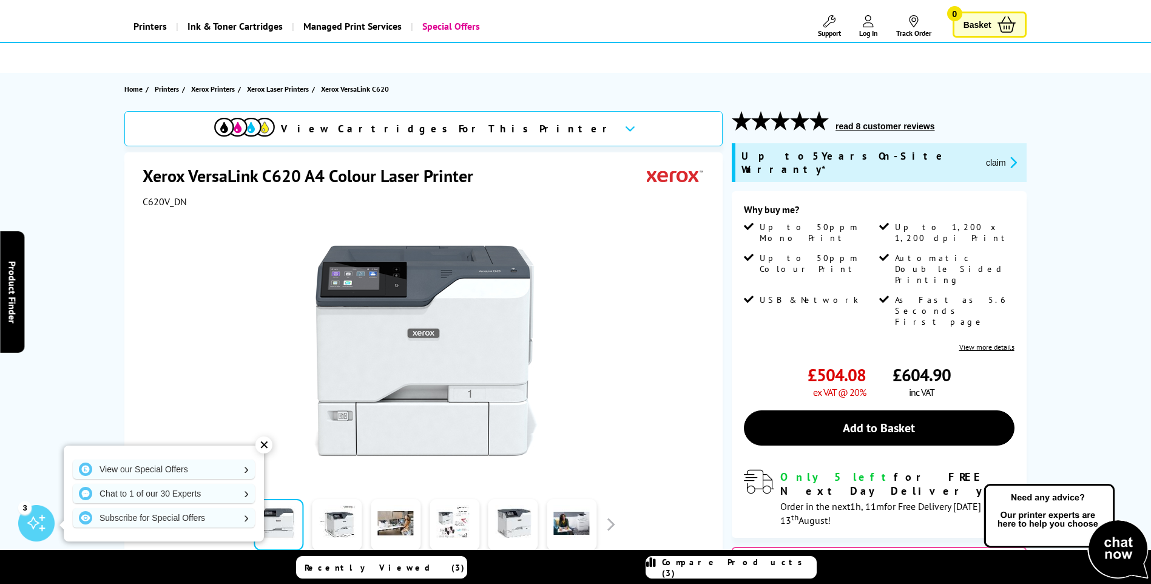
scroll to position [0, 0]
click at [862, 123] on button "read 8 customer reviews" at bounding box center [885, 126] width 106 height 11
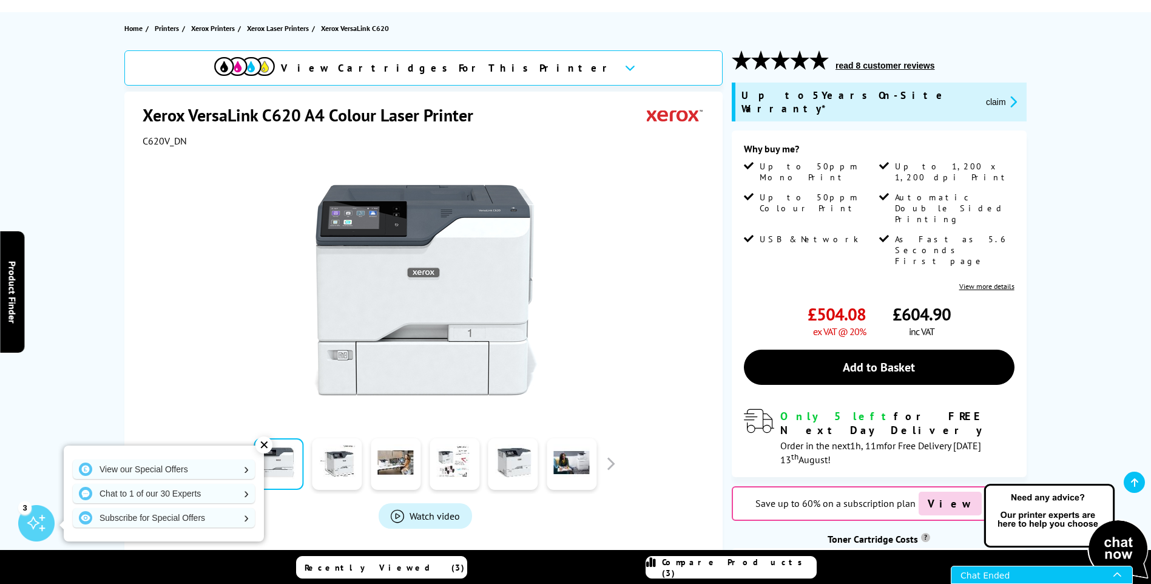
click at [1031, 568] on div "Chat Ended" at bounding box center [1036, 574] width 153 height 17
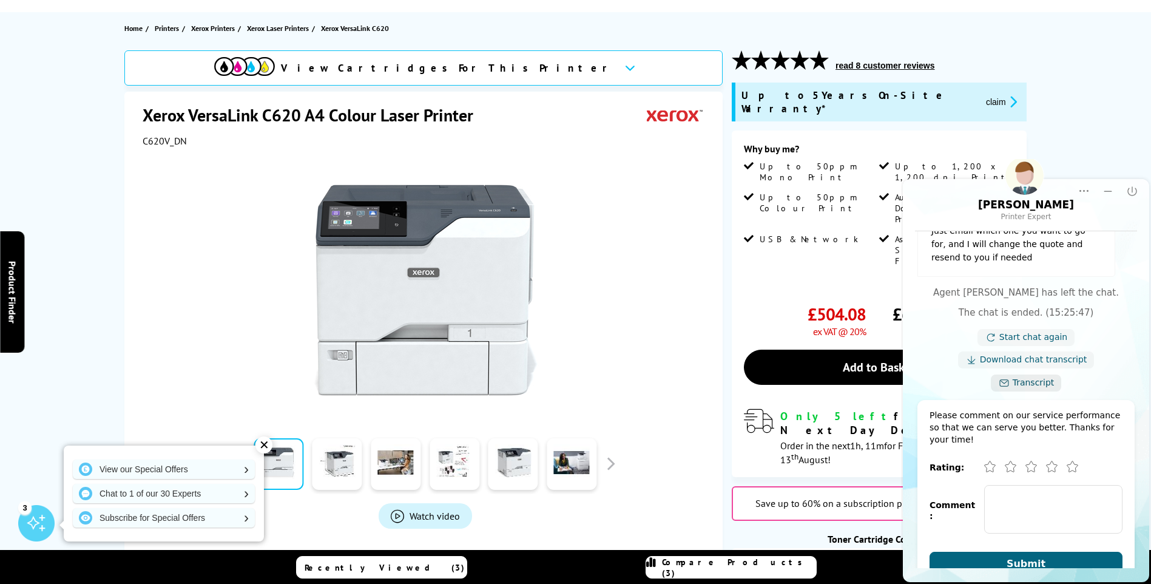
scroll to position [1086, 0]
click at [1130, 191] on icon "Close" at bounding box center [1132, 191] width 12 height 12
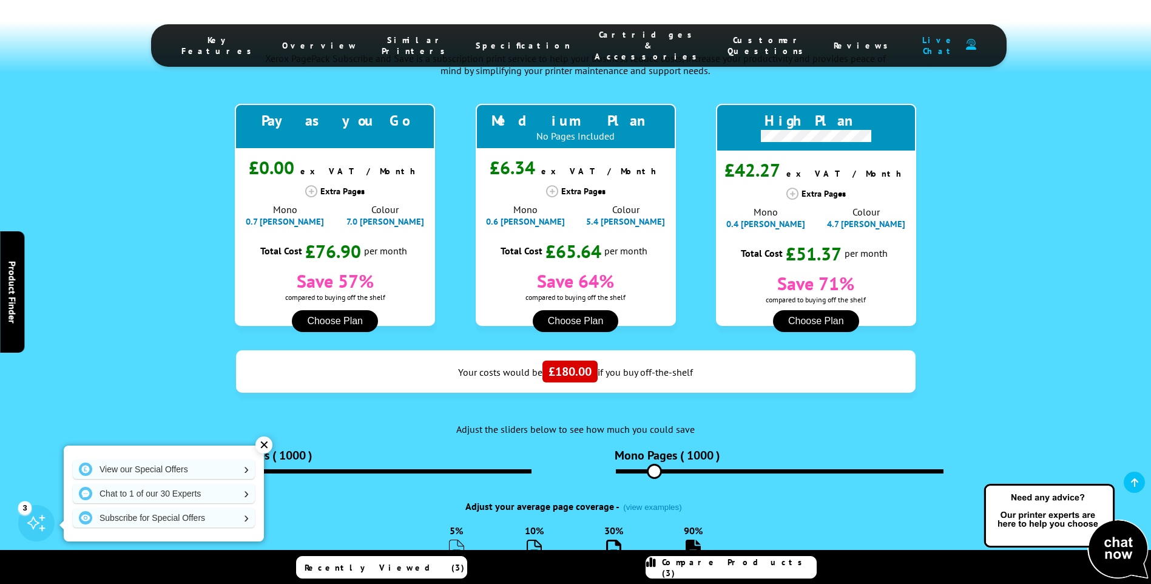
scroll to position [1334, 0]
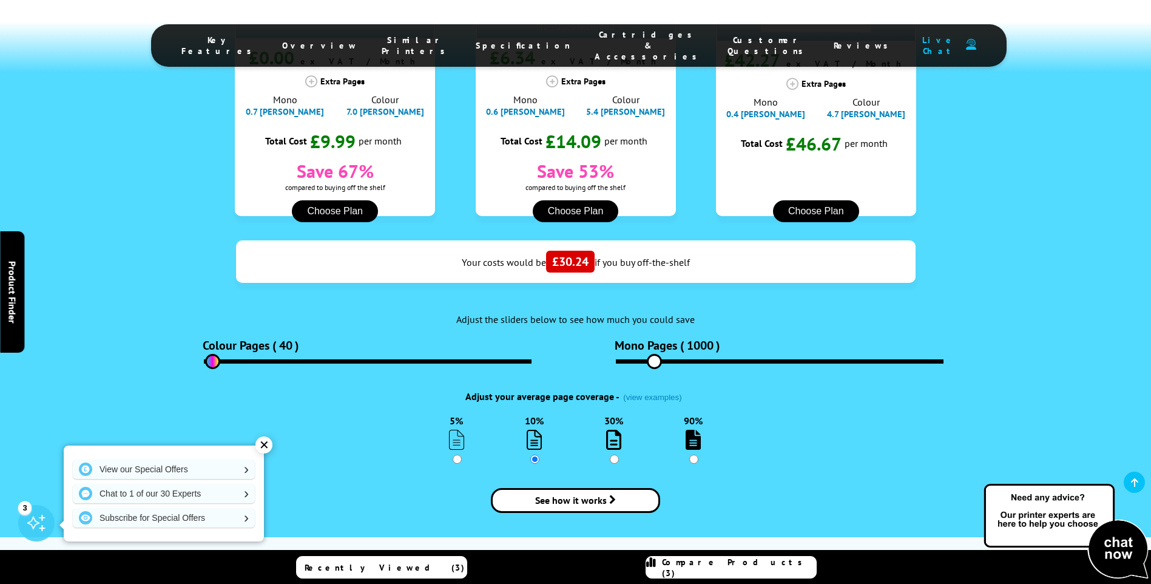
drag, startPoint x: 242, startPoint y: 331, endPoint x: 213, endPoint y: 331, distance: 29.1
click at [213, 359] on input "range" at bounding box center [368, 361] width 328 height 4
type input "100"
click at [215, 359] on input "range" at bounding box center [368, 361] width 328 height 4
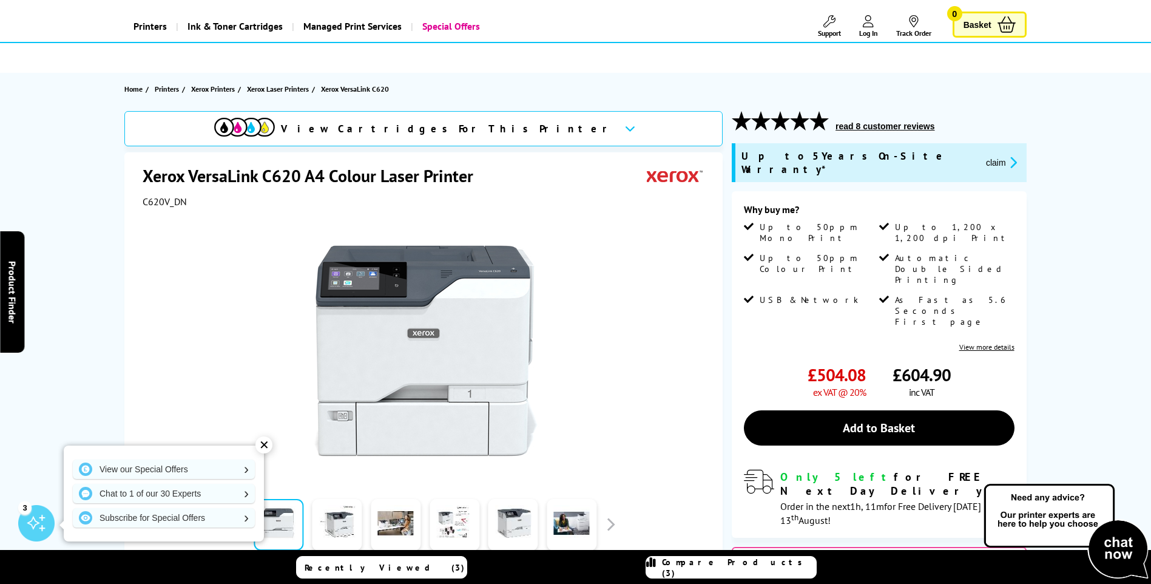
scroll to position [121, 0]
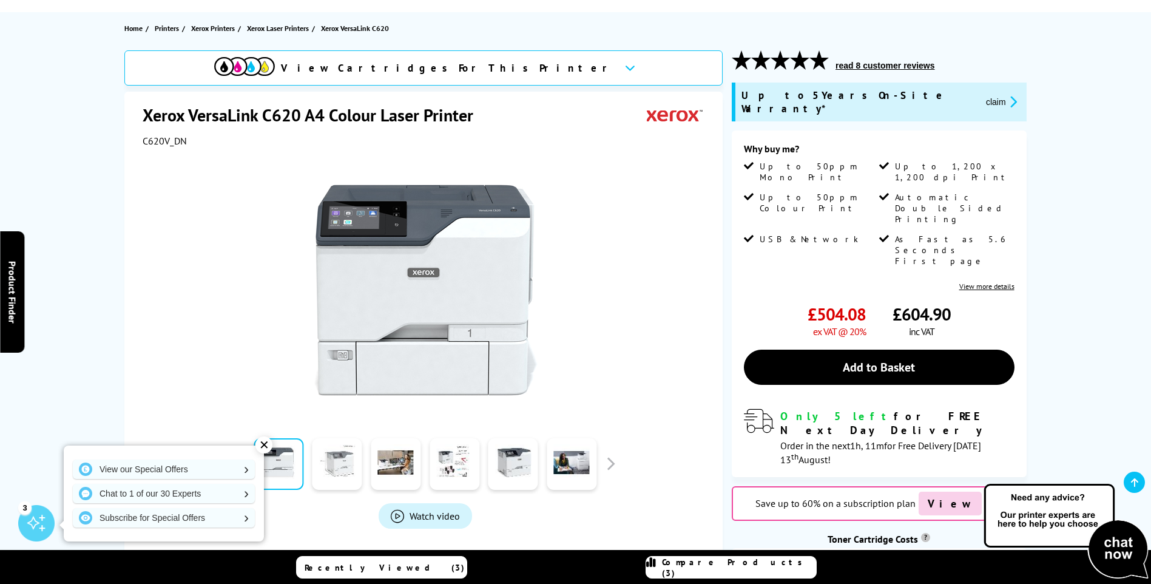
click at [331, 462] on link at bounding box center [337, 464] width 50 height 52
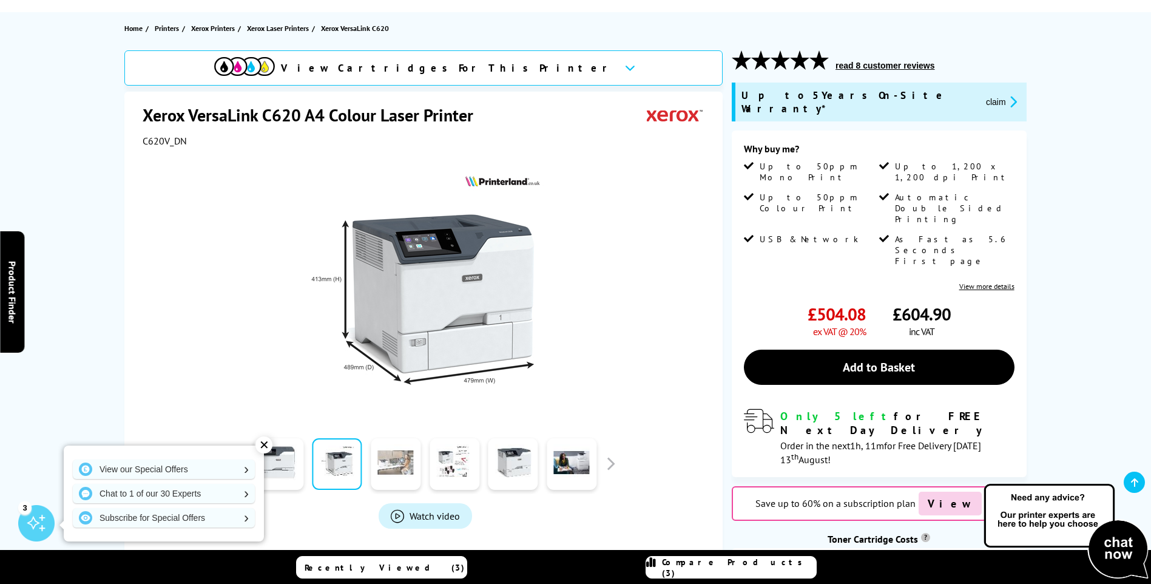
click at [398, 464] on link at bounding box center [396, 464] width 50 height 52
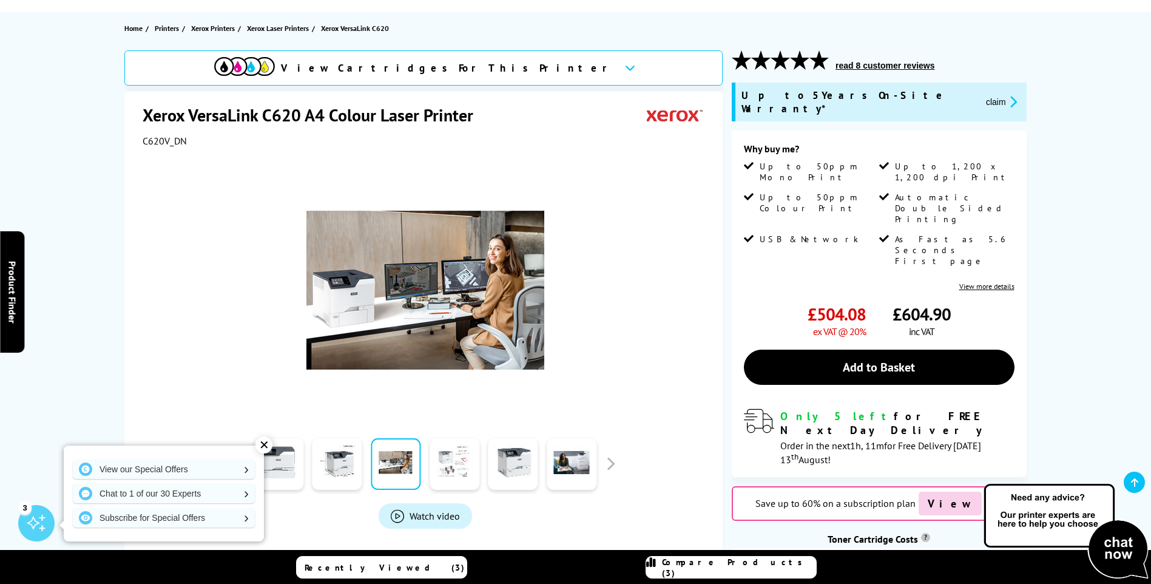
click at [451, 460] on link at bounding box center [454, 464] width 50 height 52
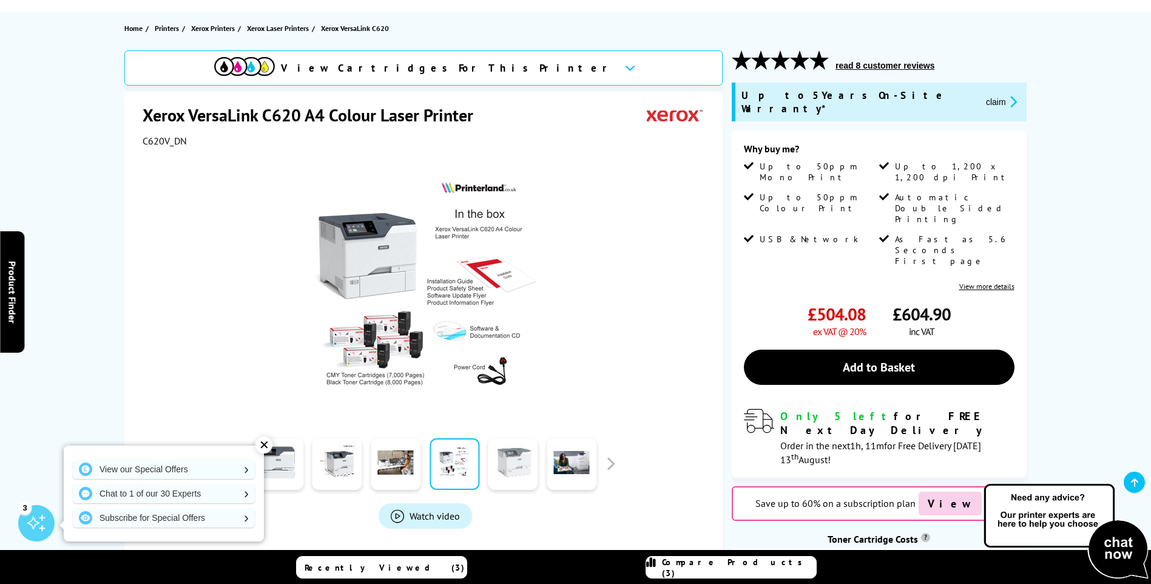
click at [524, 463] on link at bounding box center [513, 464] width 50 height 52
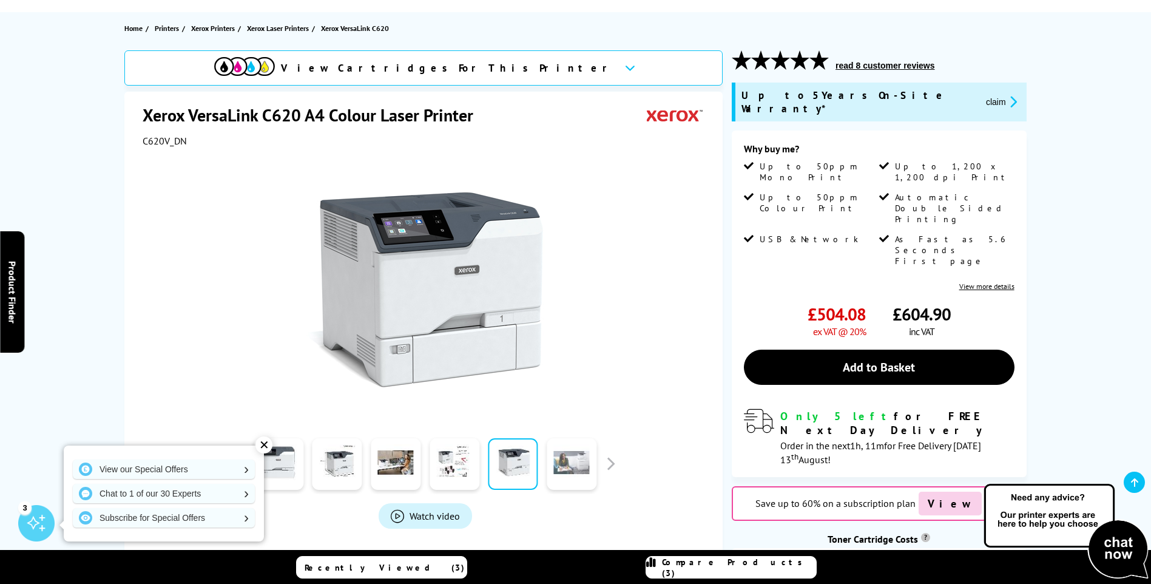
click at [568, 463] on link at bounding box center [572, 464] width 50 height 52
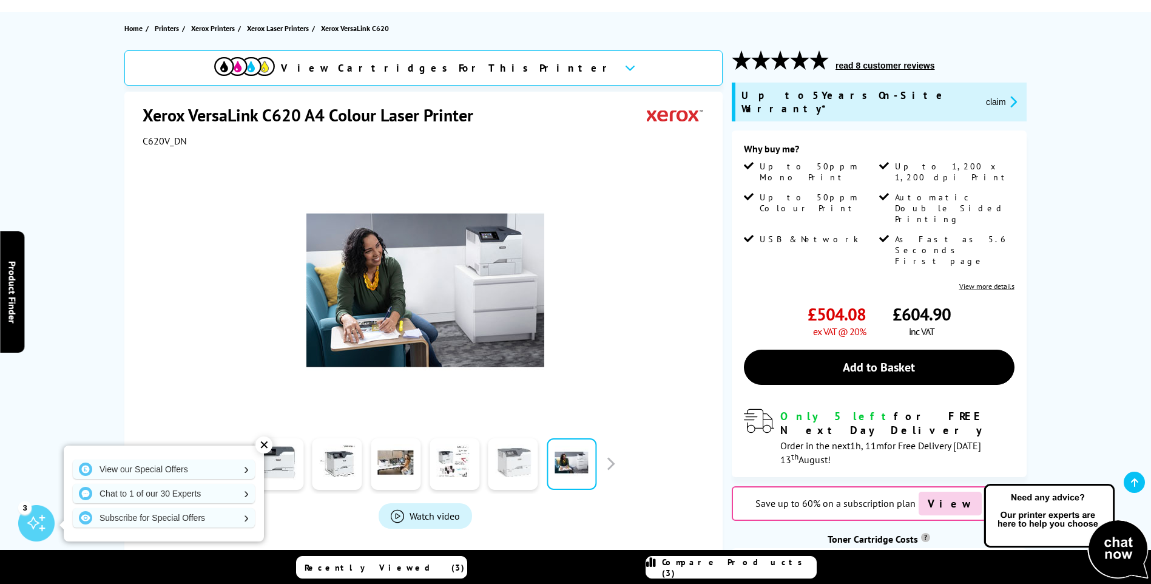
click at [515, 468] on link at bounding box center [513, 464] width 50 height 52
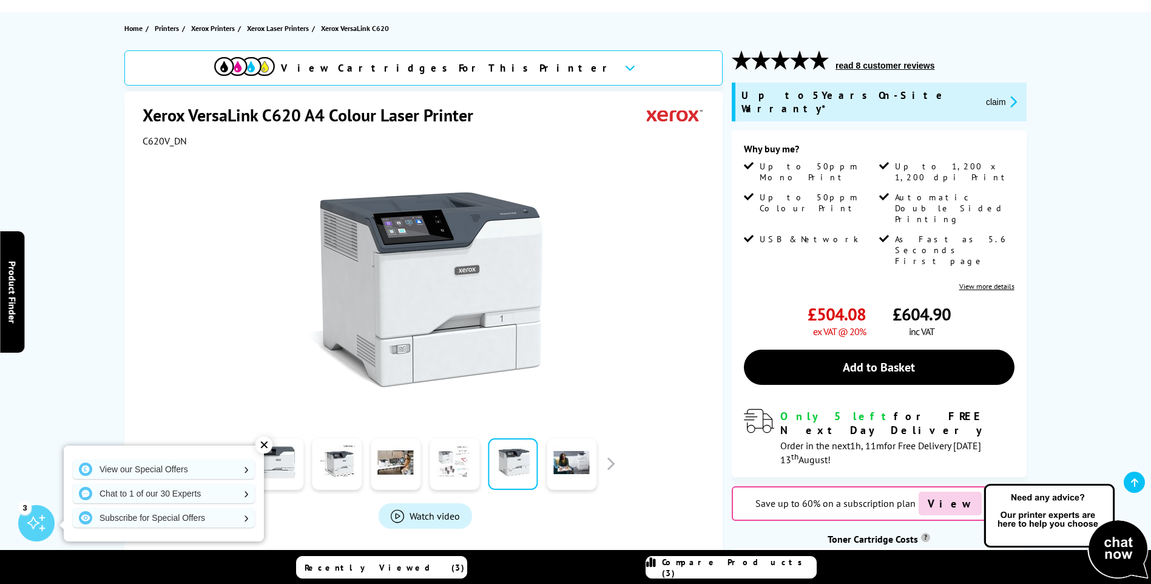
click at [442, 463] on link at bounding box center [454, 464] width 50 height 52
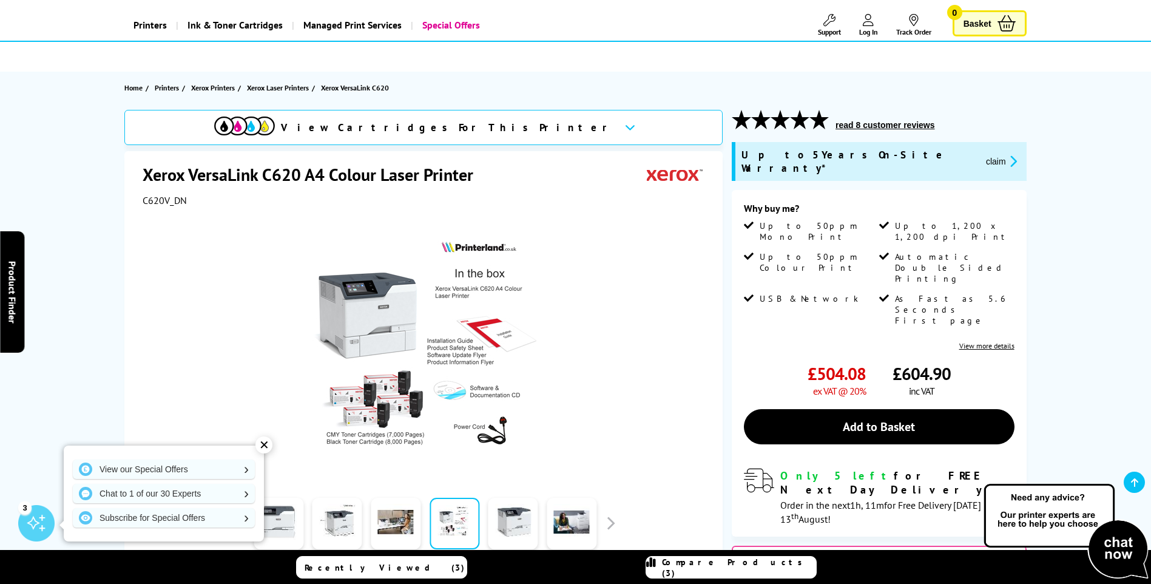
scroll to position [61, 0]
